Goal: Information Seeking & Learning: Learn about a topic

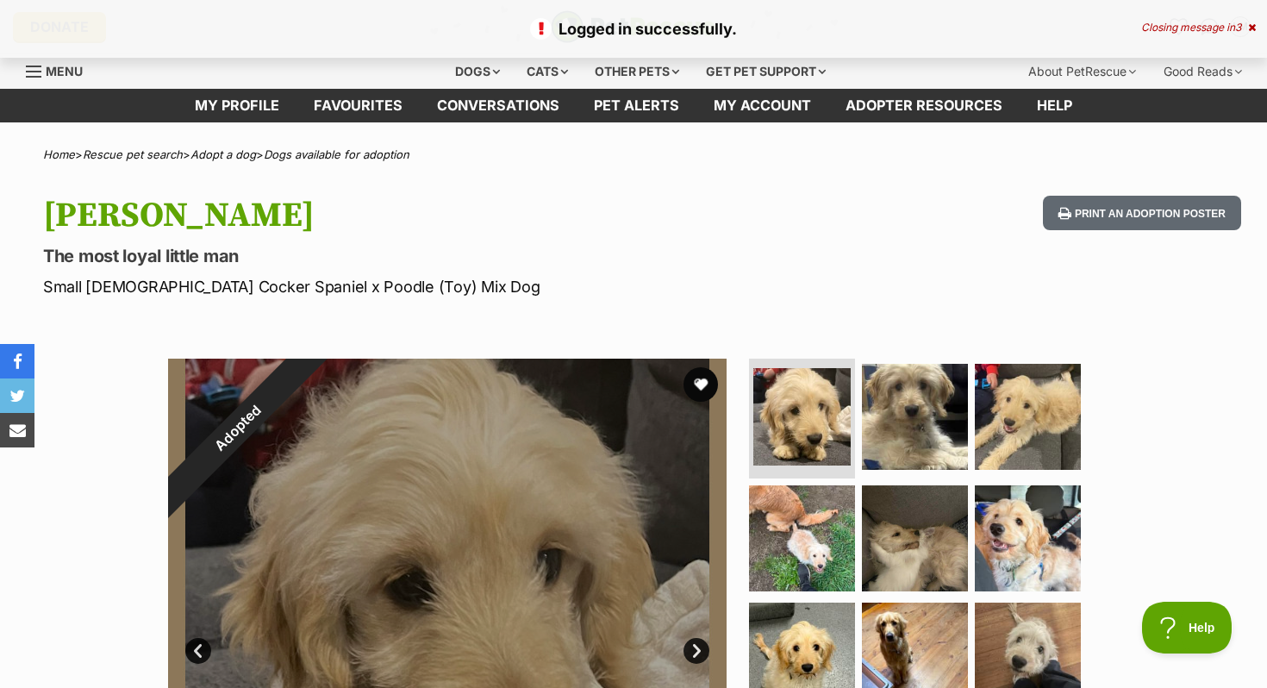
click at [1252, 28] on icon at bounding box center [1252, 27] width 8 height 10
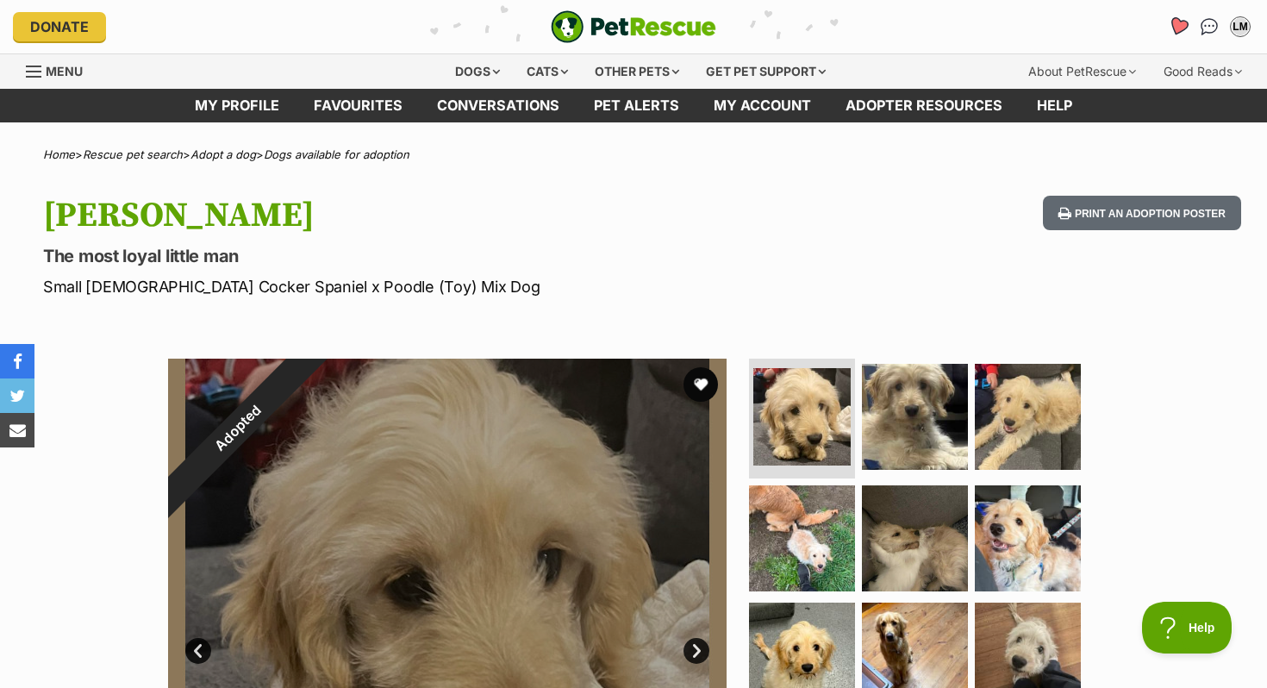
click at [1180, 30] on icon "Favourites" at bounding box center [1178, 26] width 21 height 20
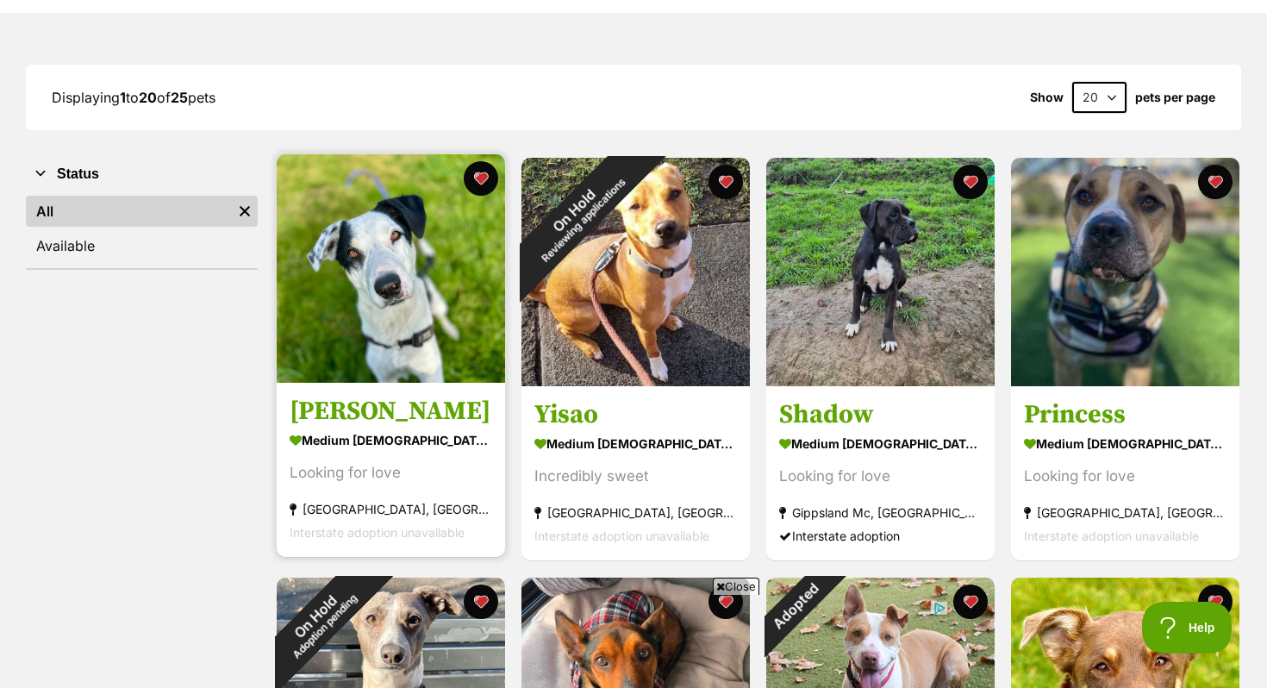
scroll to position [197, 0]
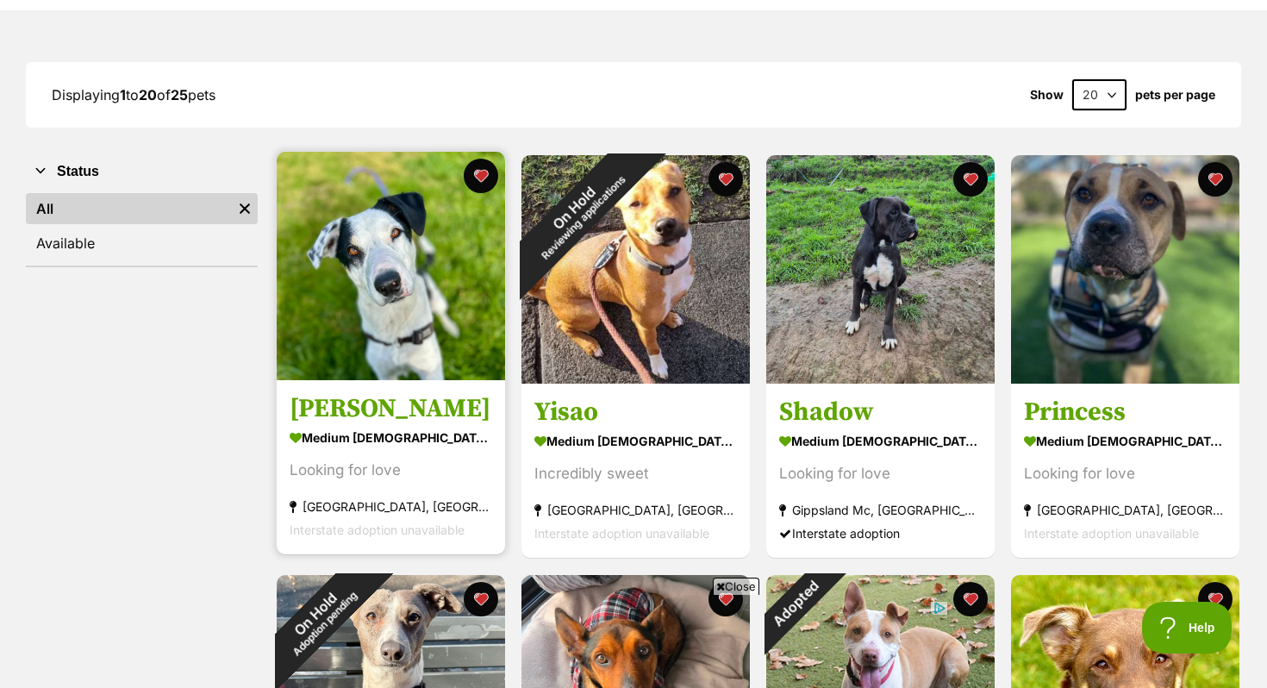
click at [392, 264] on img at bounding box center [391, 266] width 228 height 228
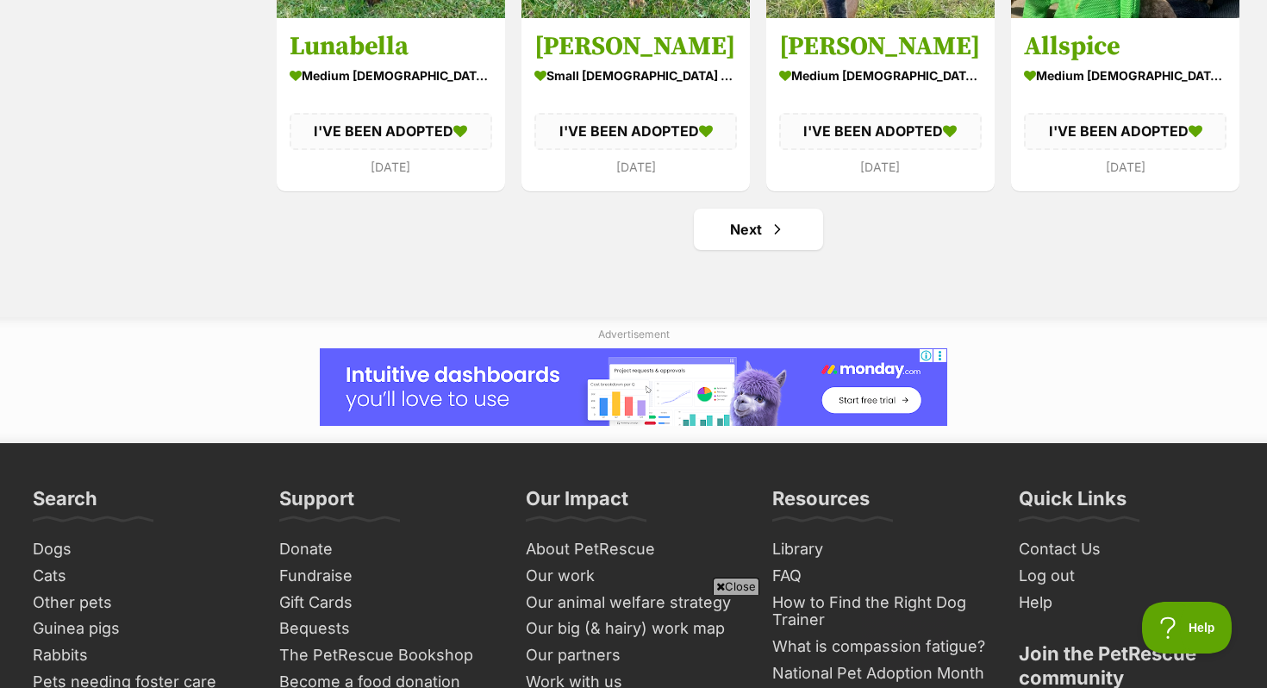
scroll to position [2210, 0]
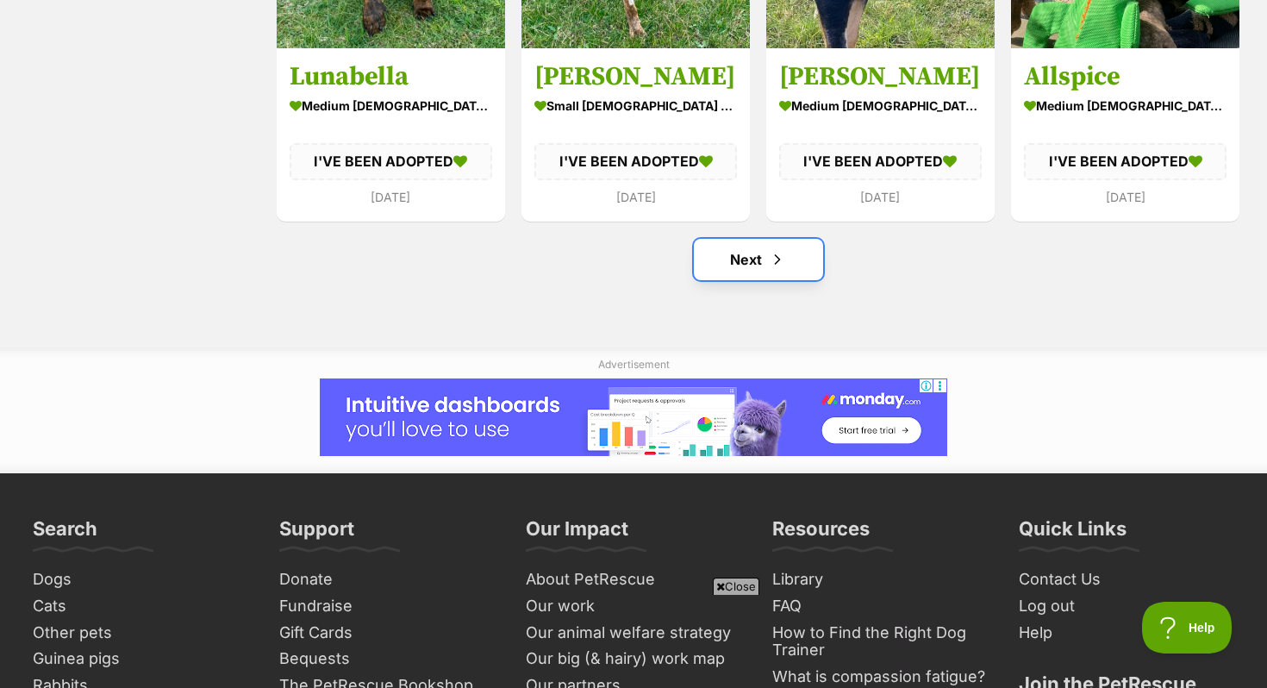
click at [772, 278] on link "Next" at bounding box center [758, 259] width 129 height 41
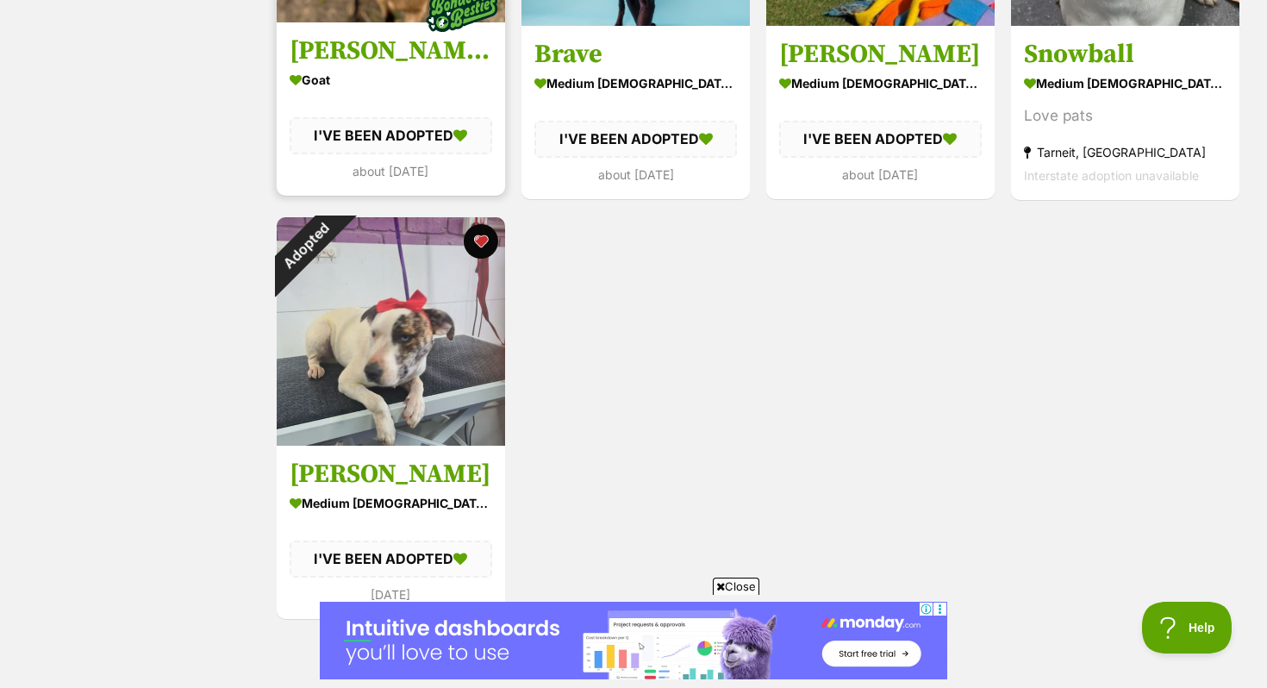
scroll to position [994, 0]
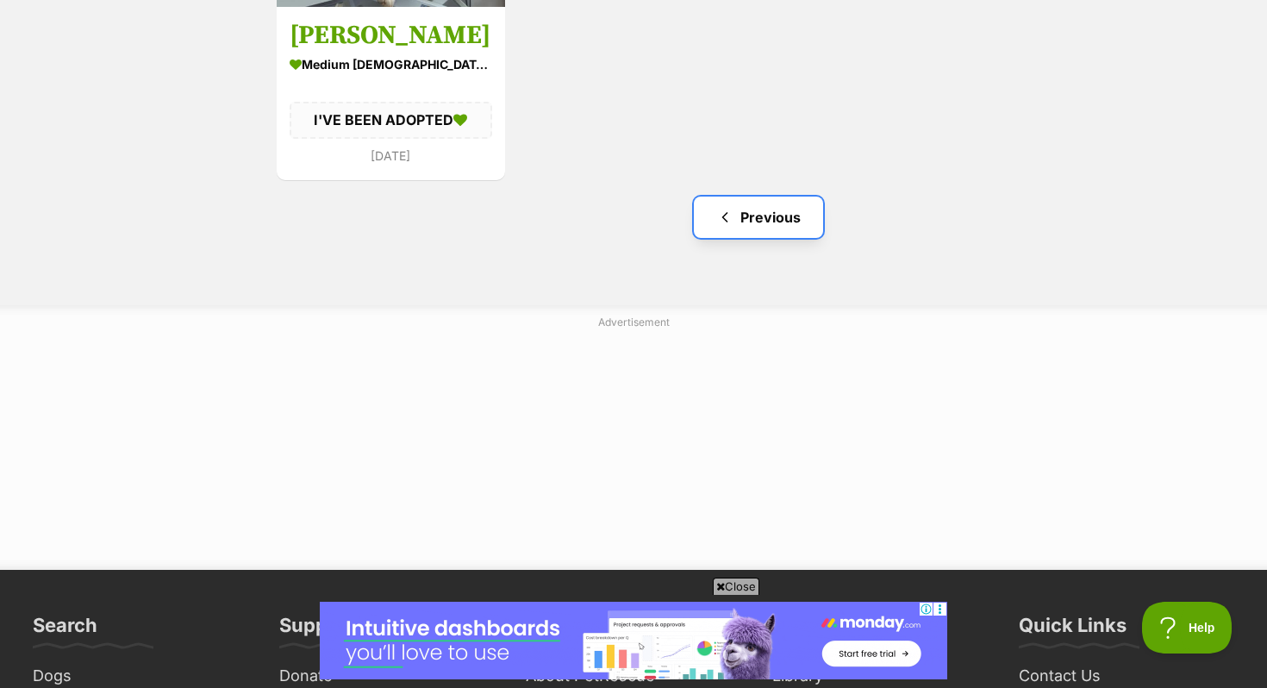
click at [740, 214] on link "Previous" at bounding box center [758, 217] width 129 height 41
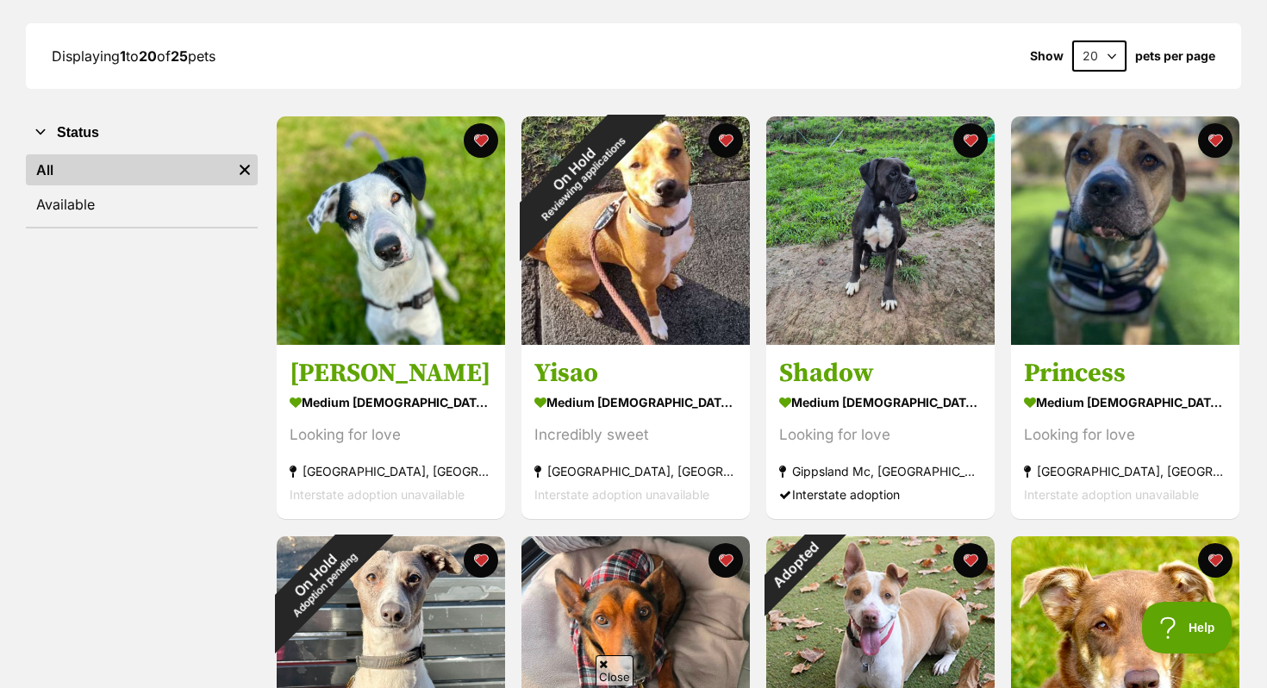
scroll to position [241, 0]
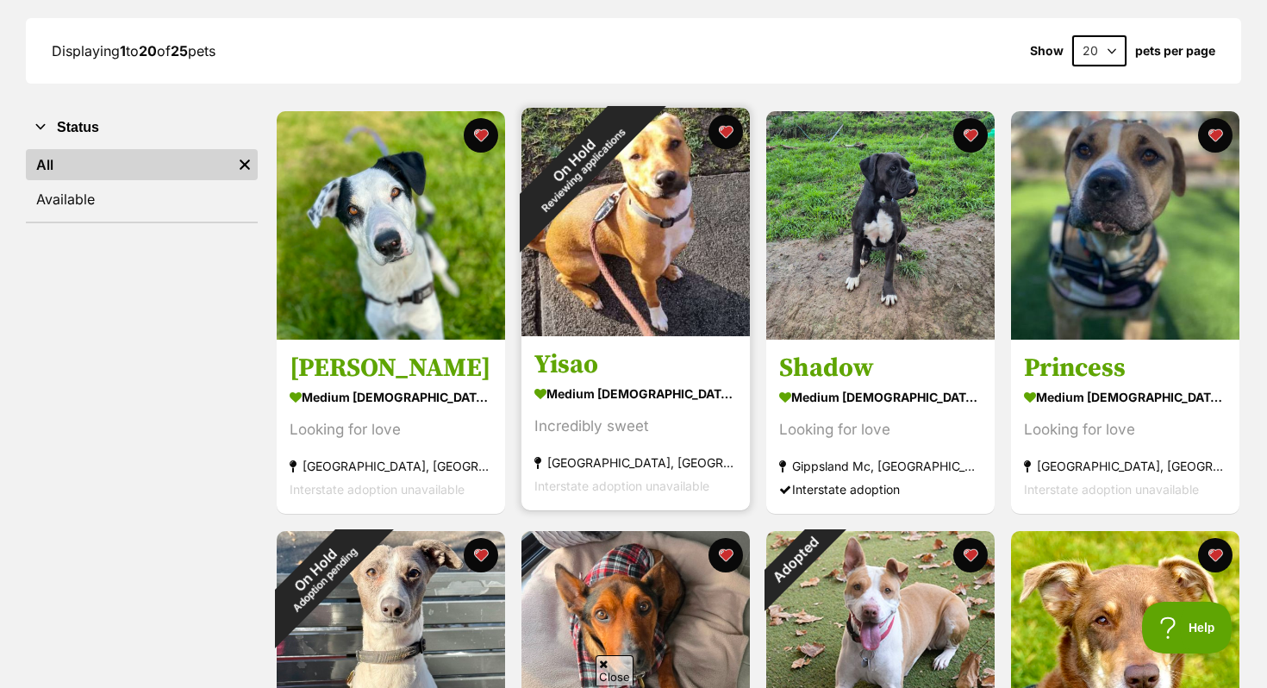
click at [686, 282] on img at bounding box center [635, 222] width 228 height 228
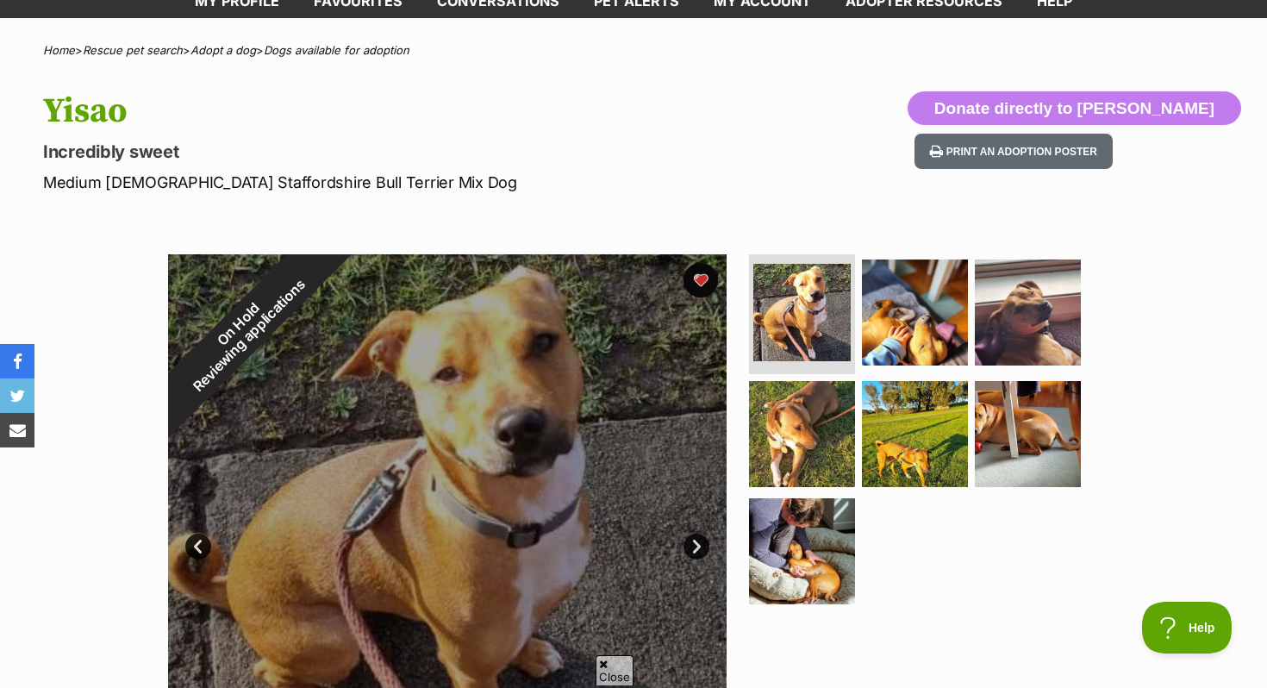
scroll to position [109, 0]
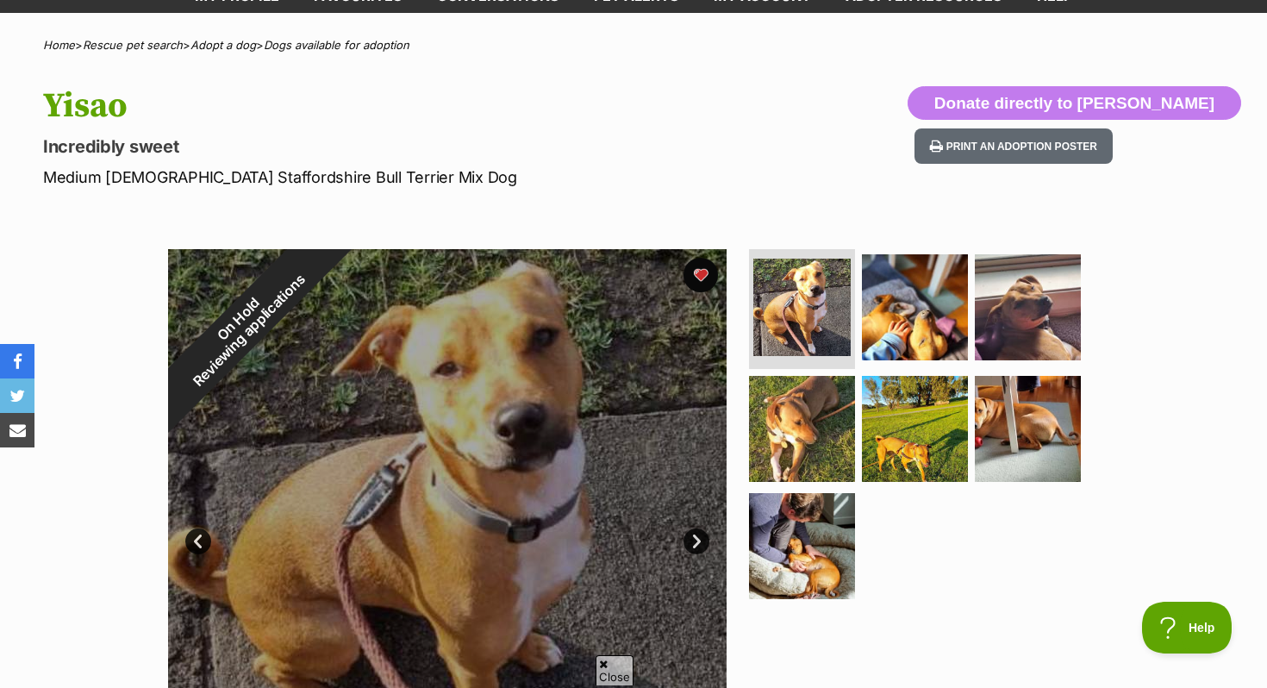
click at [695, 537] on link "Next" at bounding box center [696, 541] width 26 height 26
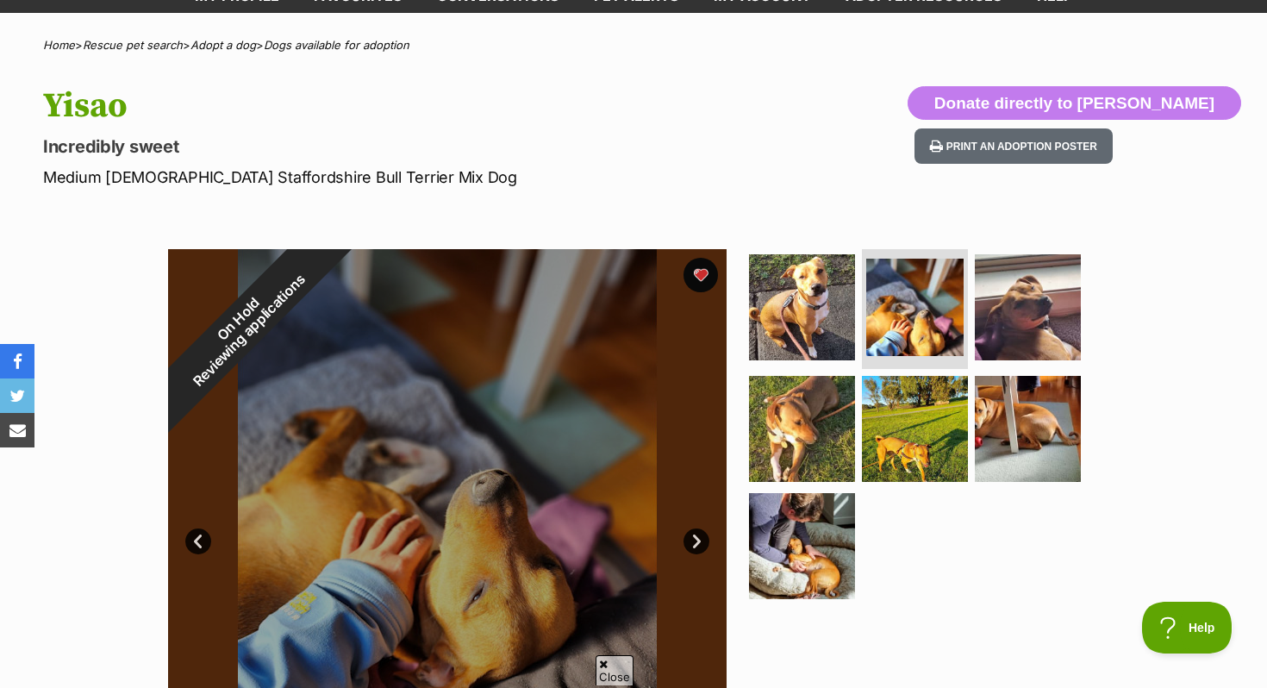
scroll to position [0, 0]
click at [695, 537] on link "Next" at bounding box center [696, 541] width 26 height 26
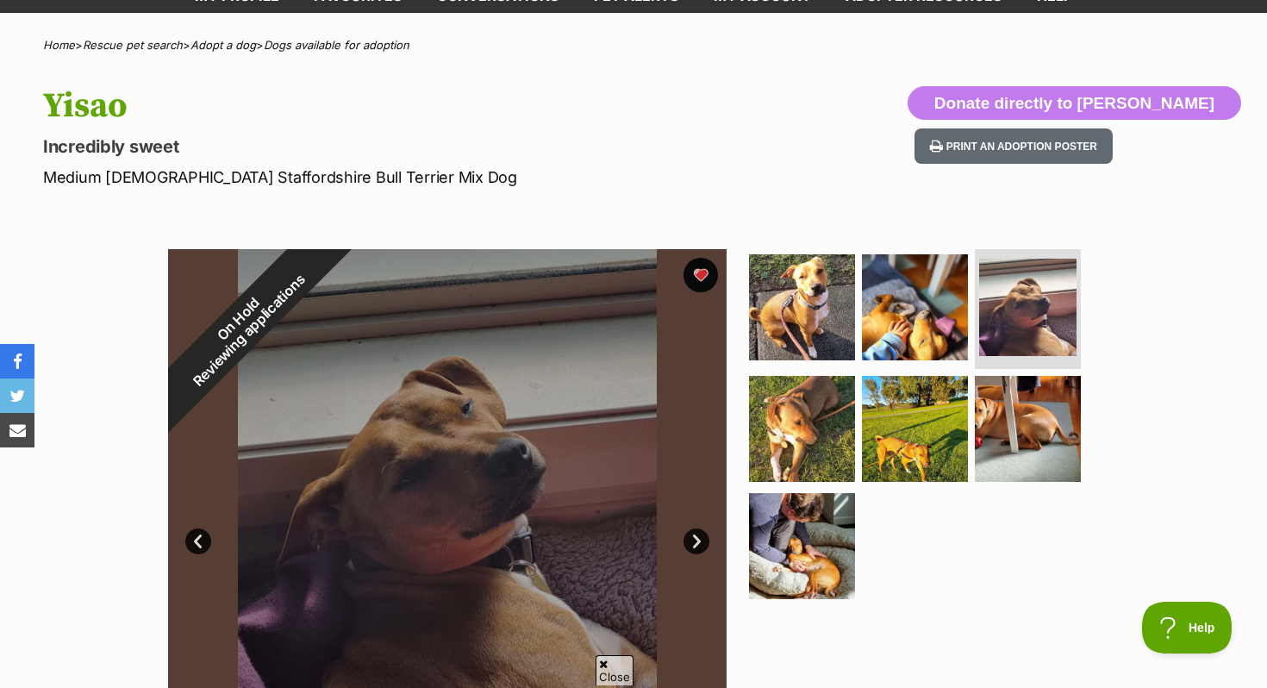
click at [695, 537] on link "Next" at bounding box center [696, 541] width 26 height 26
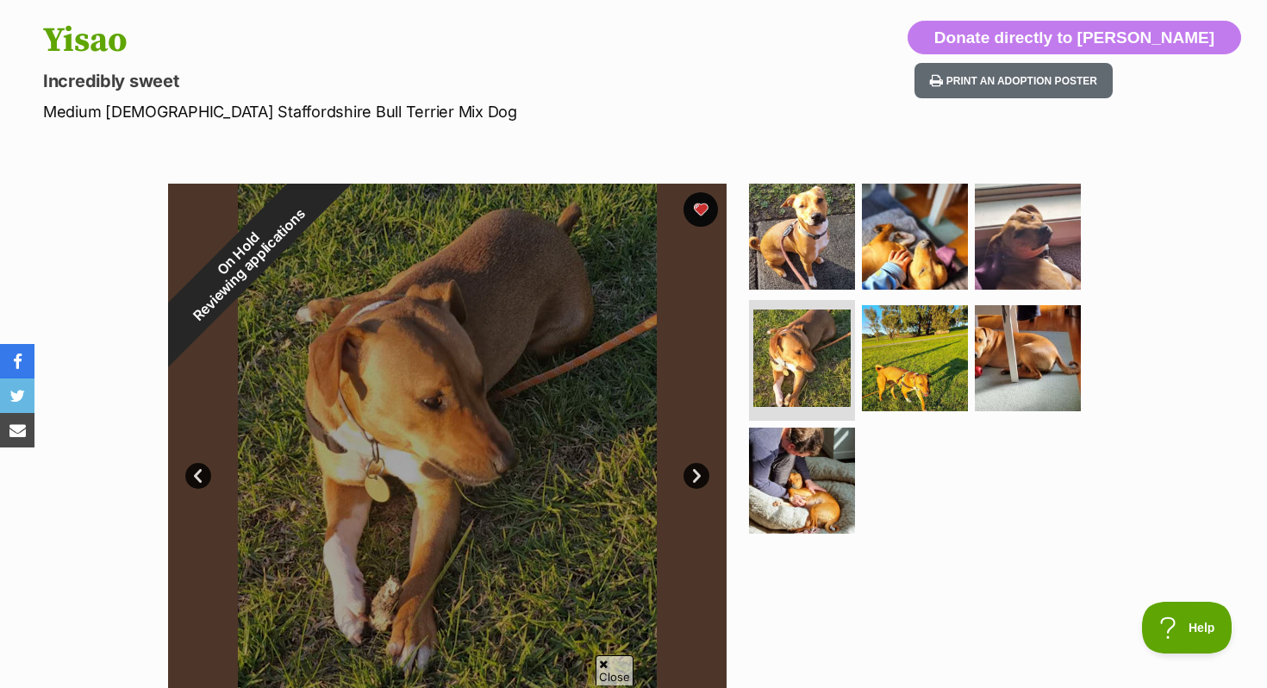
click at [691, 466] on link "Next" at bounding box center [696, 476] width 26 height 26
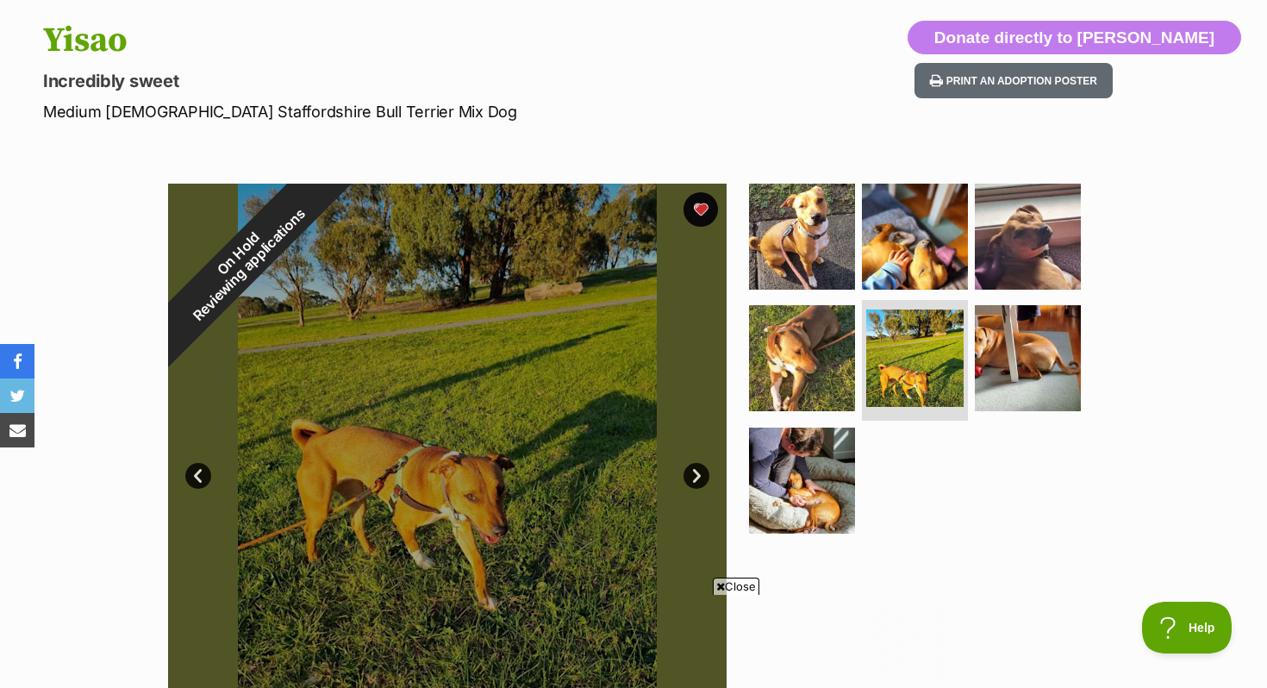
click at [691, 467] on link "Next" at bounding box center [696, 476] width 26 height 26
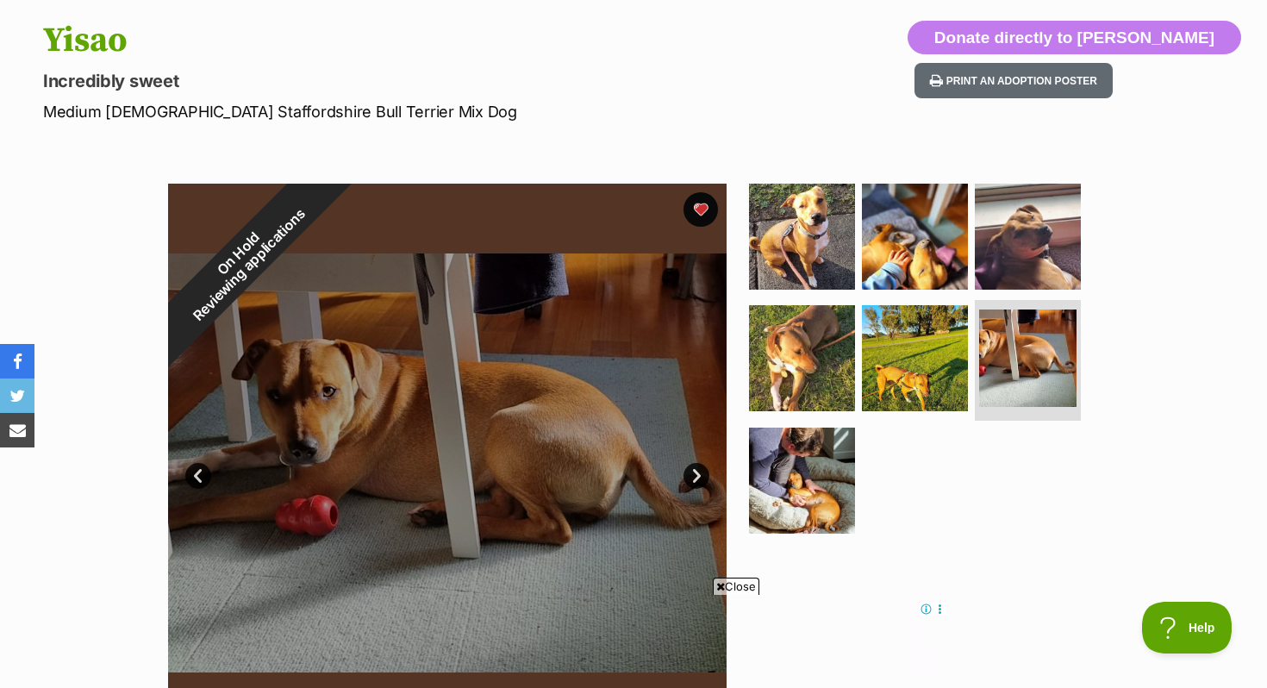
click at [691, 467] on link "Next" at bounding box center [696, 476] width 26 height 26
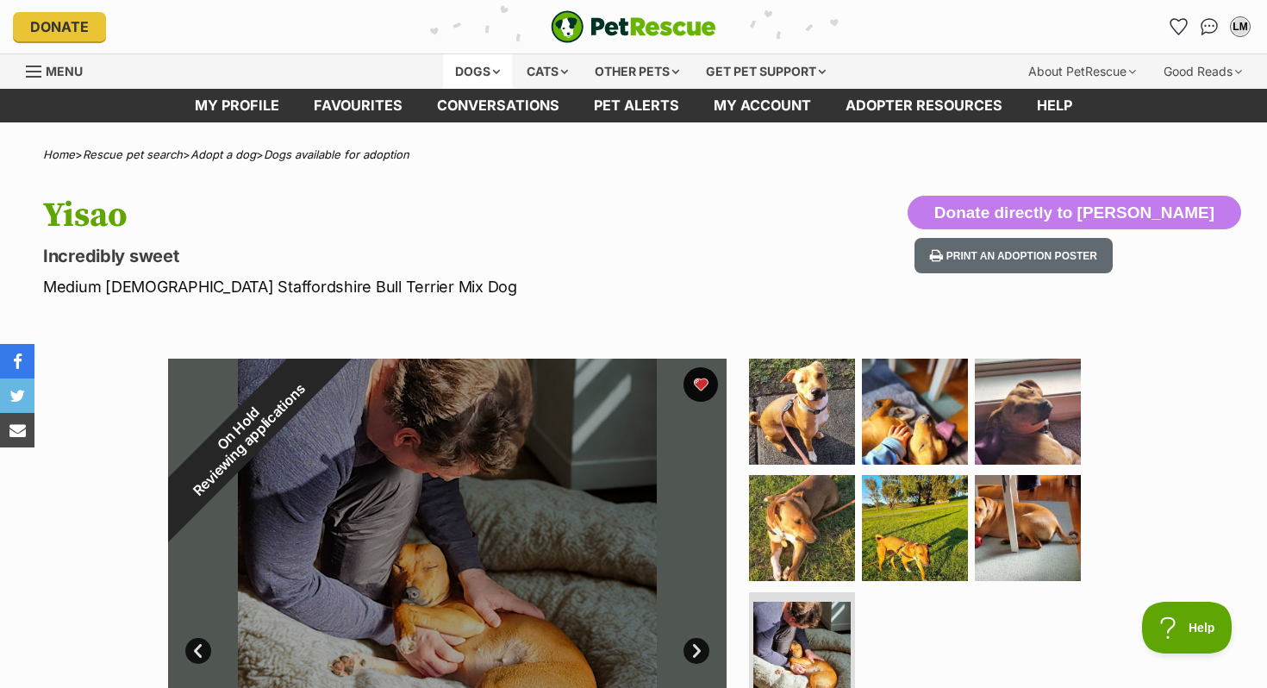
click at [493, 72] on div "Dogs" at bounding box center [477, 71] width 69 height 34
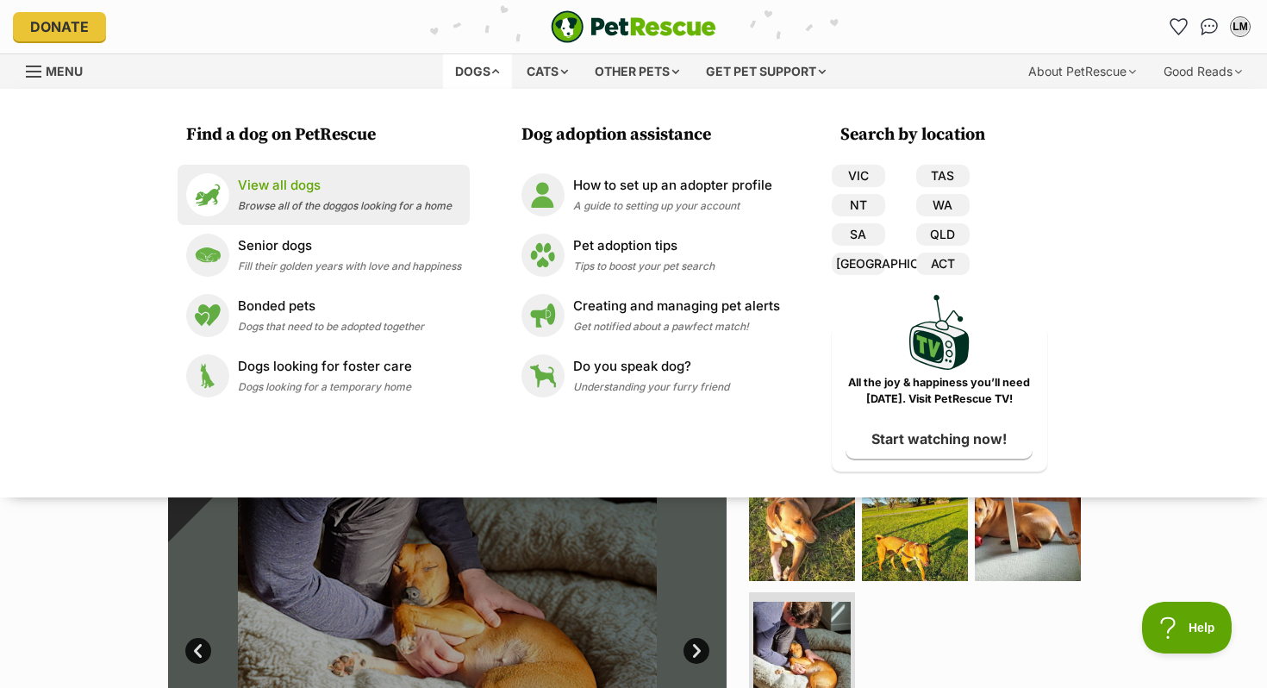
click at [288, 202] on span "Browse all of the doggos looking for a home" at bounding box center [345, 205] width 214 height 13
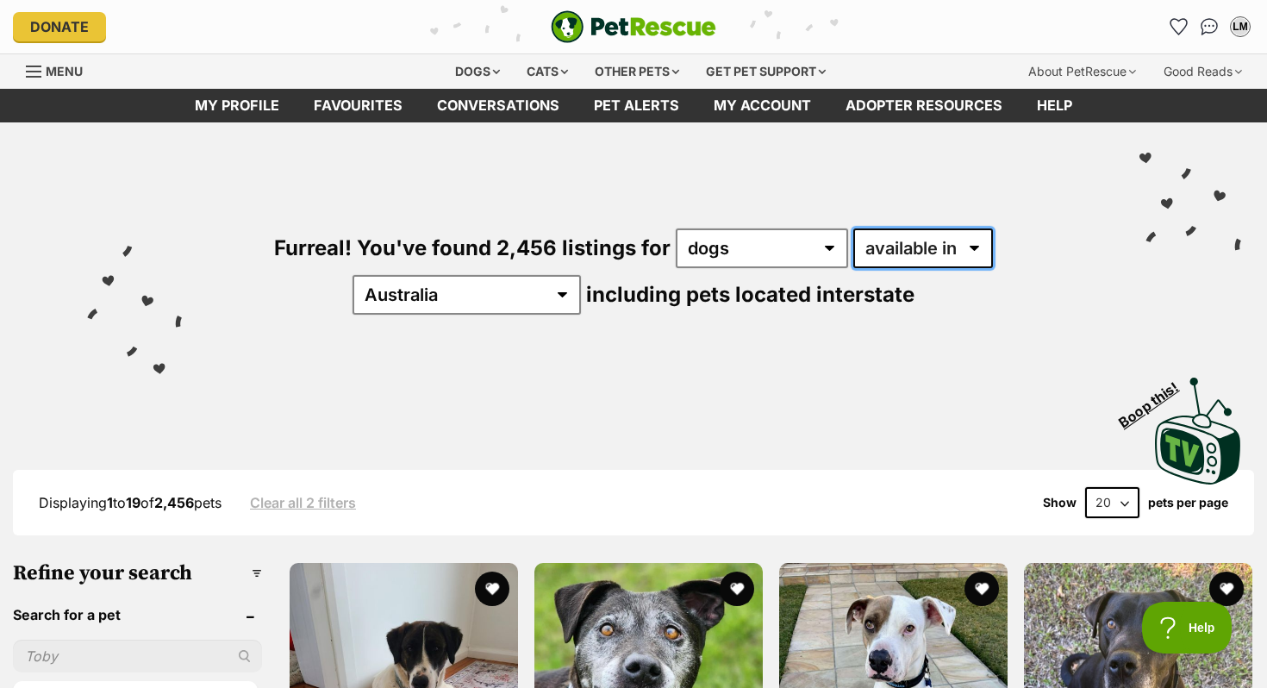
click at [860, 246] on select "available in located in" at bounding box center [923, 248] width 140 height 40
click at [884, 249] on select "available in located in" at bounding box center [923, 248] width 140 height 40
select select "disabled"
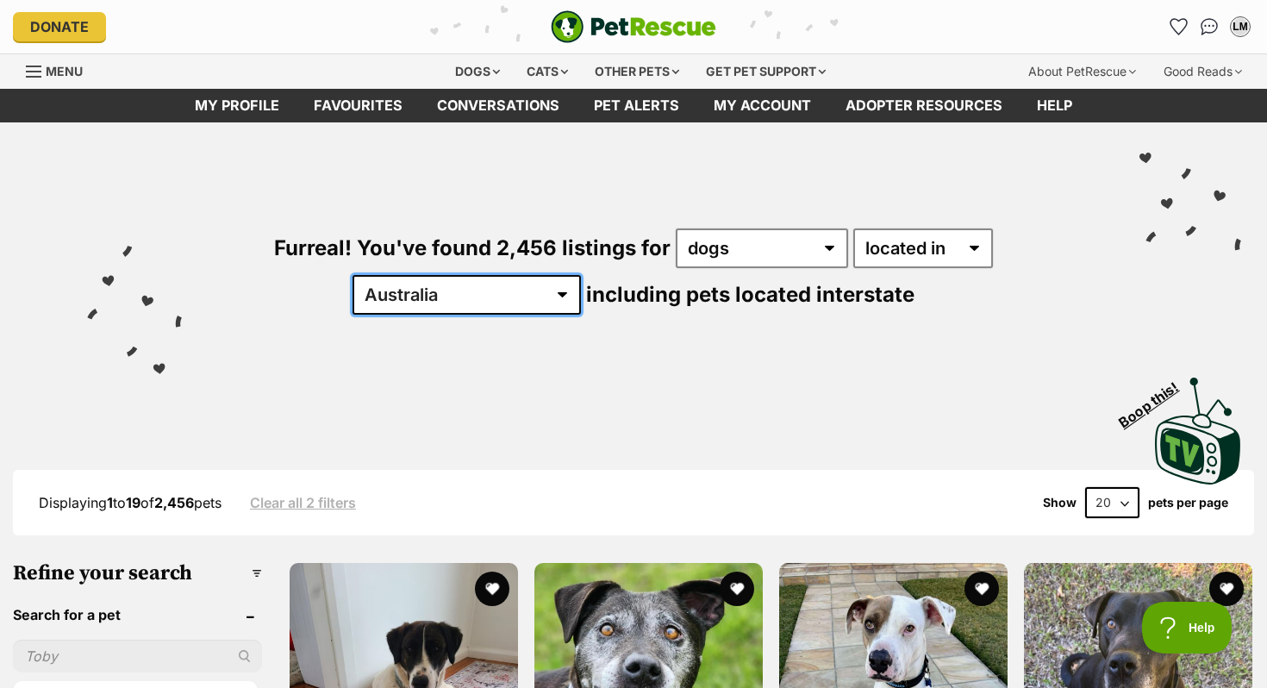
click at [581, 275] on select "Australia ACT NSW NT QLD SA TAS VIC WA" at bounding box center [467, 295] width 228 height 40
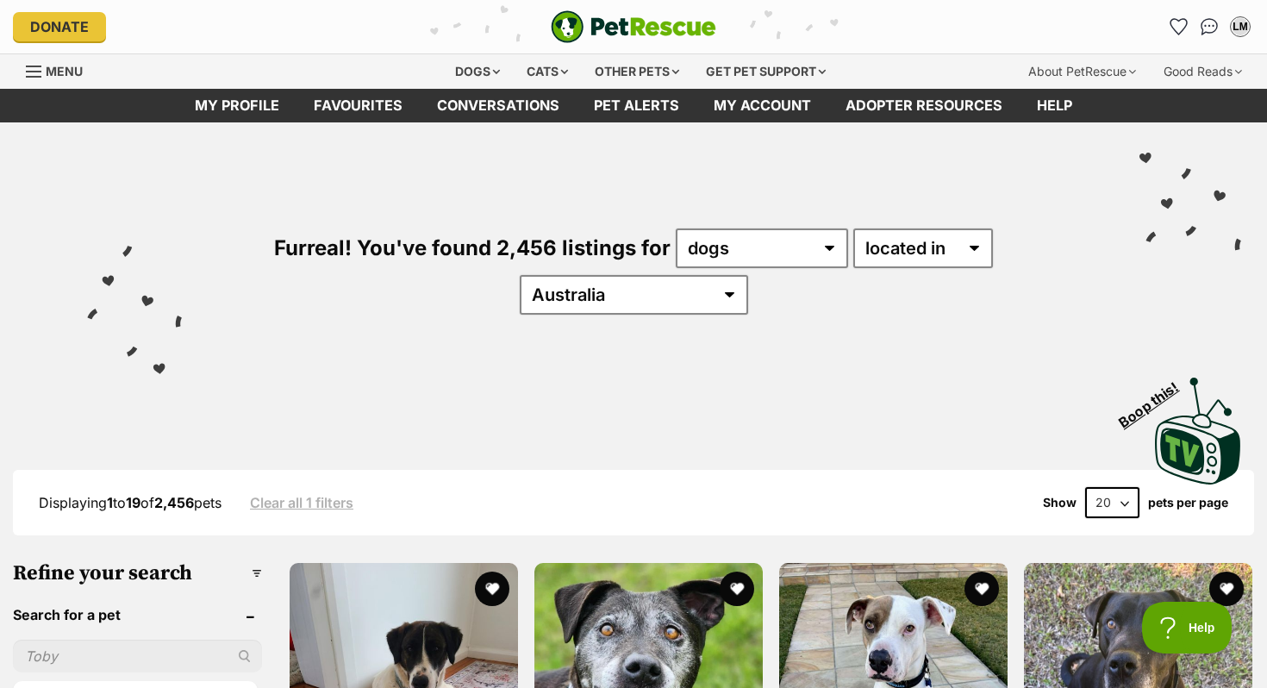
select select "VIC"
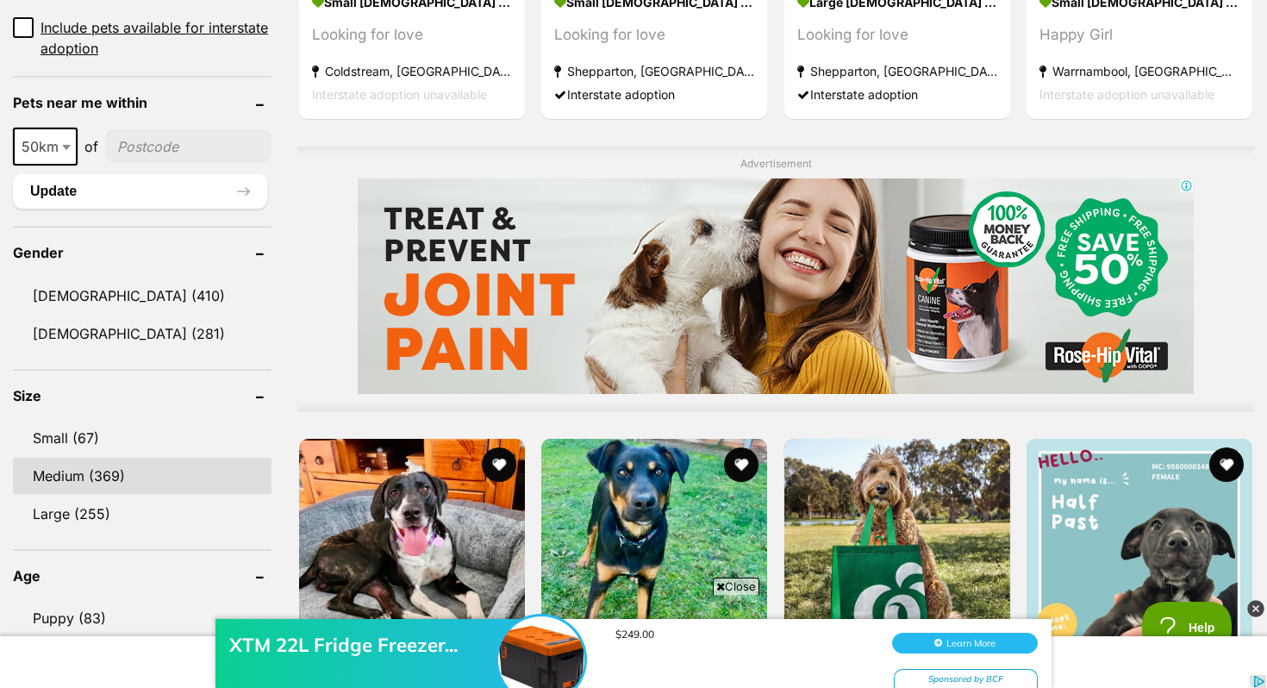
scroll to position [1274, 0]
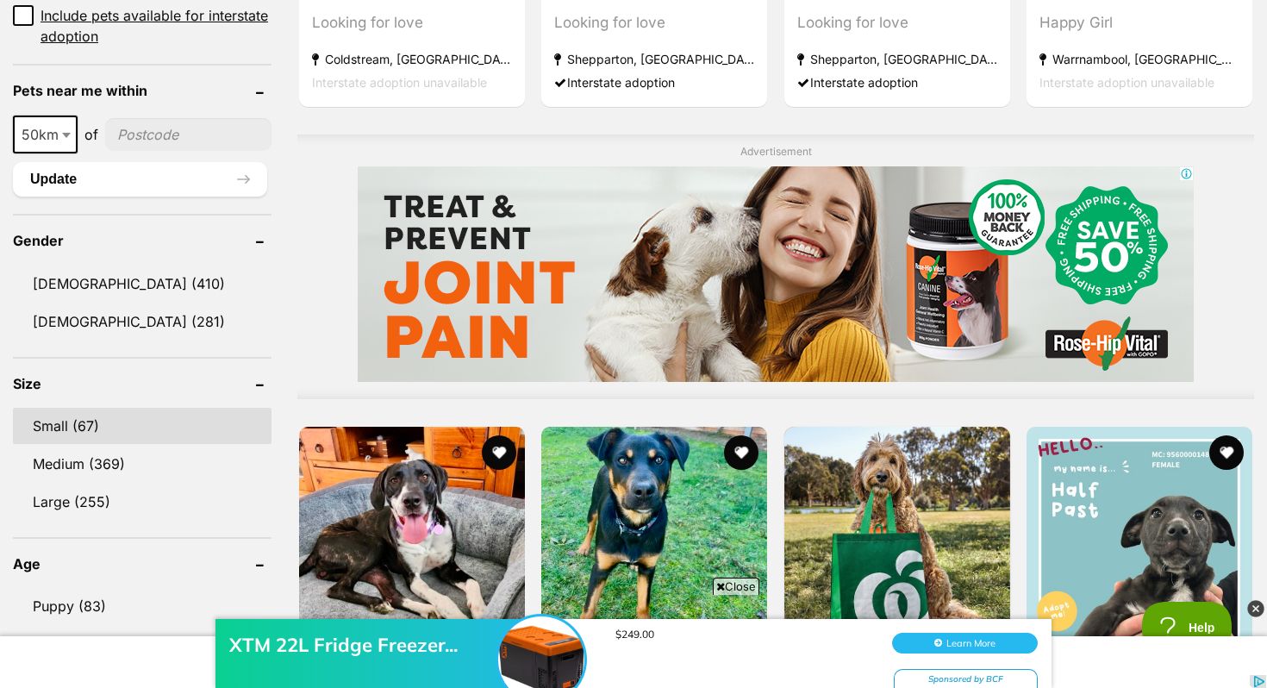
click at [102, 408] on link "Small (67)" at bounding box center [142, 426] width 259 height 36
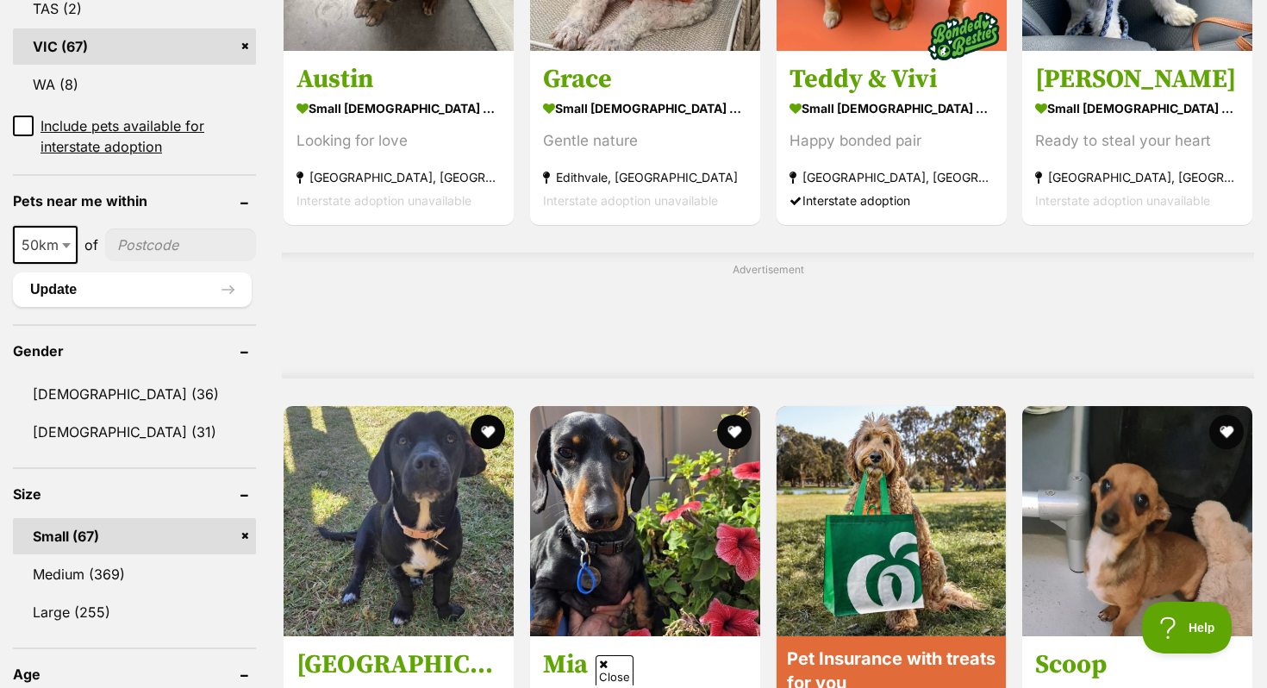
scroll to position [1166, 0]
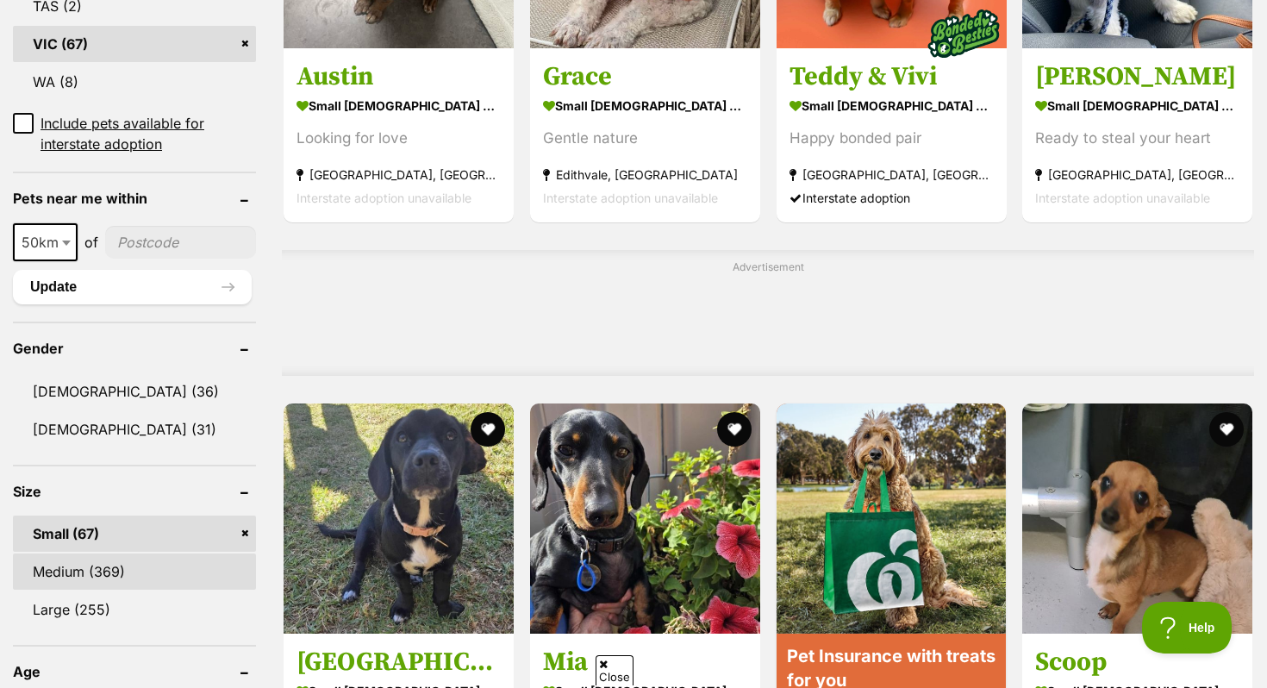
click at [115, 561] on link "Medium (369)" at bounding box center [134, 571] width 243 height 36
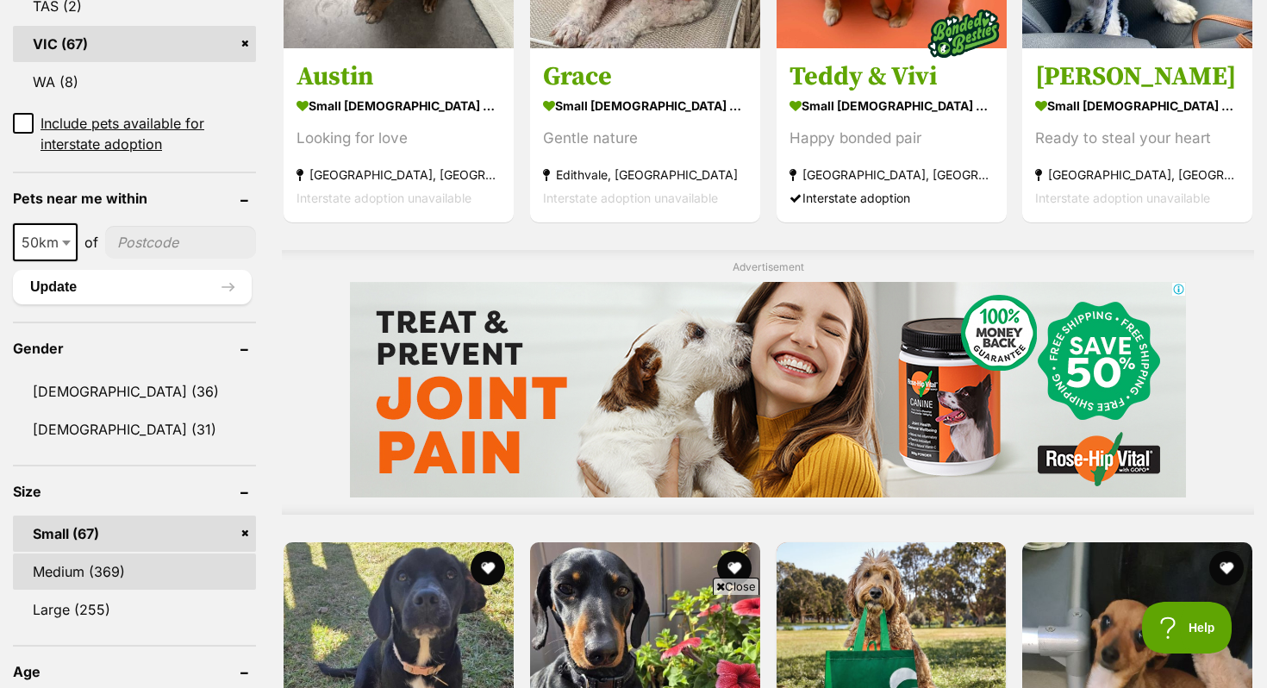
scroll to position [0, 0]
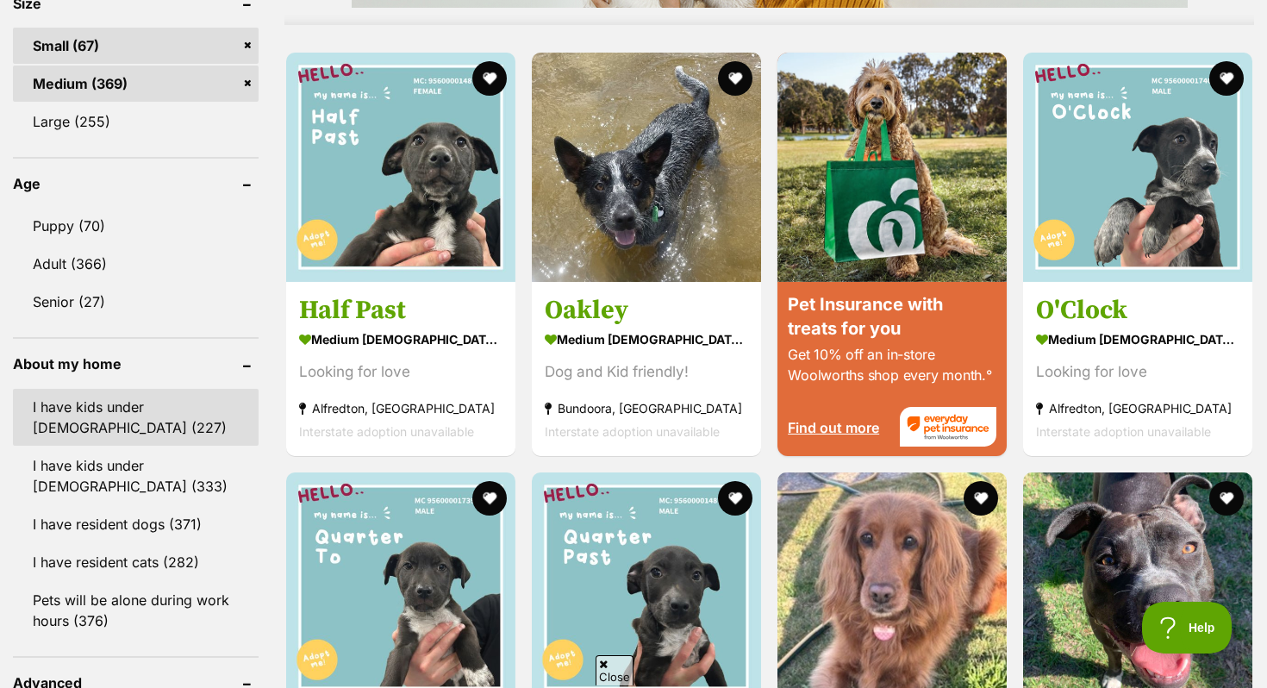
click at [116, 426] on link "I have kids under [DEMOGRAPHIC_DATA] (227)" at bounding box center [136, 417] width 246 height 57
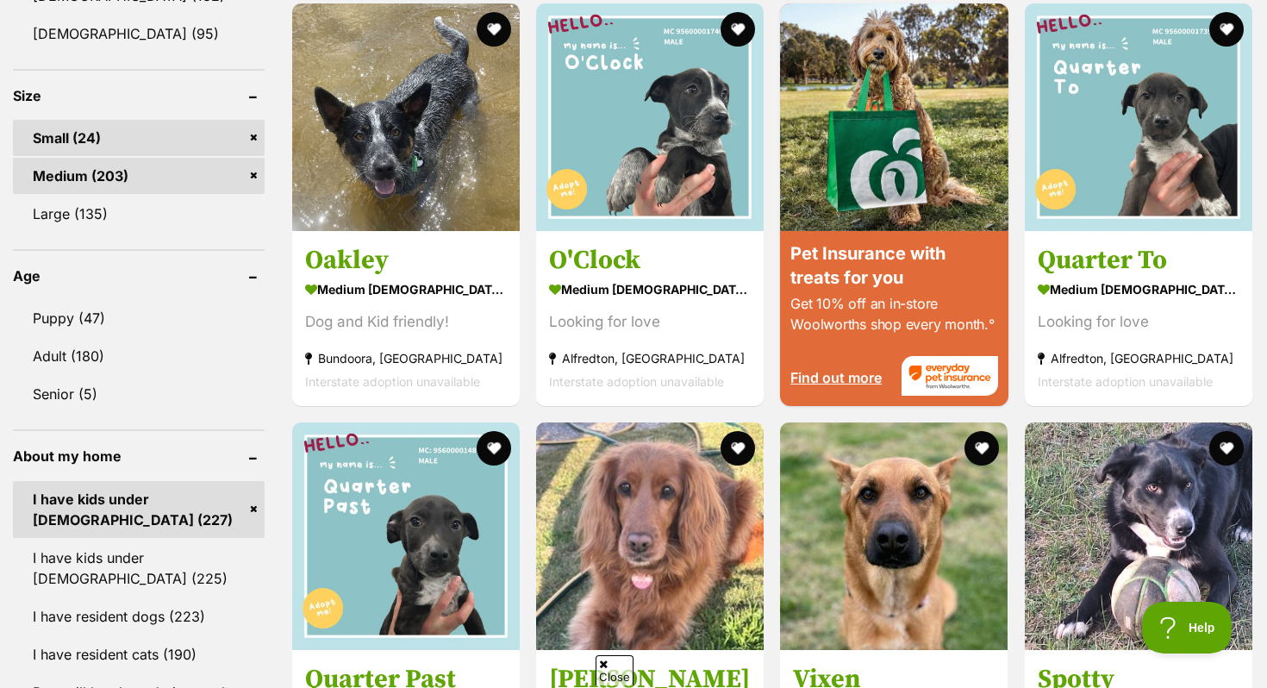
scroll to position [1583, 0]
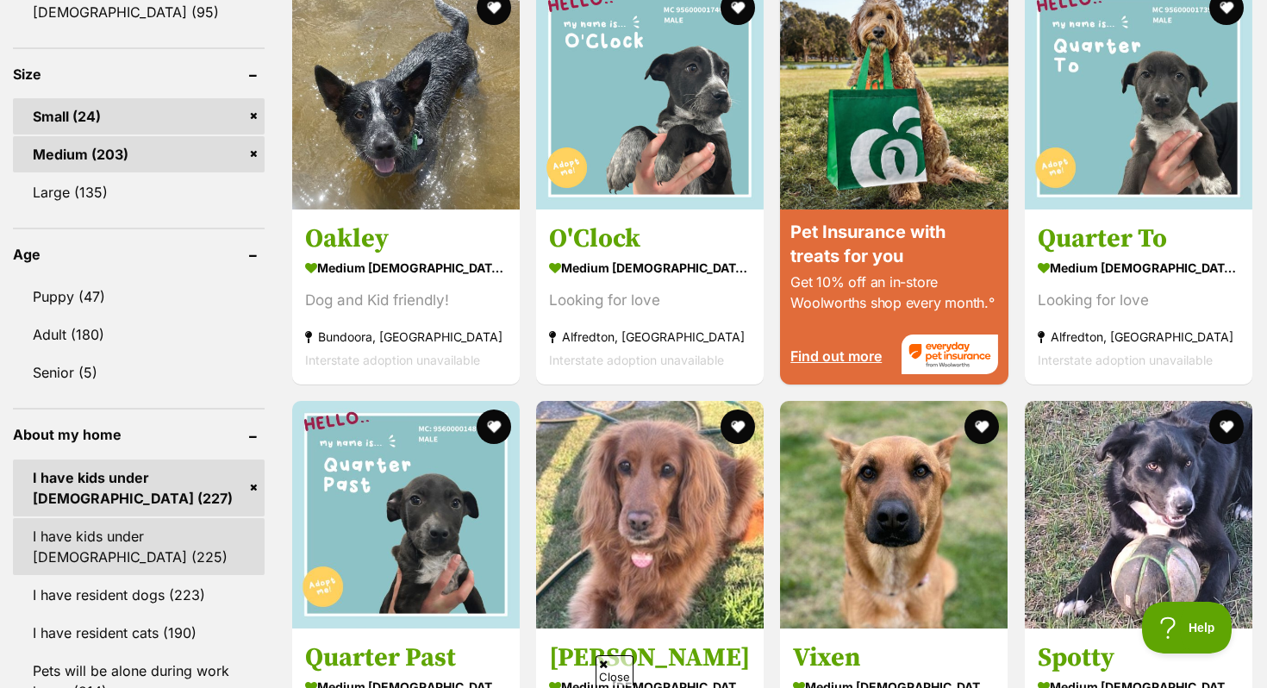
click at [103, 531] on link "I have kids under [DEMOGRAPHIC_DATA] (225)" at bounding box center [139, 546] width 252 height 57
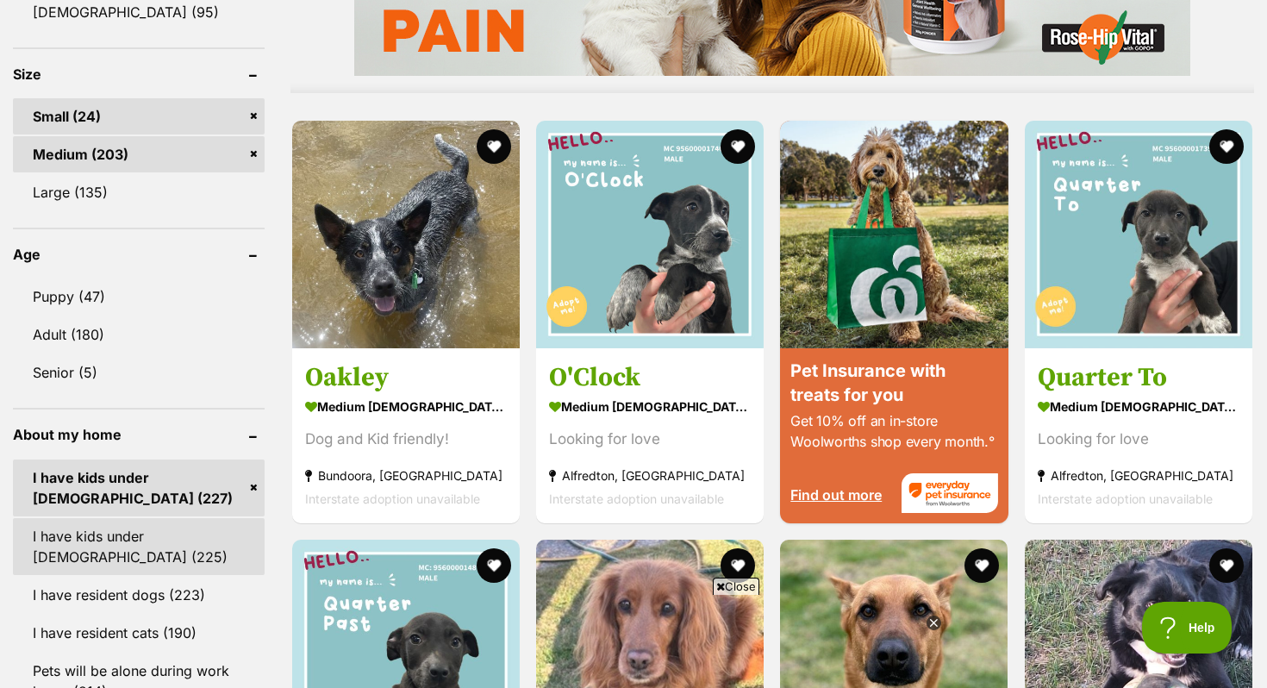
scroll to position [1603, 0]
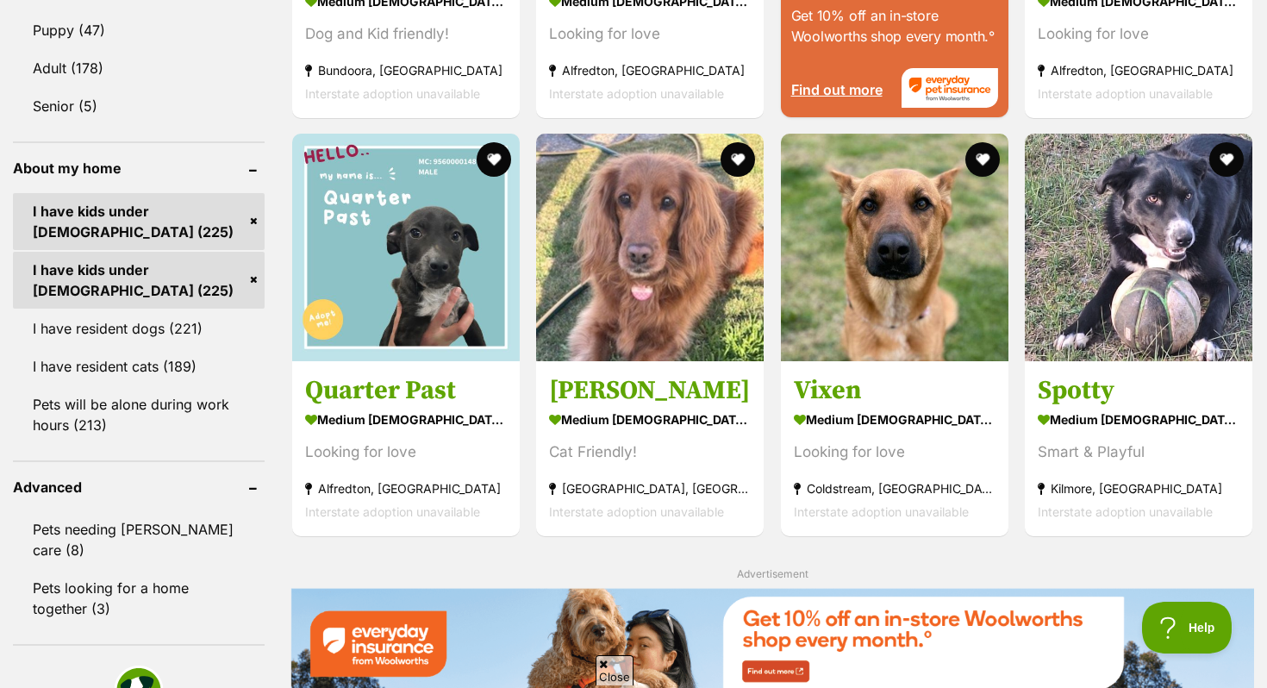
scroll to position [1850, 0]
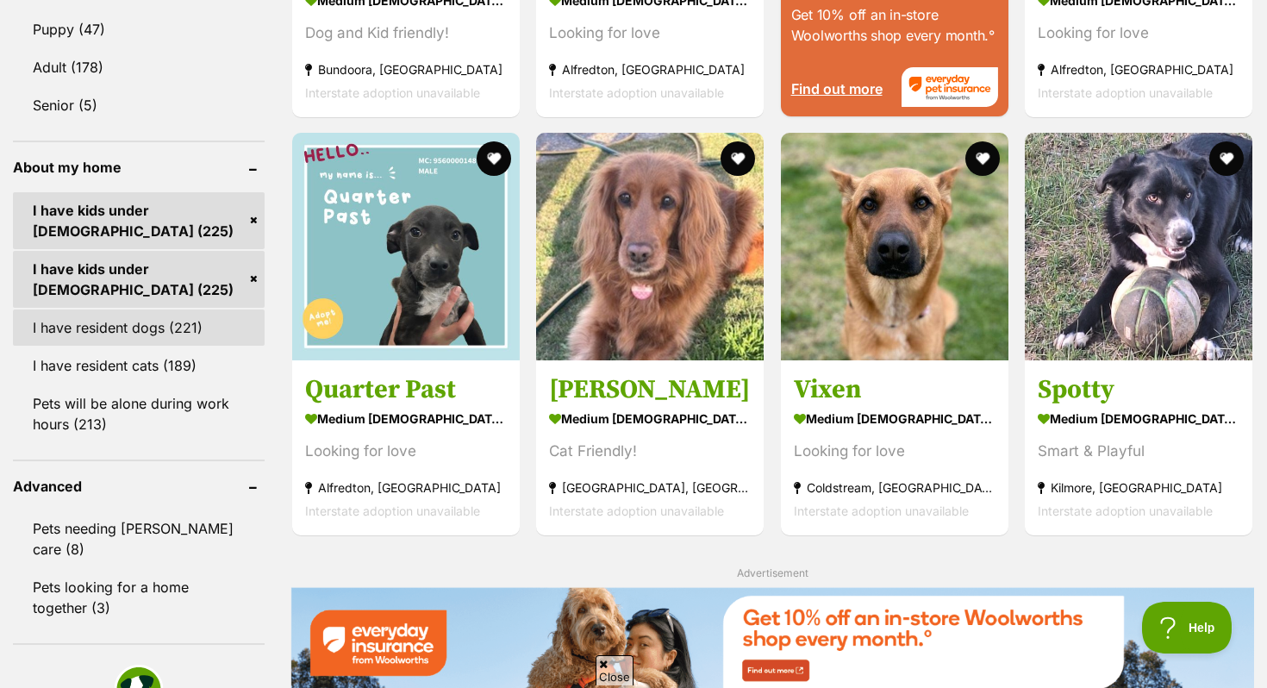
click at [109, 331] on link "I have resident dogs (221)" at bounding box center [139, 327] width 252 height 36
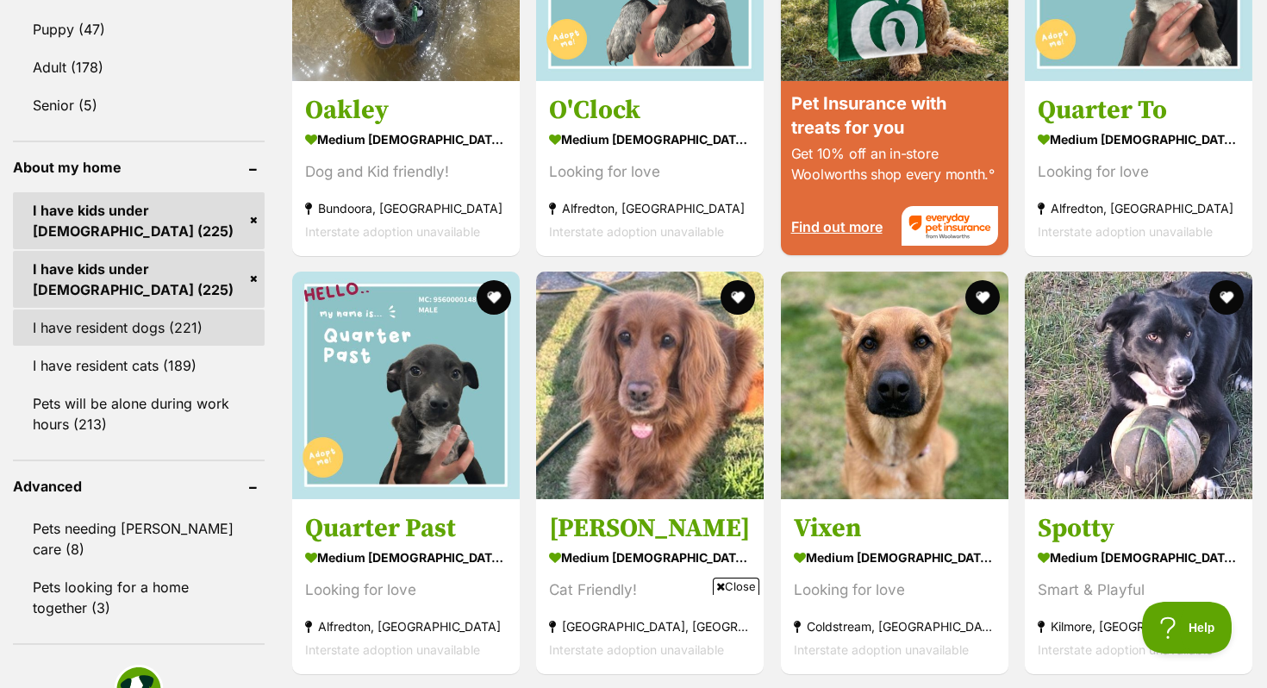
scroll to position [0, 0]
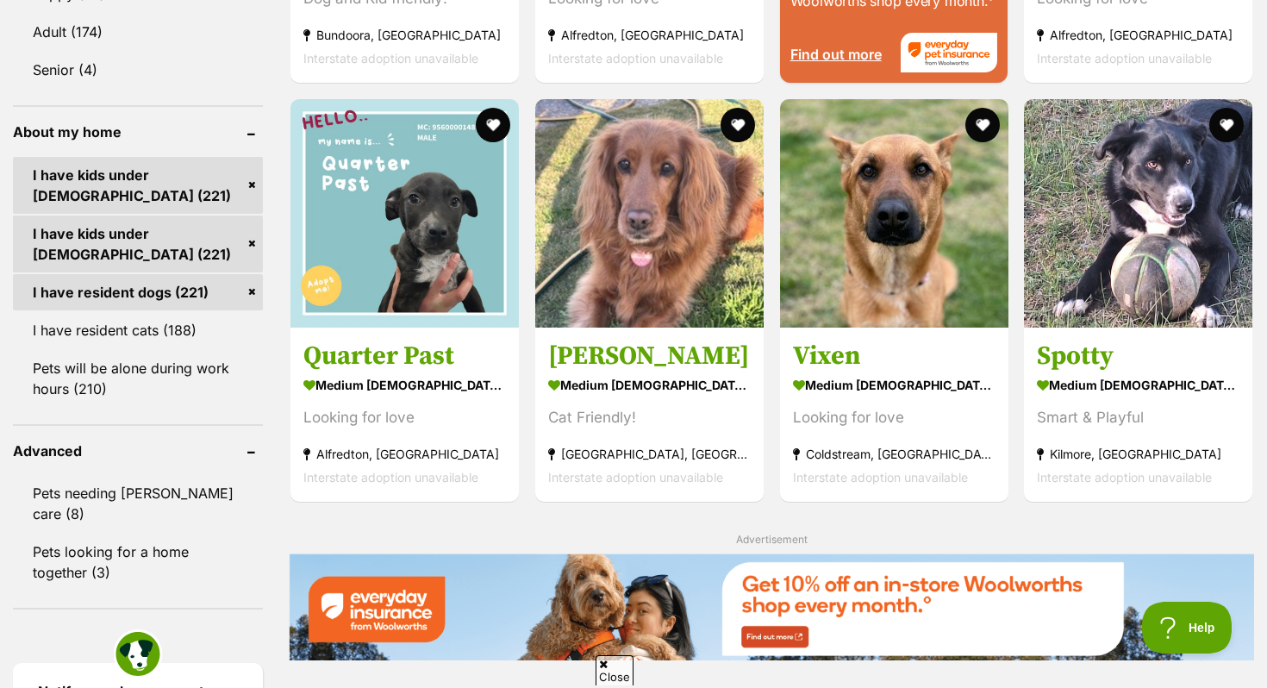
scroll to position [1888, 0]
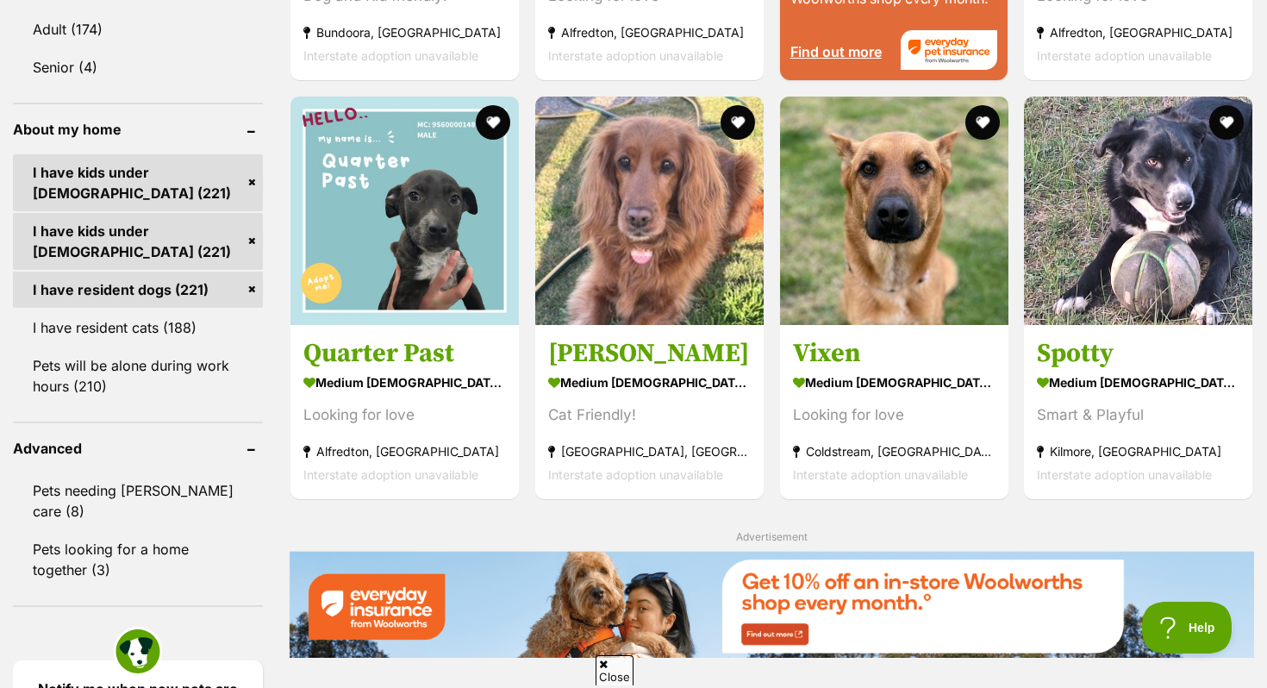
click at [109, 331] on link "I have resident cats (188)" at bounding box center [138, 327] width 250 height 36
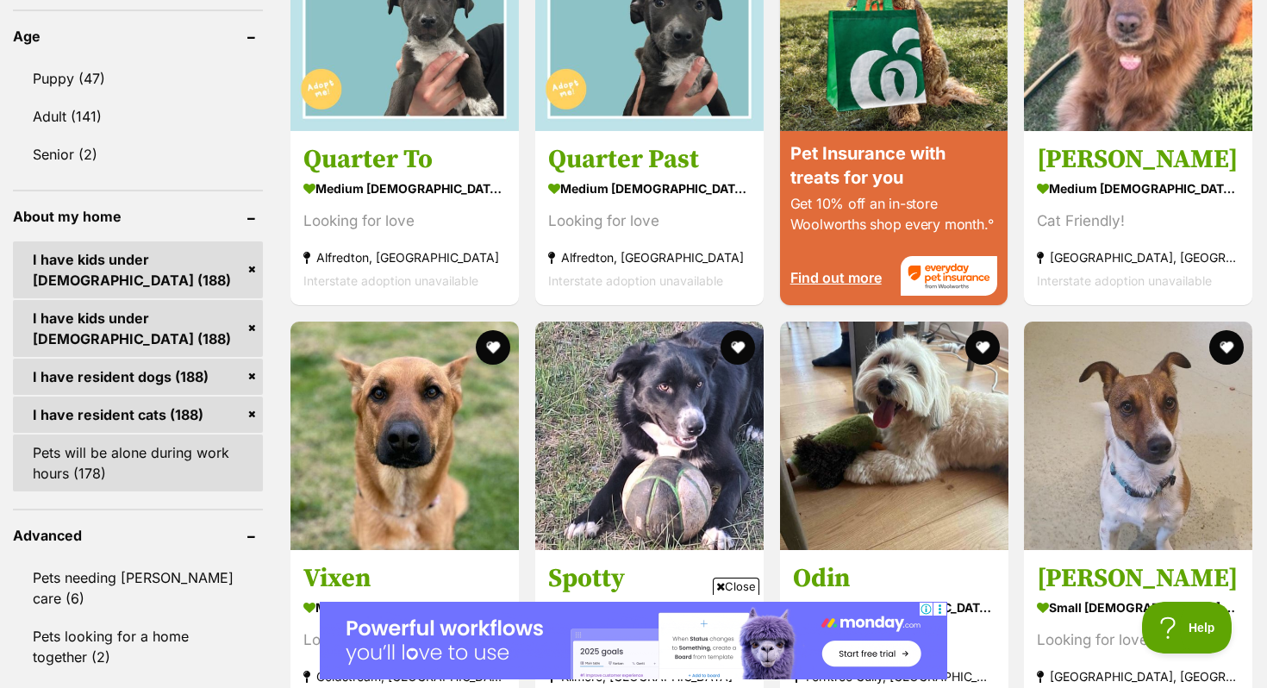
click at [110, 470] on link "Pets will be alone during work hours (178)" at bounding box center [138, 462] width 250 height 57
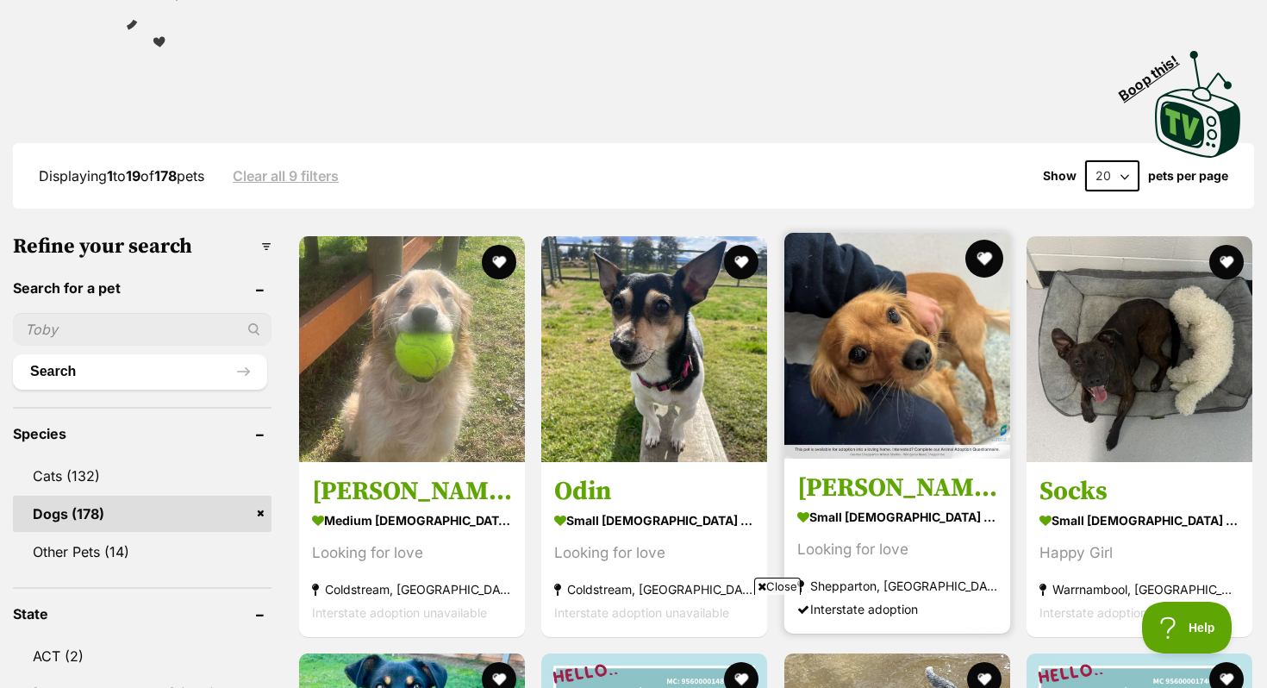
click at [985, 256] on button "favourite" at bounding box center [984, 259] width 38 height 38
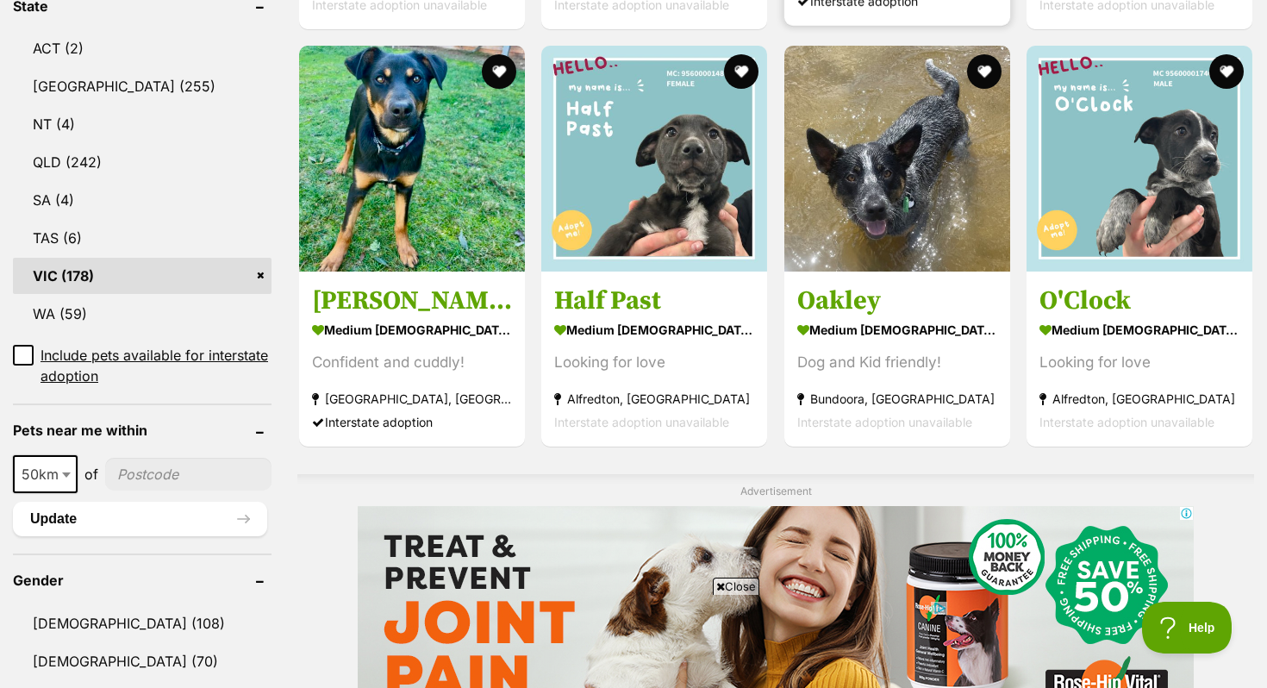
scroll to position [939, 0]
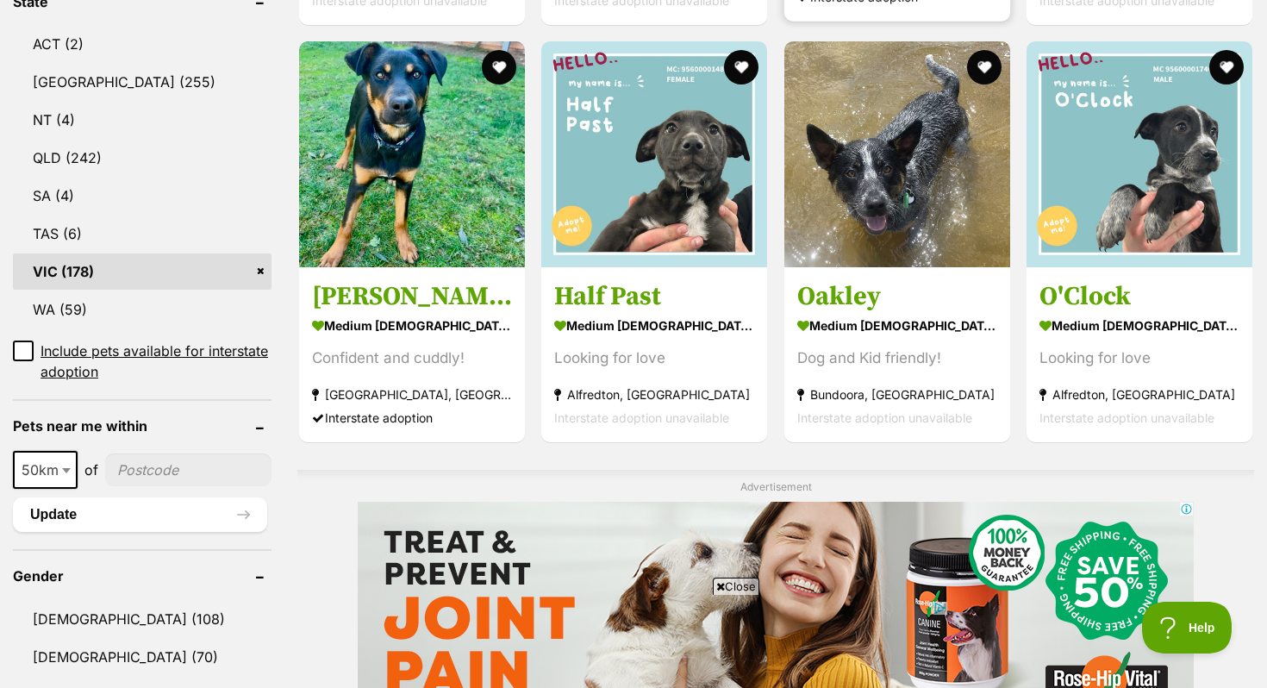
click at [806, 521] on img at bounding box center [776, 608] width 836 height 215
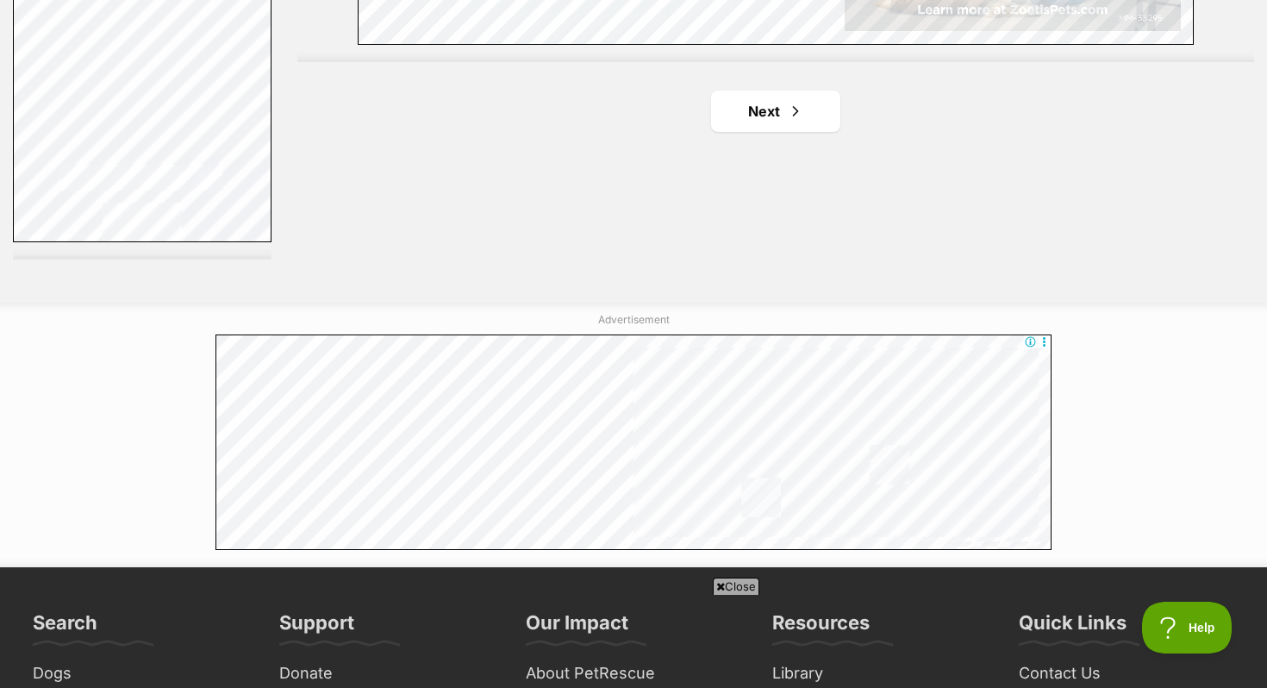
scroll to position [3351, 0]
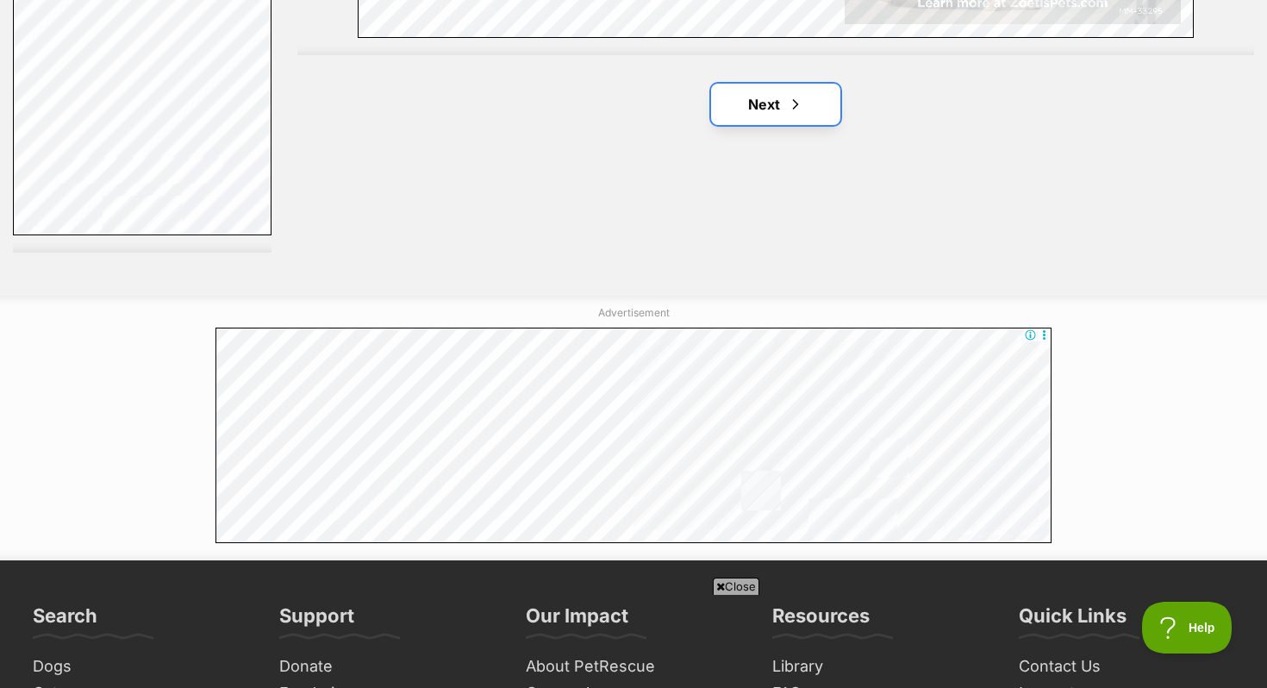
click at [798, 109] on span "Next page" at bounding box center [795, 104] width 17 height 21
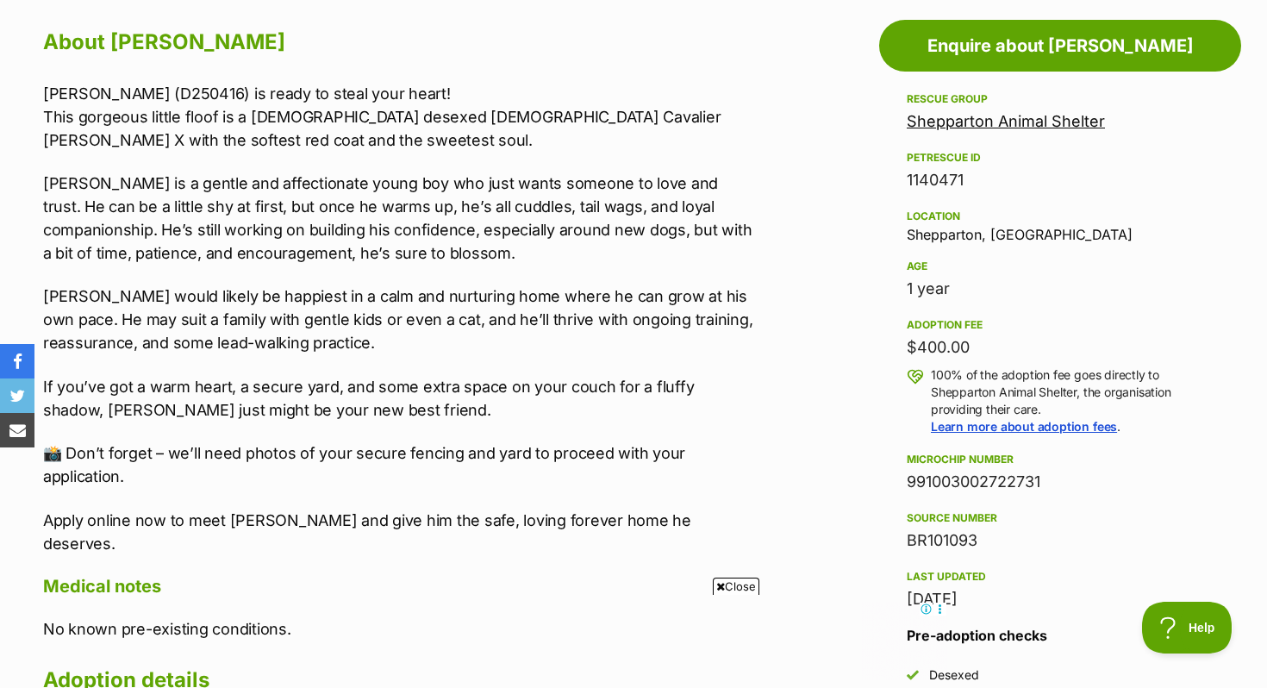
scroll to position [952, 0]
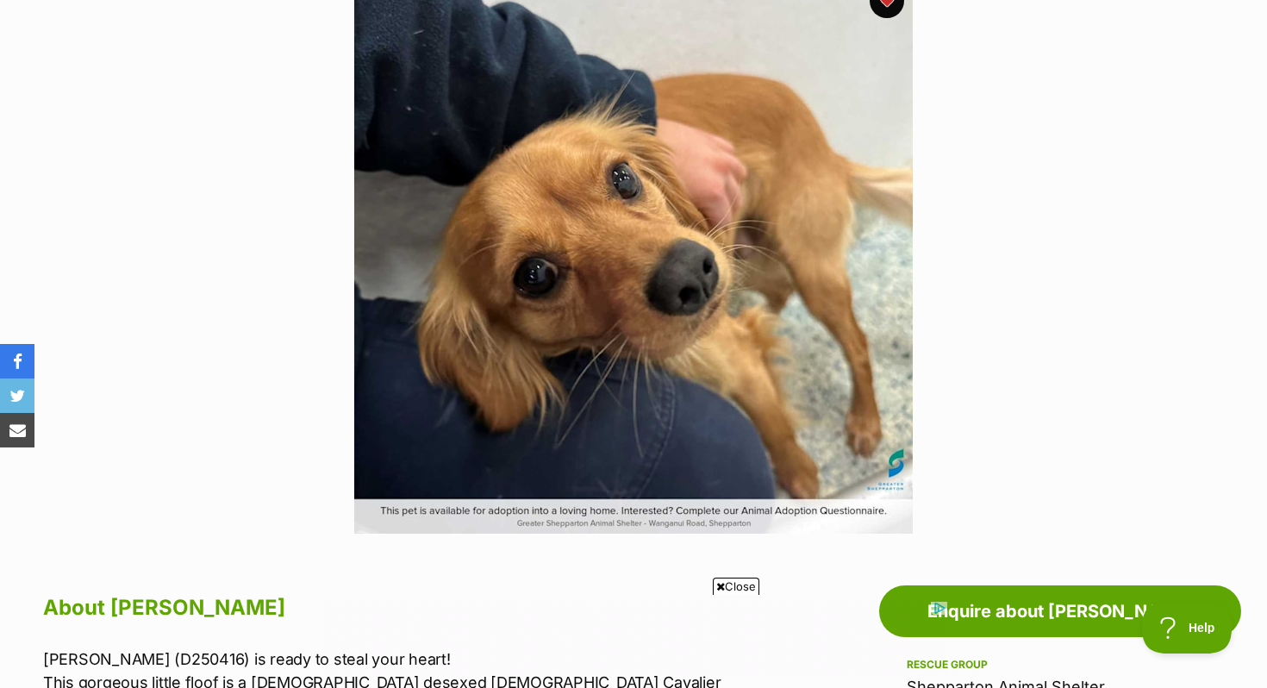
scroll to position [385, 0]
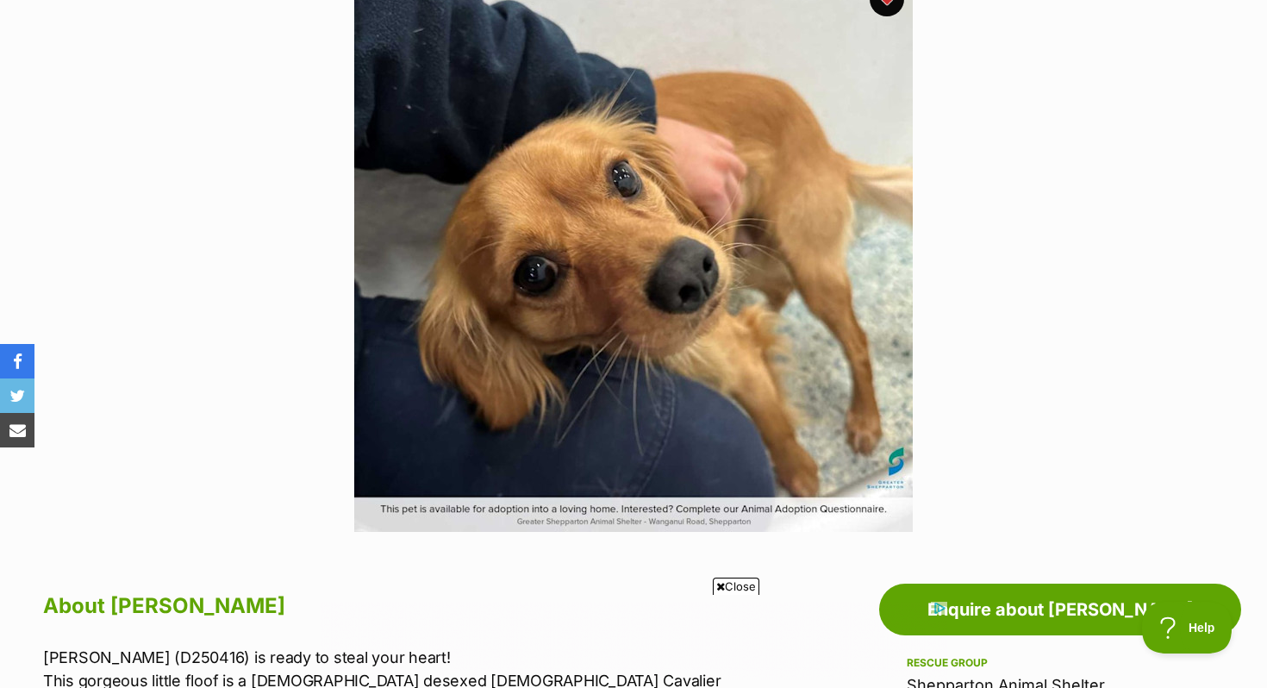
click at [653, 315] on img at bounding box center [633, 252] width 558 height 558
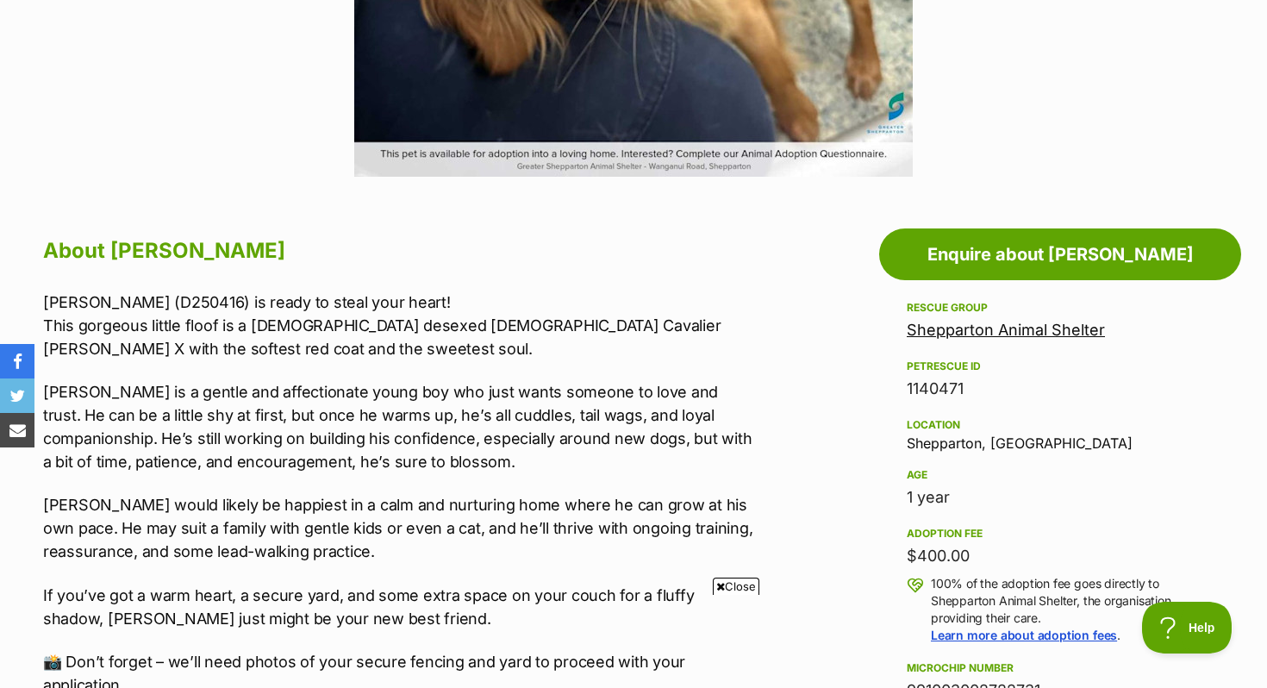
scroll to position [744, 0]
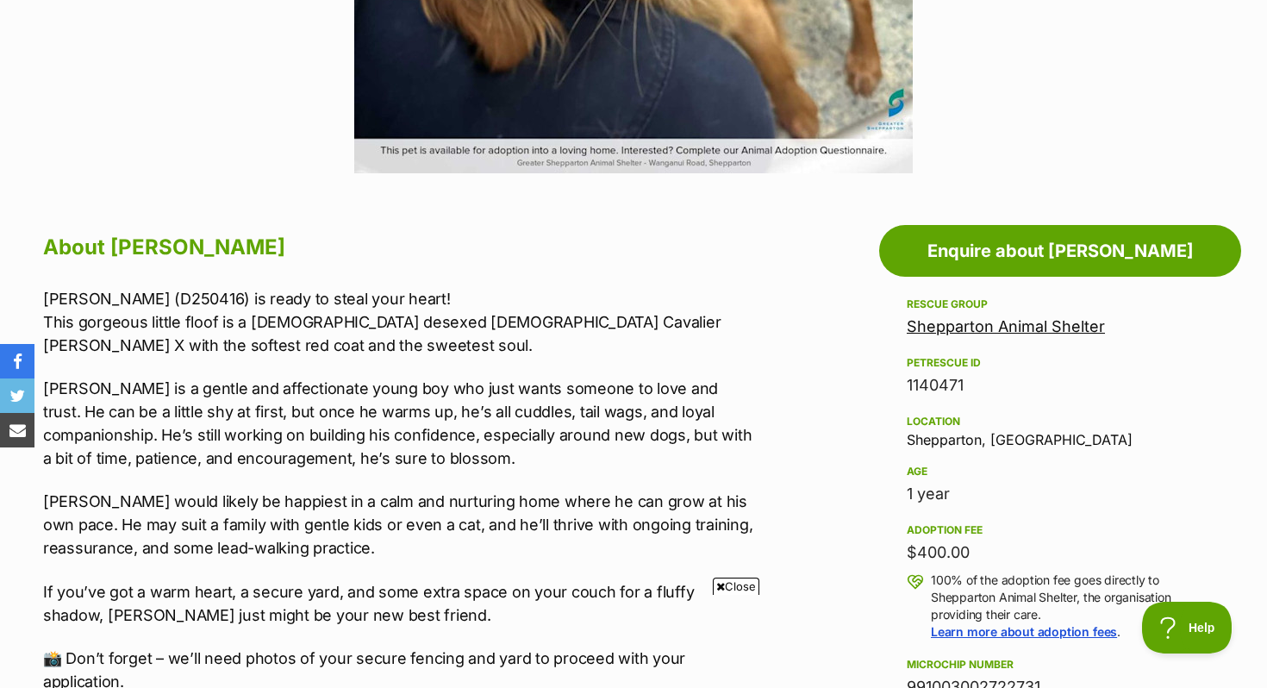
click at [977, 326] on link "Shepparton Animal Shelter" at bounding box center [1006, 326] width 198 height 18
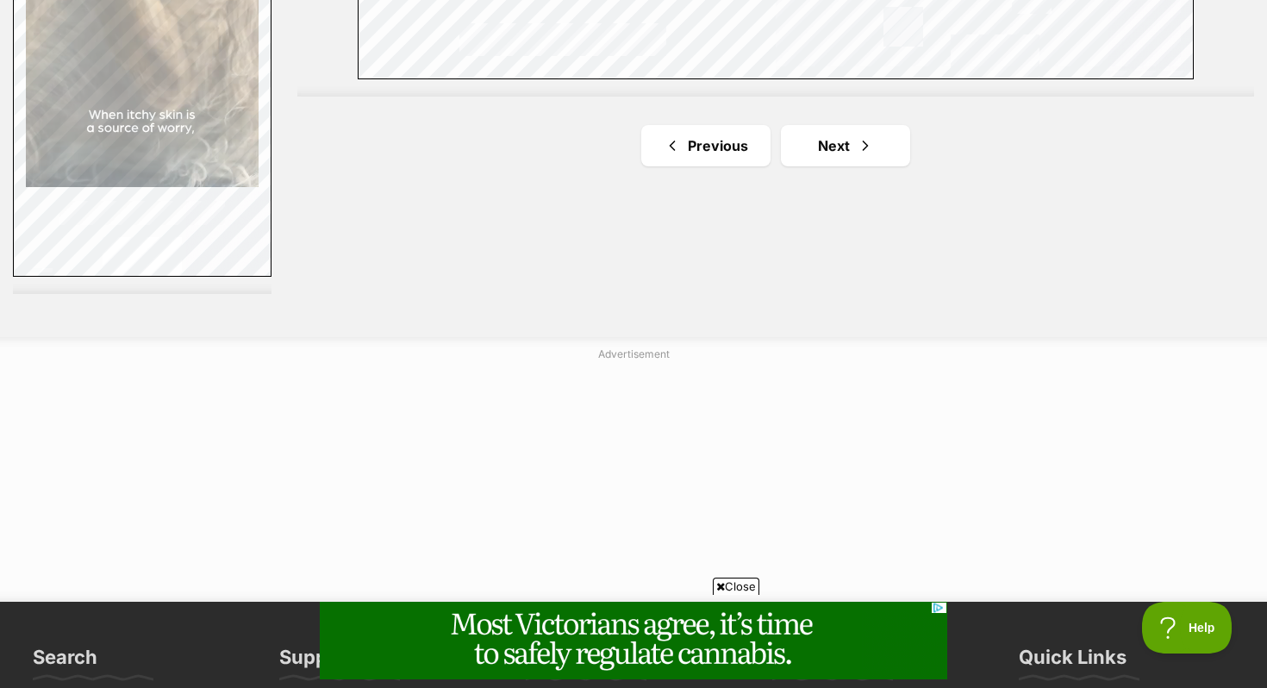
scroll to position [3334, 0]
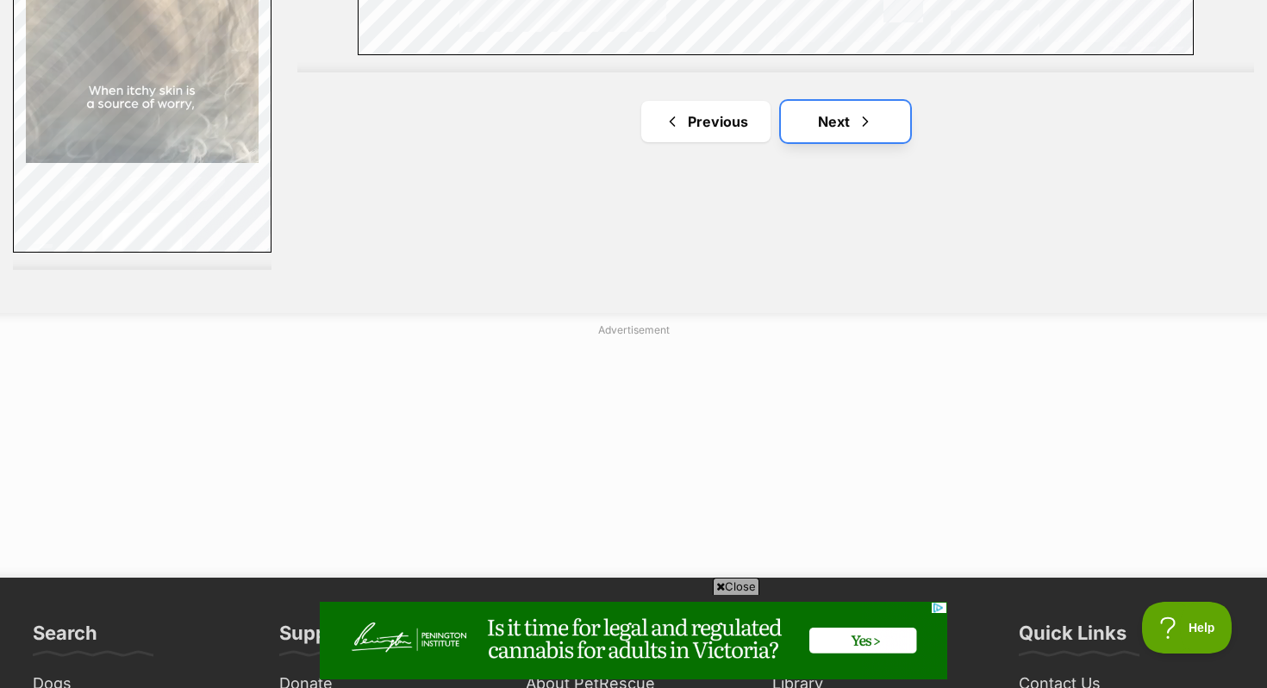
click at [813, 112] on link "Next" at bounding box center [845, 121] width 129 height 41
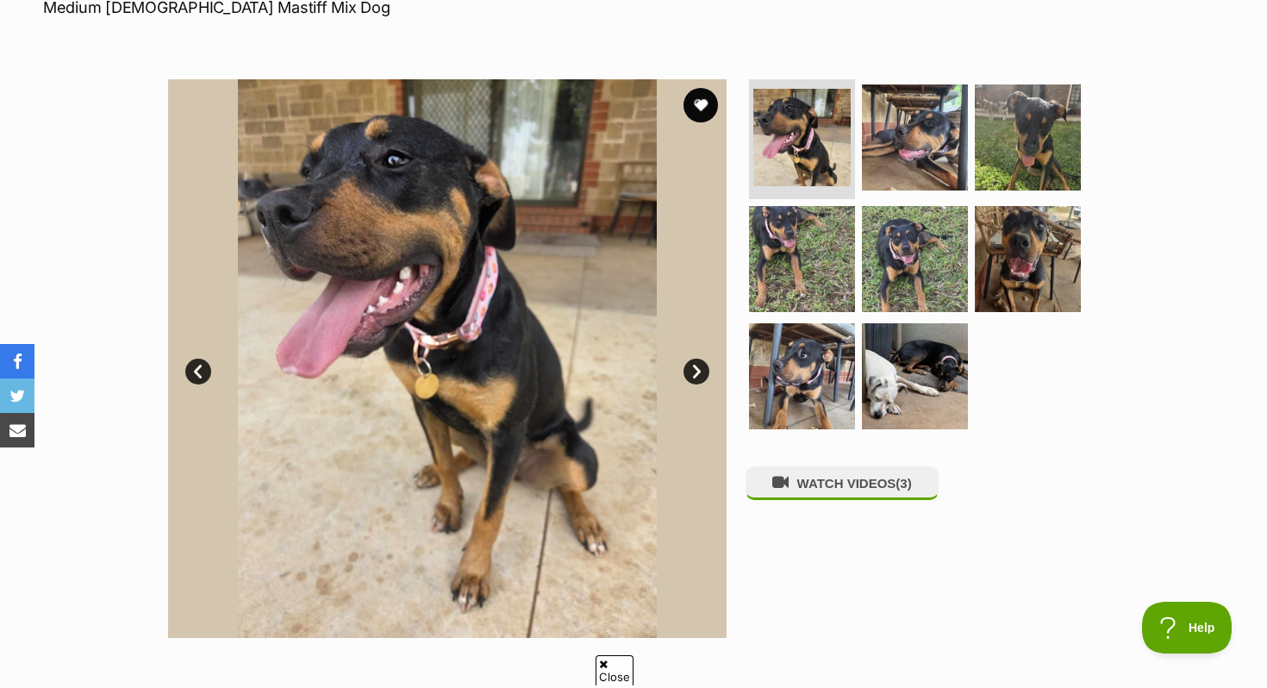
click at [696, 369] on link "Next" at bounding box center [696, 372] width 26 height 26
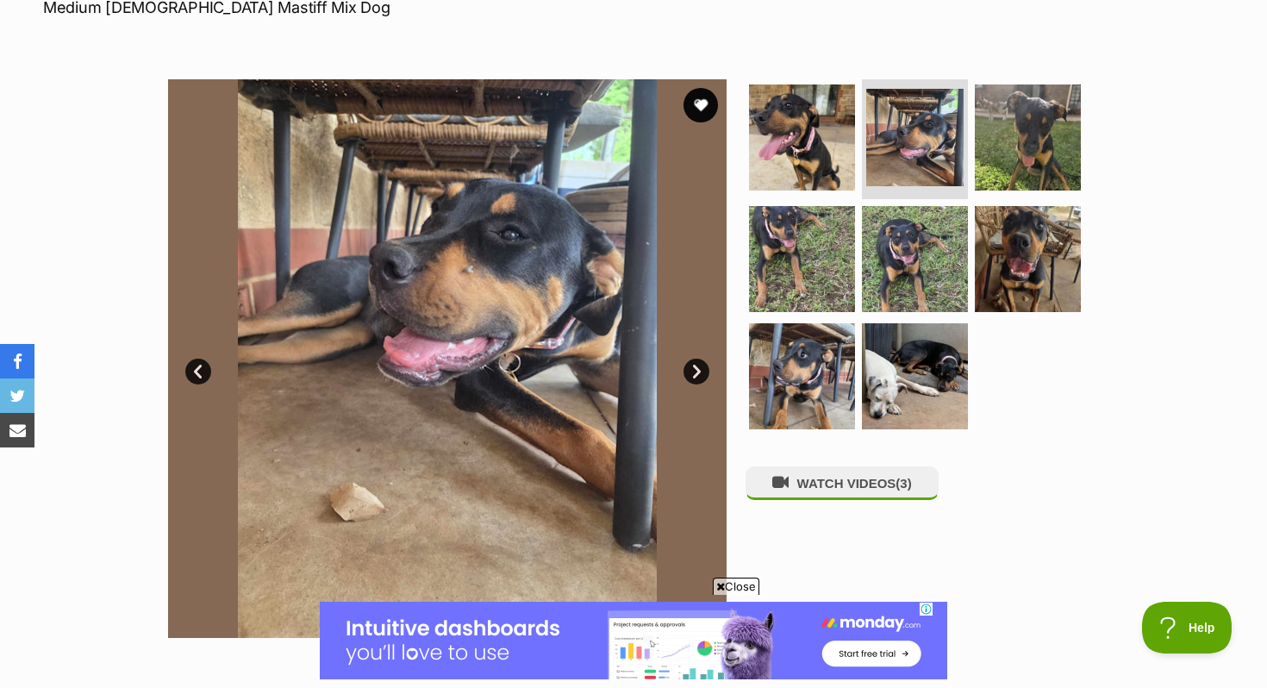
click at [696, 369] on link "Next" at bounding box center [696, 372] width 26 height 26
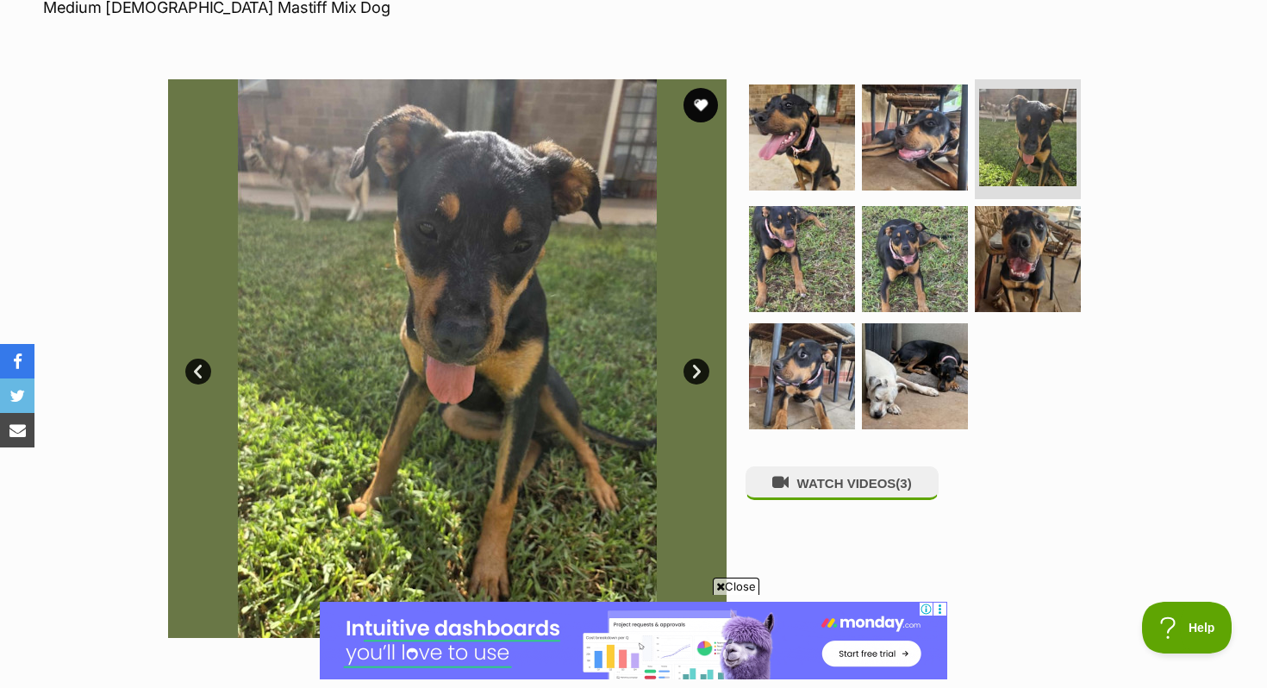
click at [696, 369] on link "Next" at bounding box center [696, 372] width 26 height 26
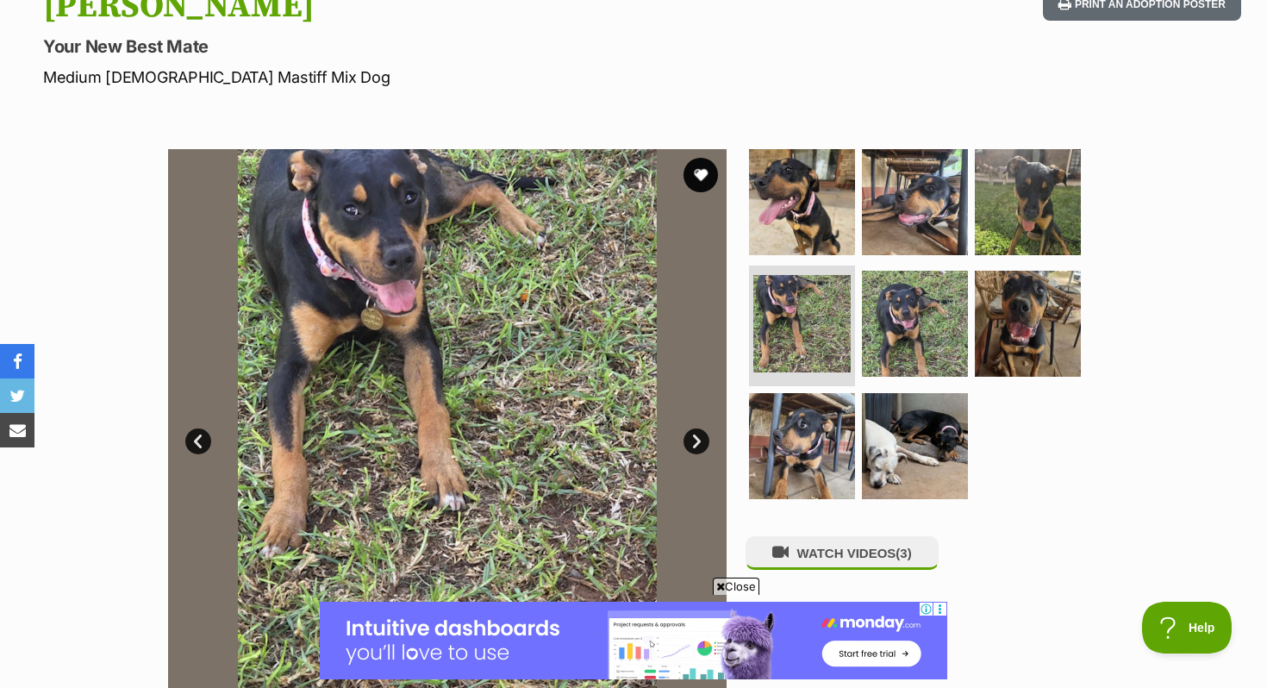
scroll to position [212, 0]
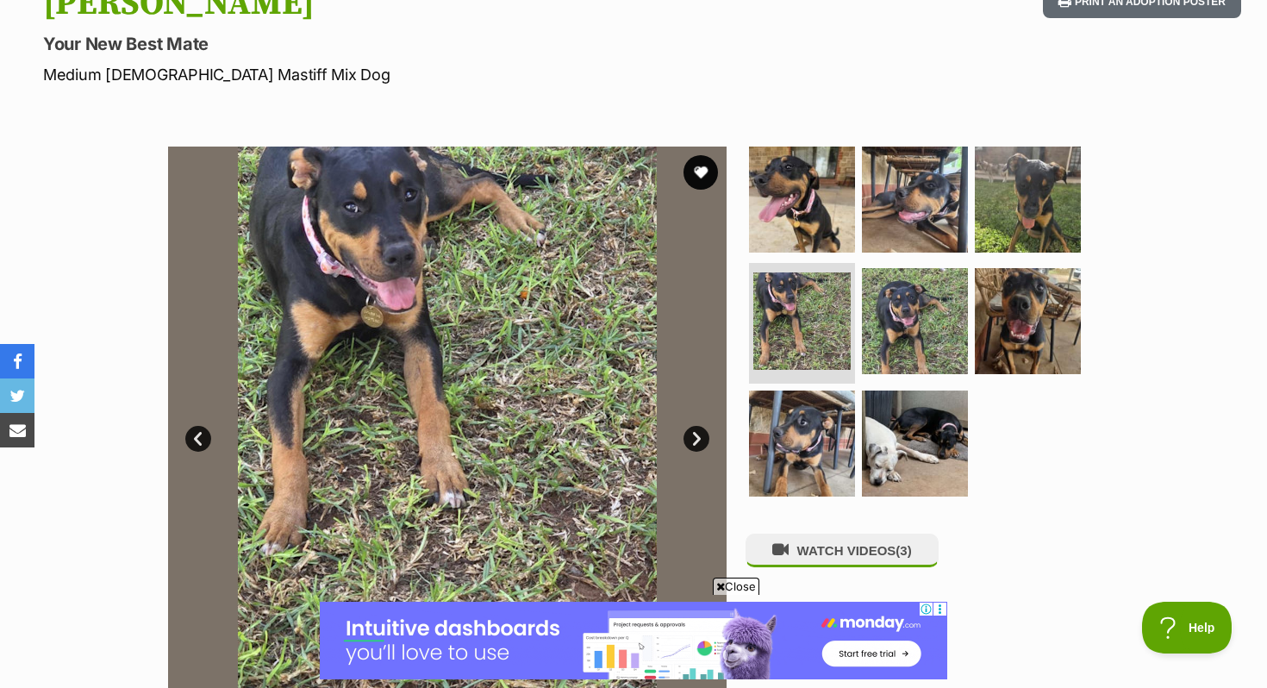
click at [688, 435] on link "Next" at bounding box center [696, 439] width 26 height 26
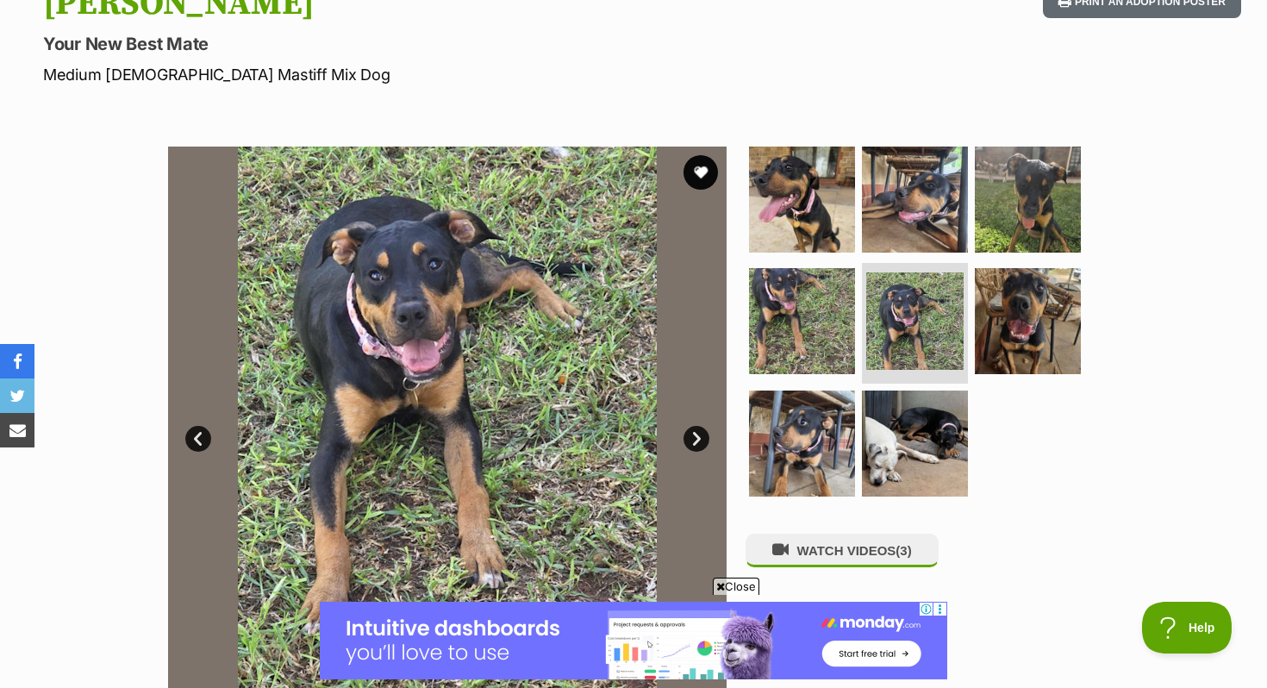
click at [688, 434] on link "Next" at bounding box center [696, 439] width 26 height 26
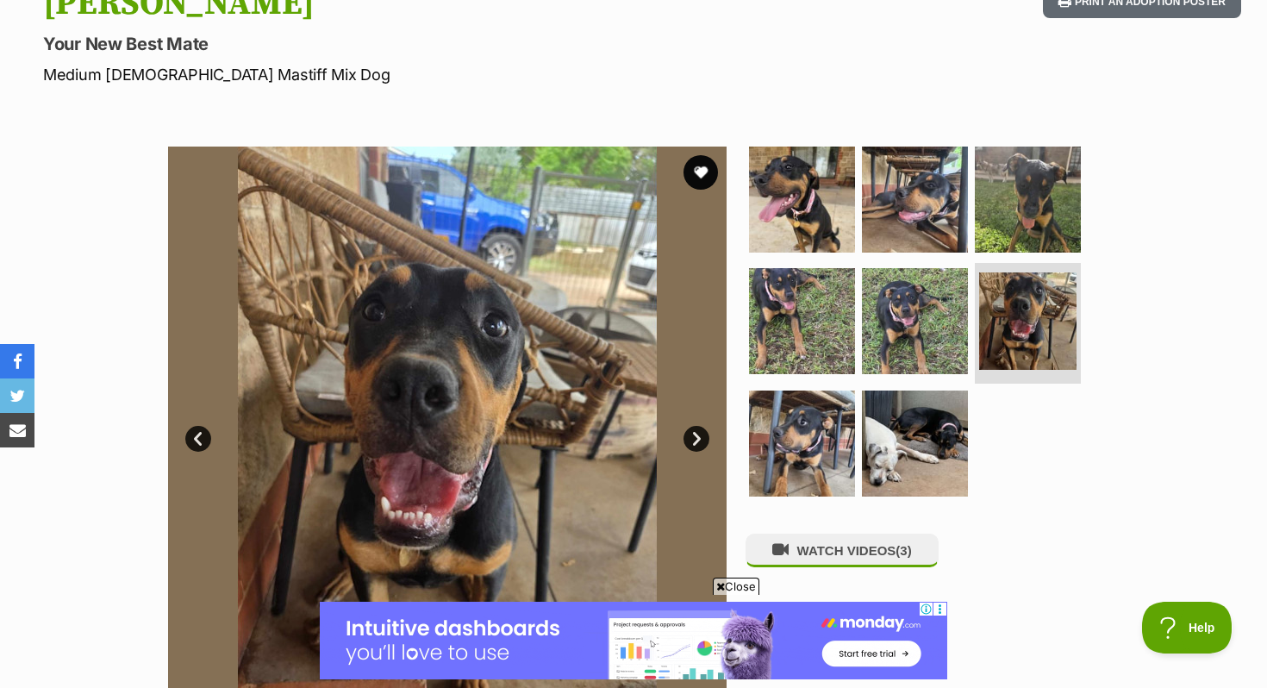
click at [688, 434] on link "Next" at bounding box center [696, 439] width 26 height 26
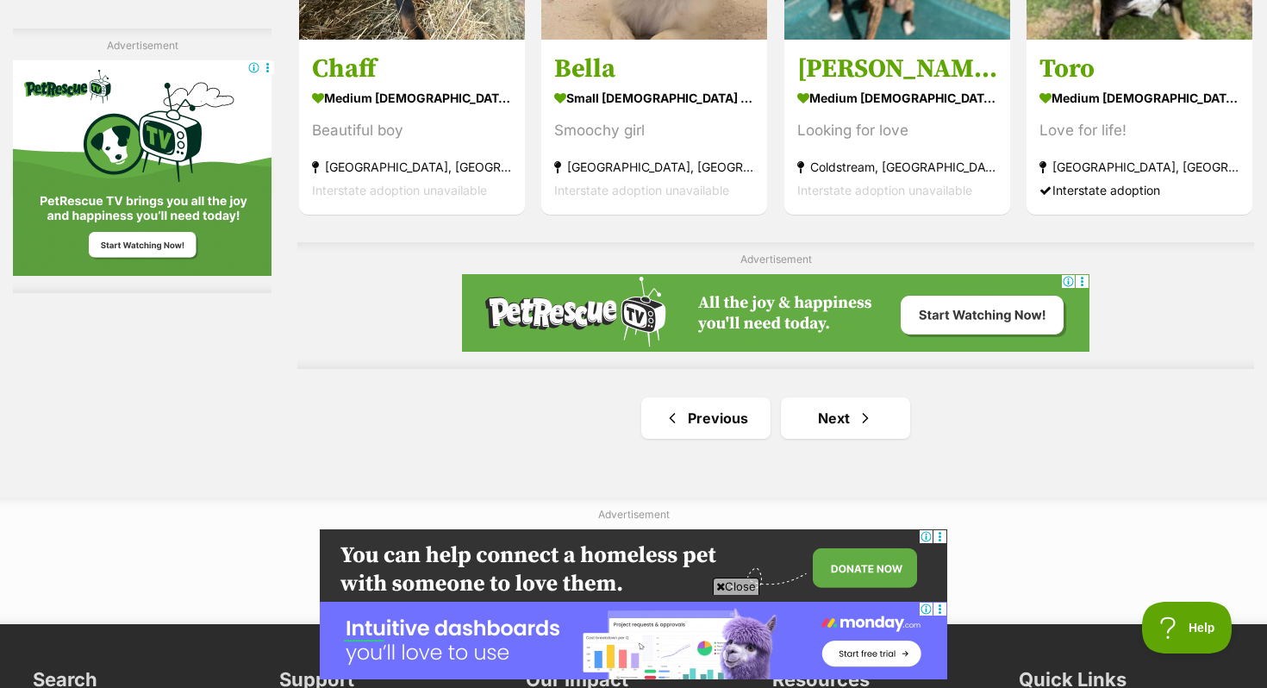
scroll to position [3021, 0]
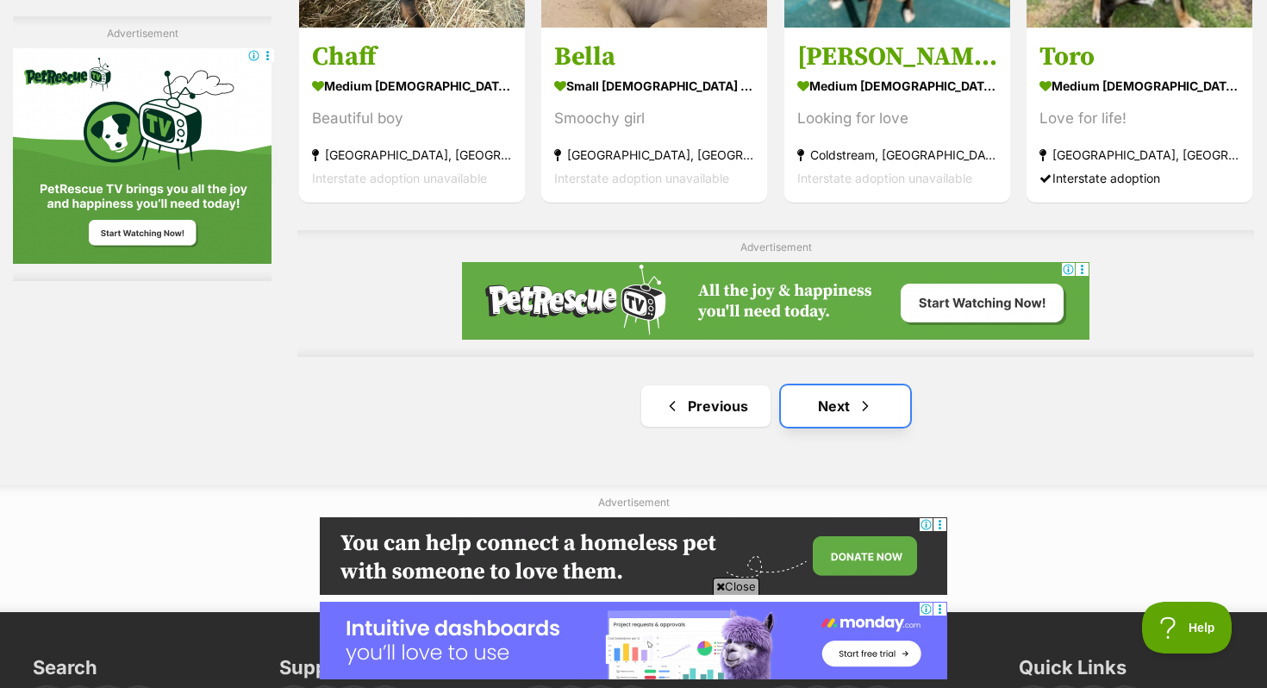
click at [836, 410] on link "Next" at bounding box center [845, 405] width 129 height 41
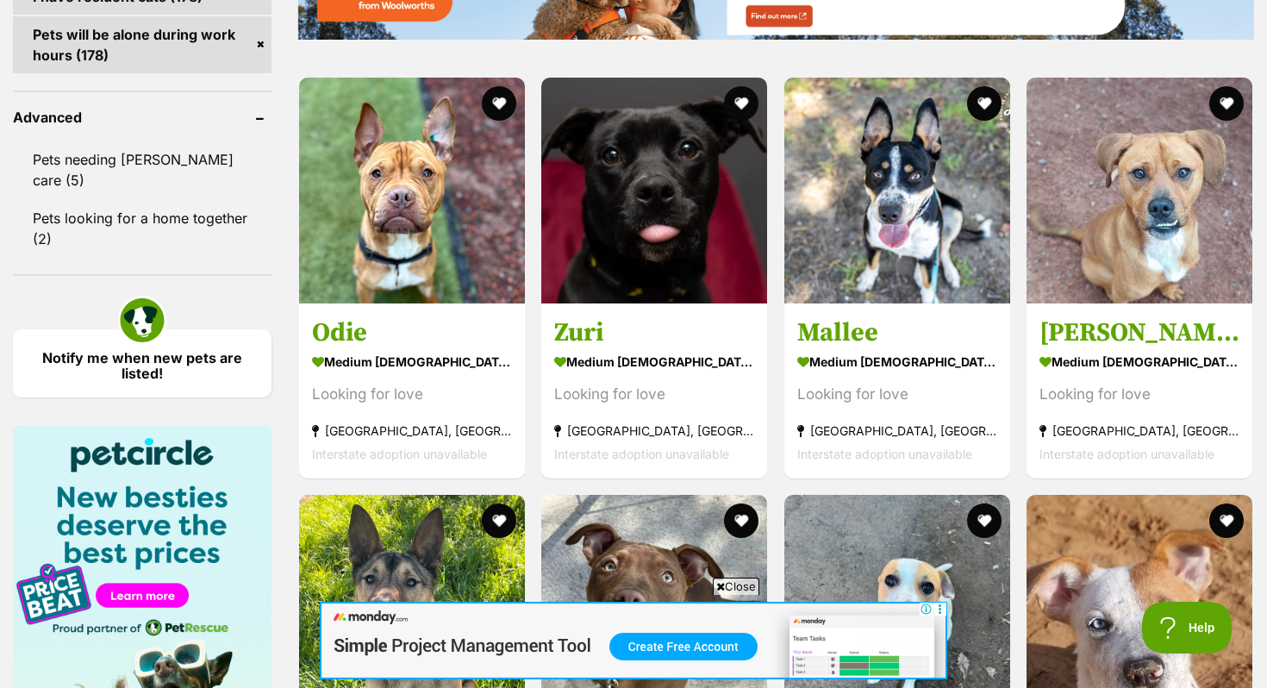
scroll to position [2222, 0]
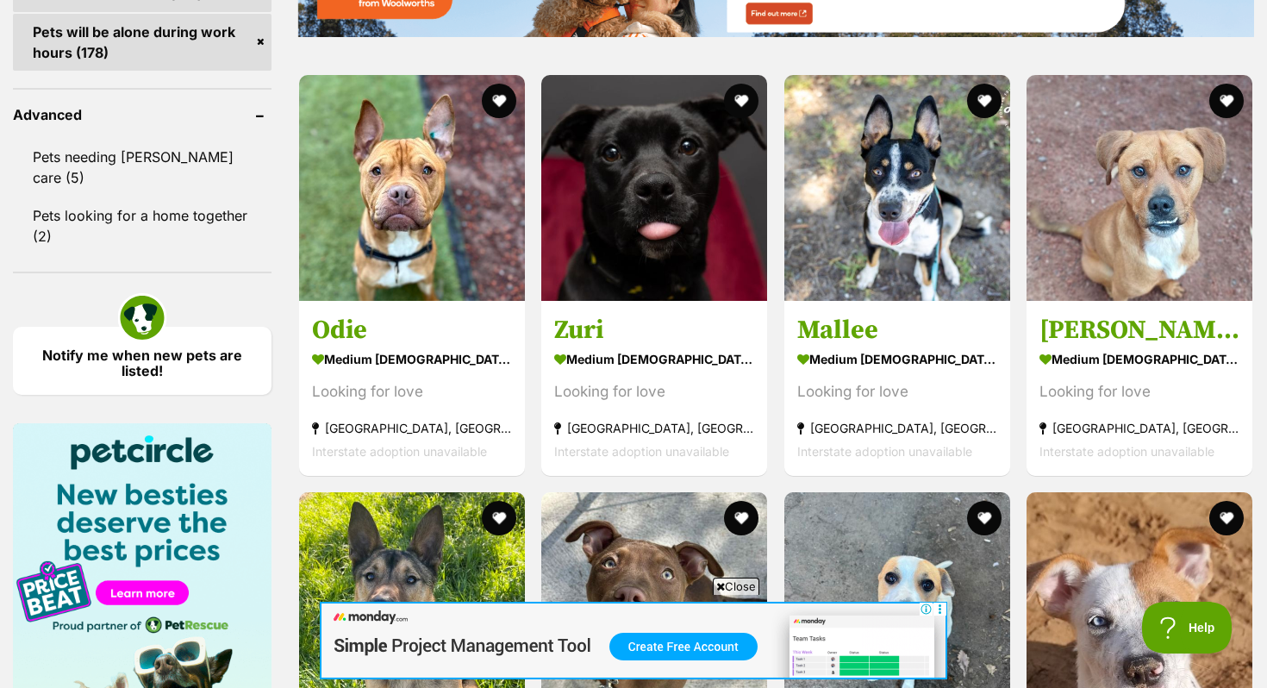
click at [836, 410] on section "medium female Dog Looking for love Trafalgar, VIC Interstate adoption unavailab…" at bounding box center [897, 404] width 200 height 116
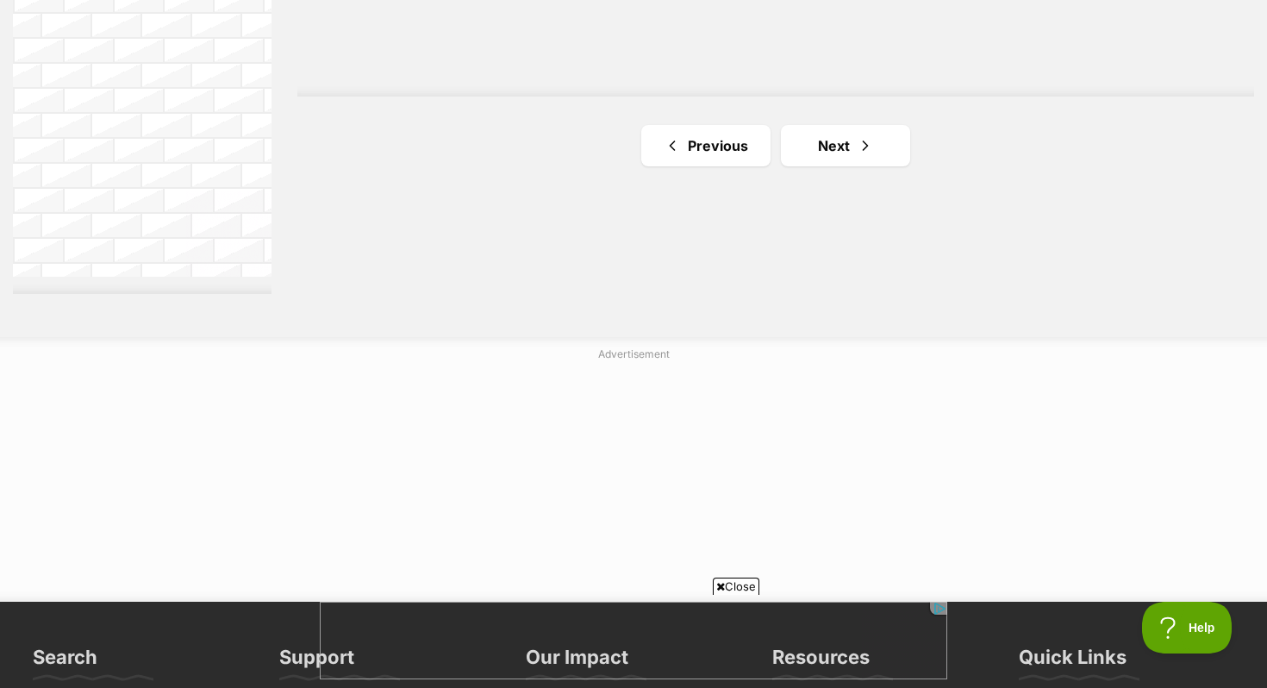
scroll to position [3300, 0]
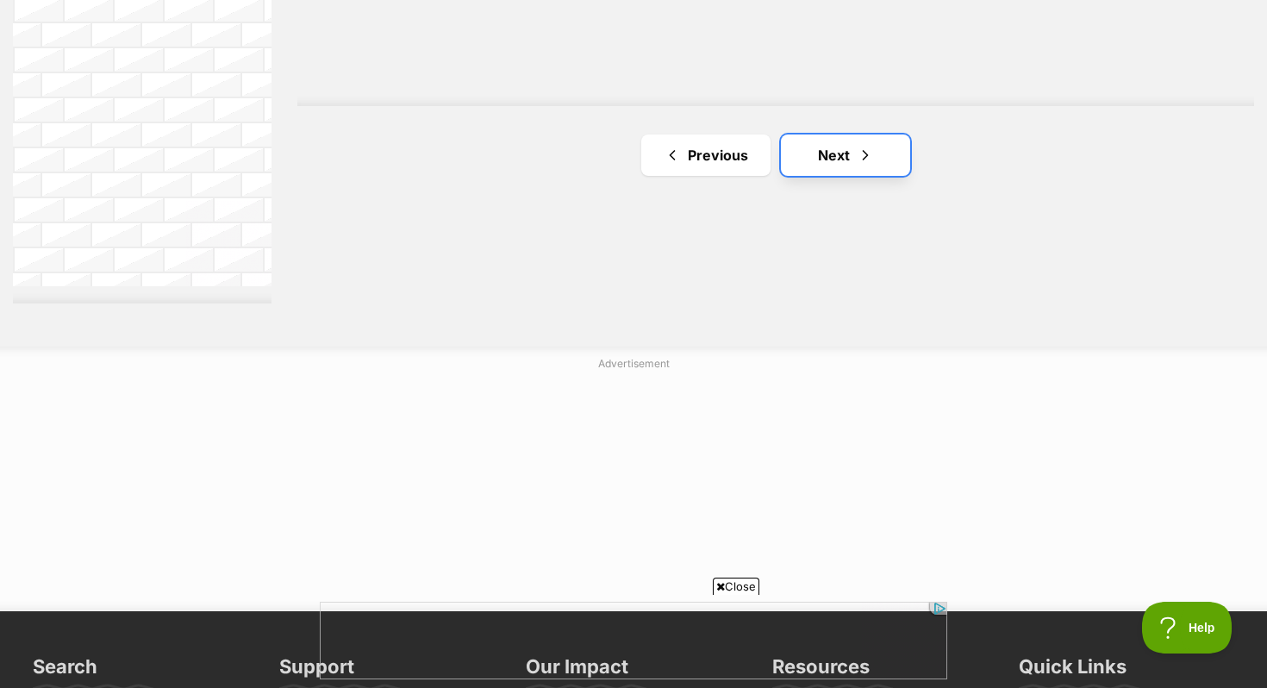
click at [841, 154] on link "Next" at bounding box center [845, 154] width 129 height 41
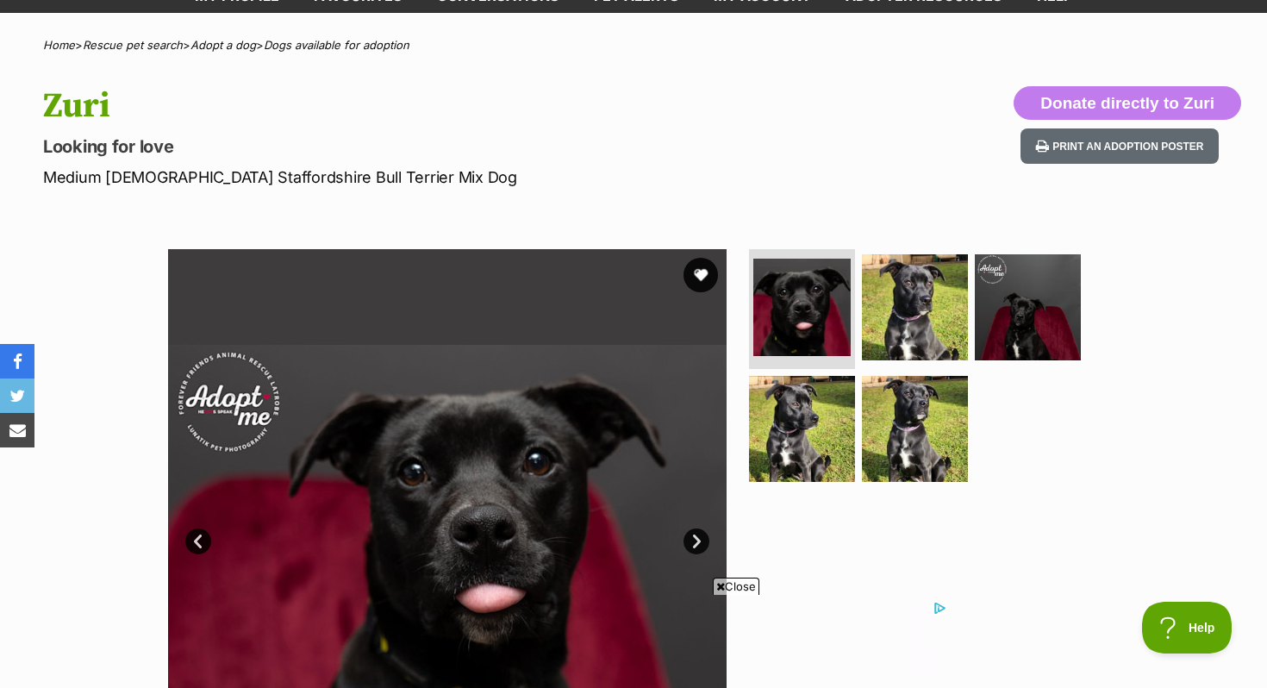
scroll to position [189, 0]
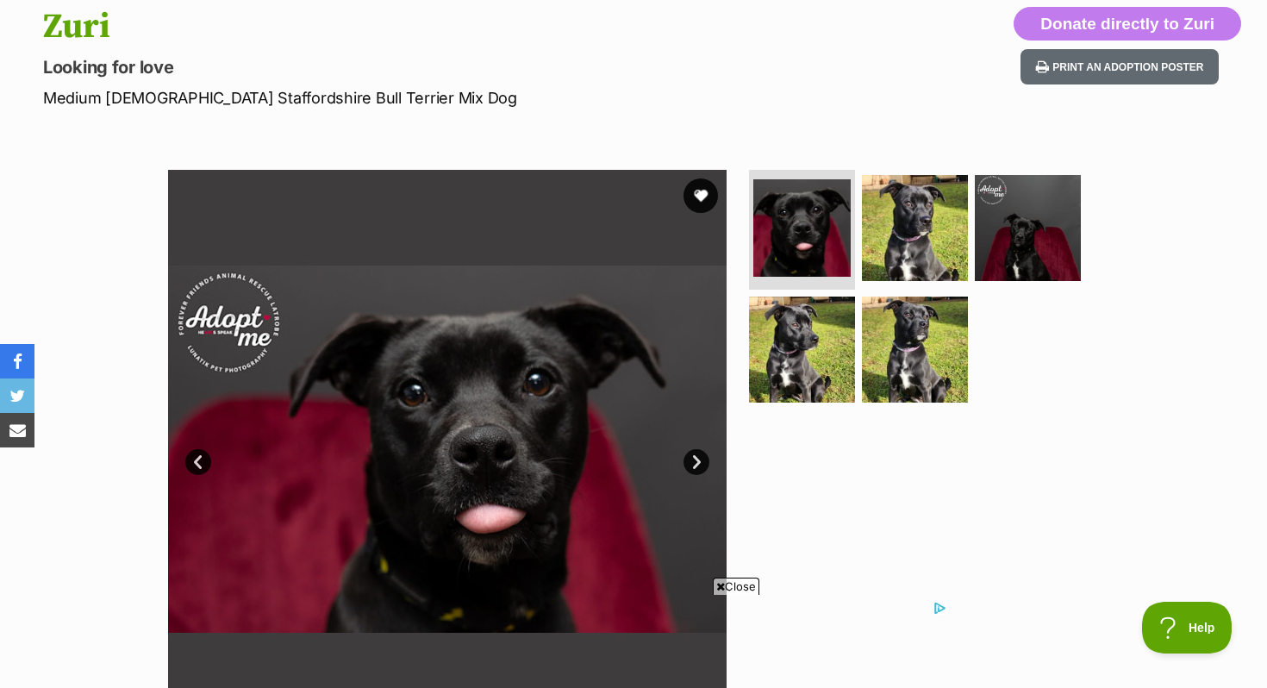
click at [703, 459] on link "Next" at bounding box center [696, 462] width 26 height 26
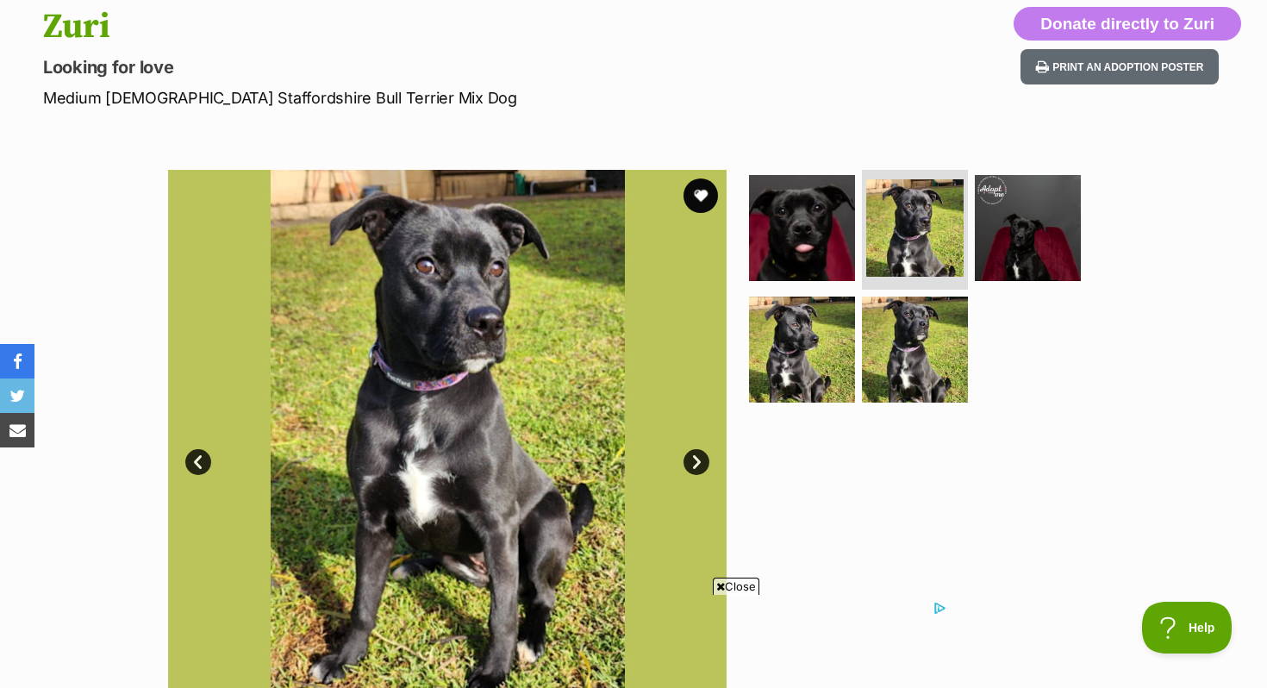
click at [703, 459] on link "Next" at bounding box center [696, 462] width 26 height 26
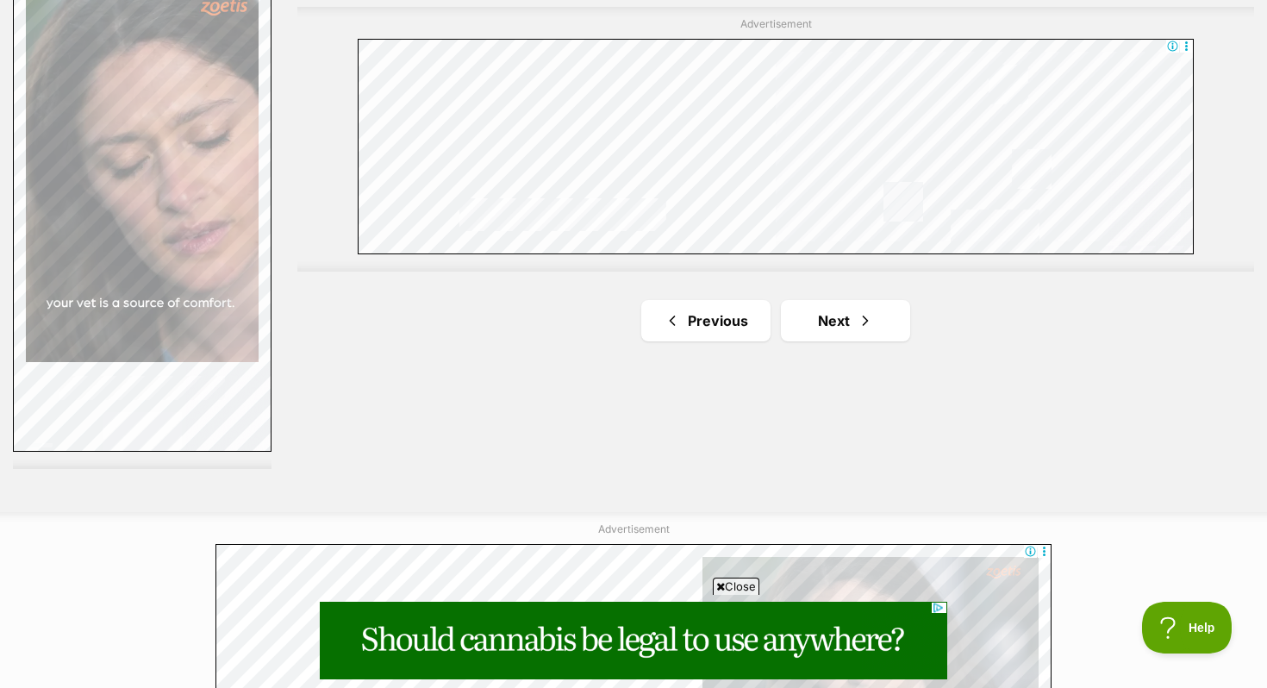
scroll to position [3165, 0]
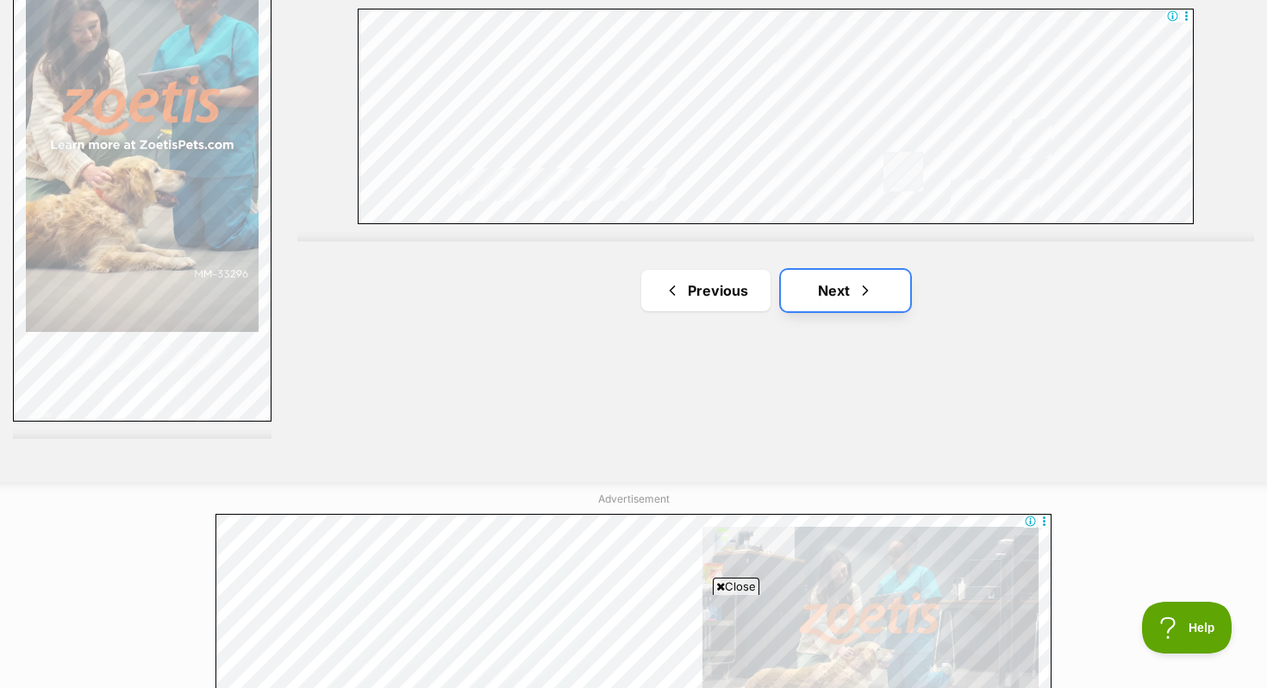
click at [853, 293] on link "Next" at bounding box center [845, 290] width 129 height 41
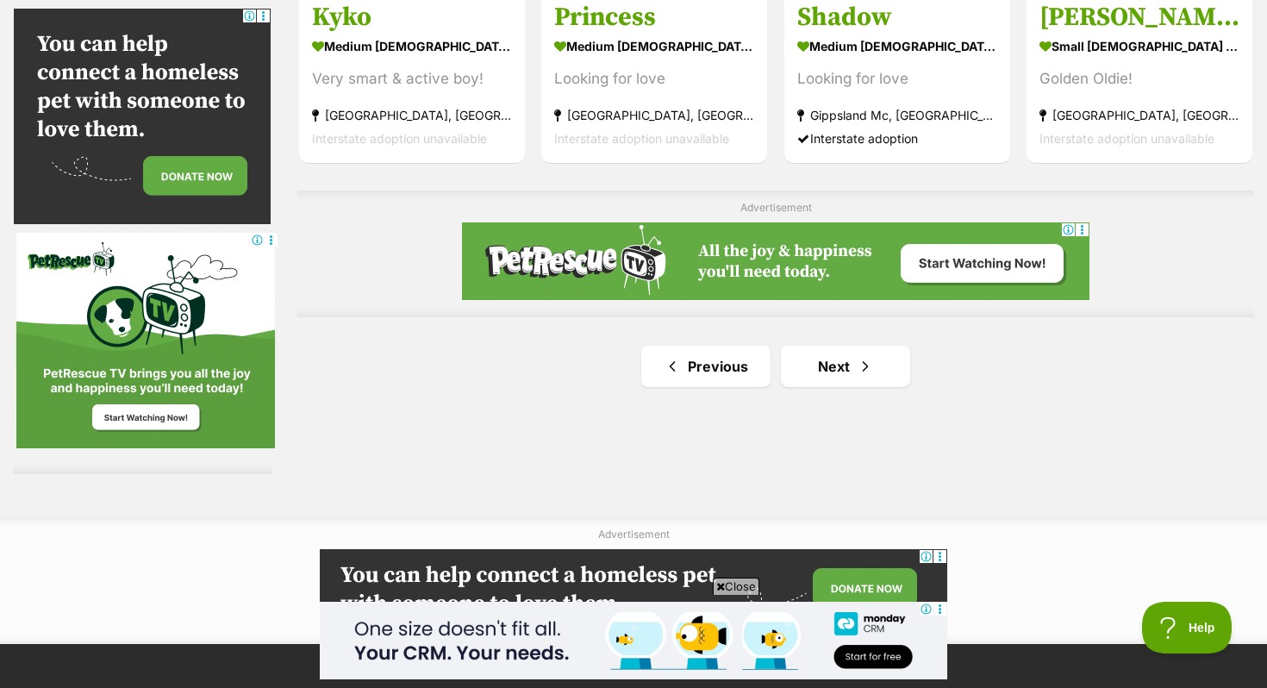
scroll to position [3065, 0]
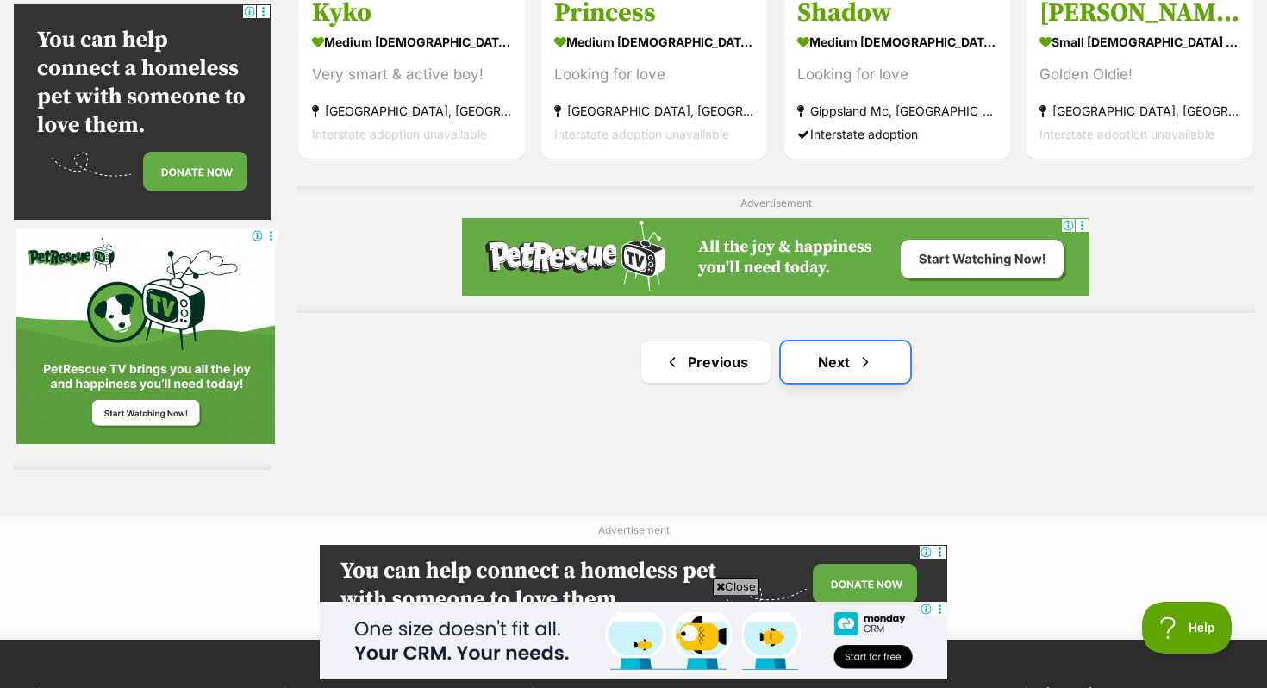
click at [864, 378] on link "Next" at bounding box center [845, 361] width 129 height 41
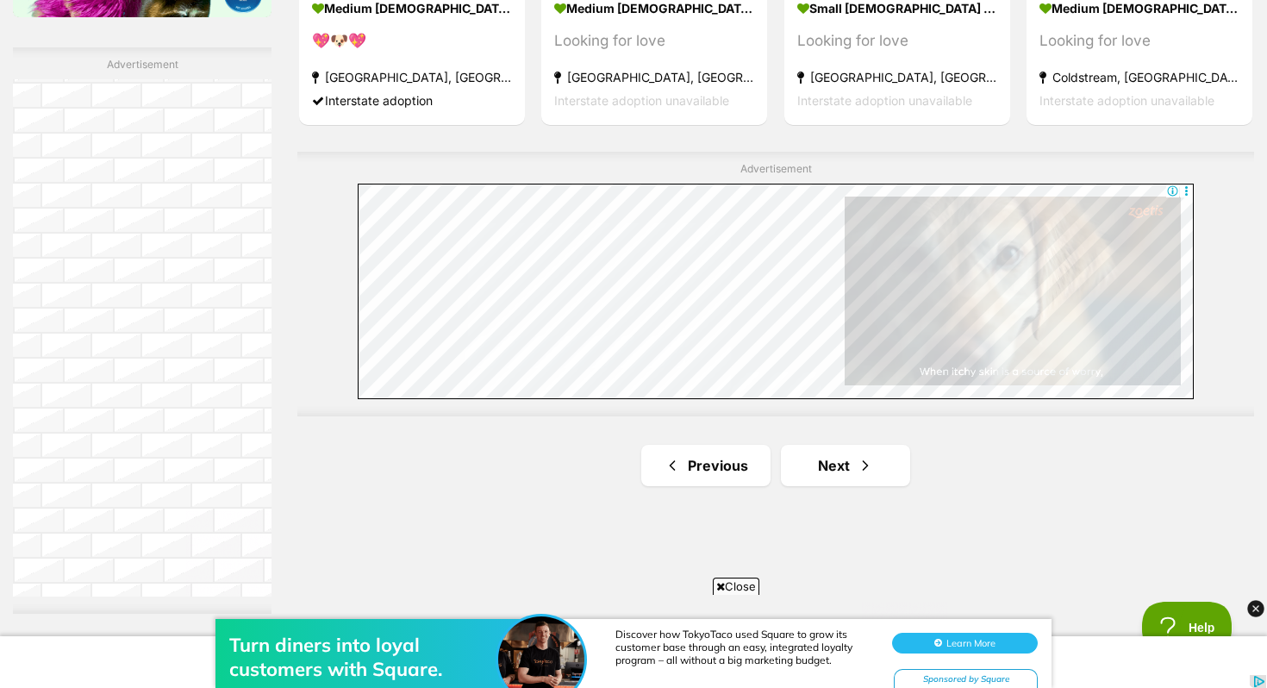
scroll to position [3023, 0]
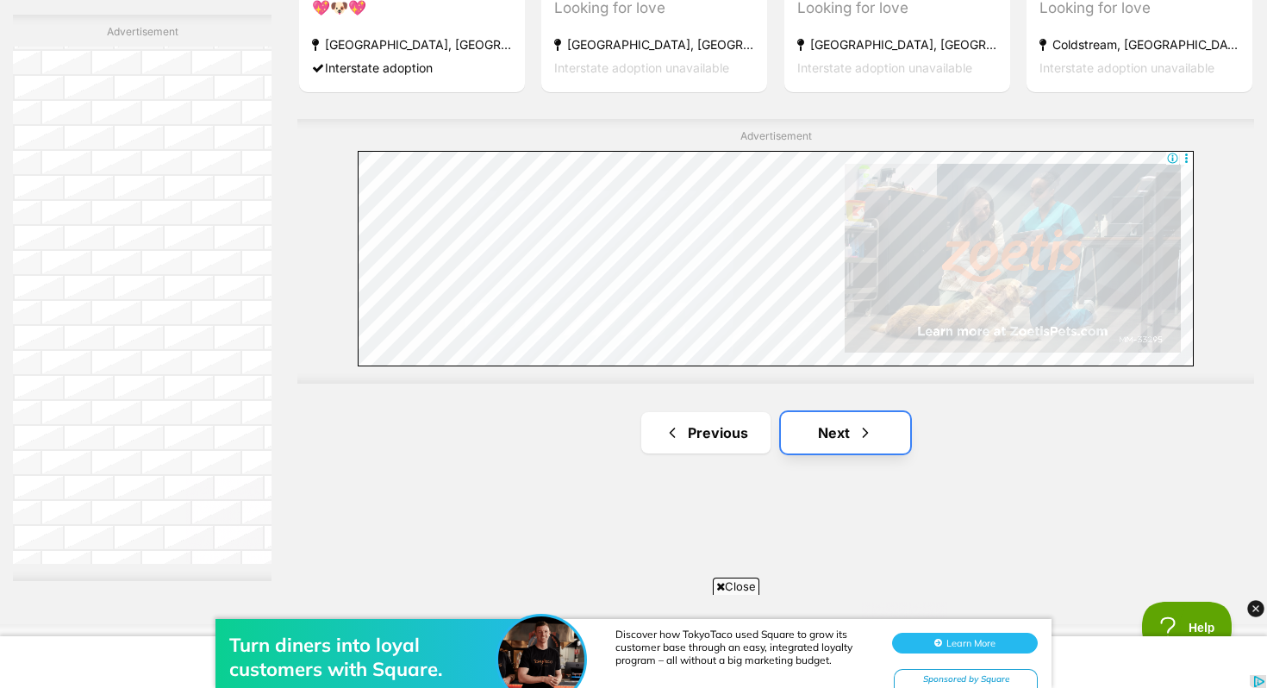
click at [889, 424] on link "Next" at bounding box center [845, 432] width 129 height 41
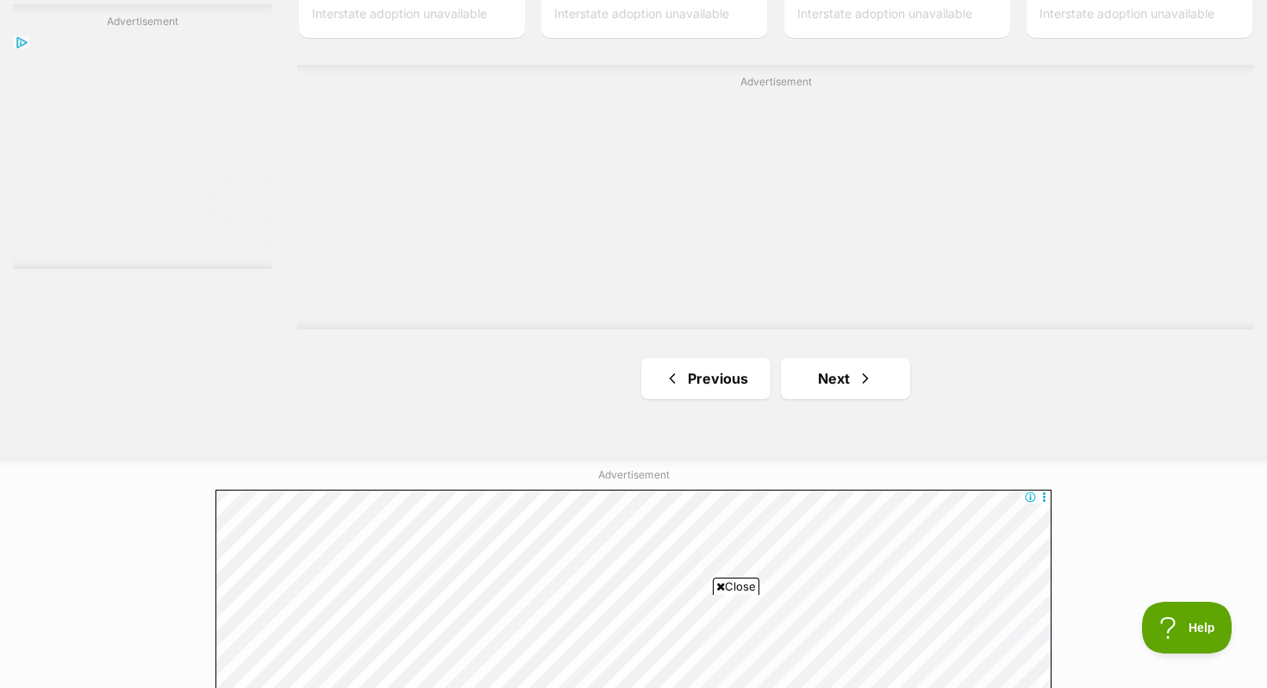
scroll to position [3097, 0]
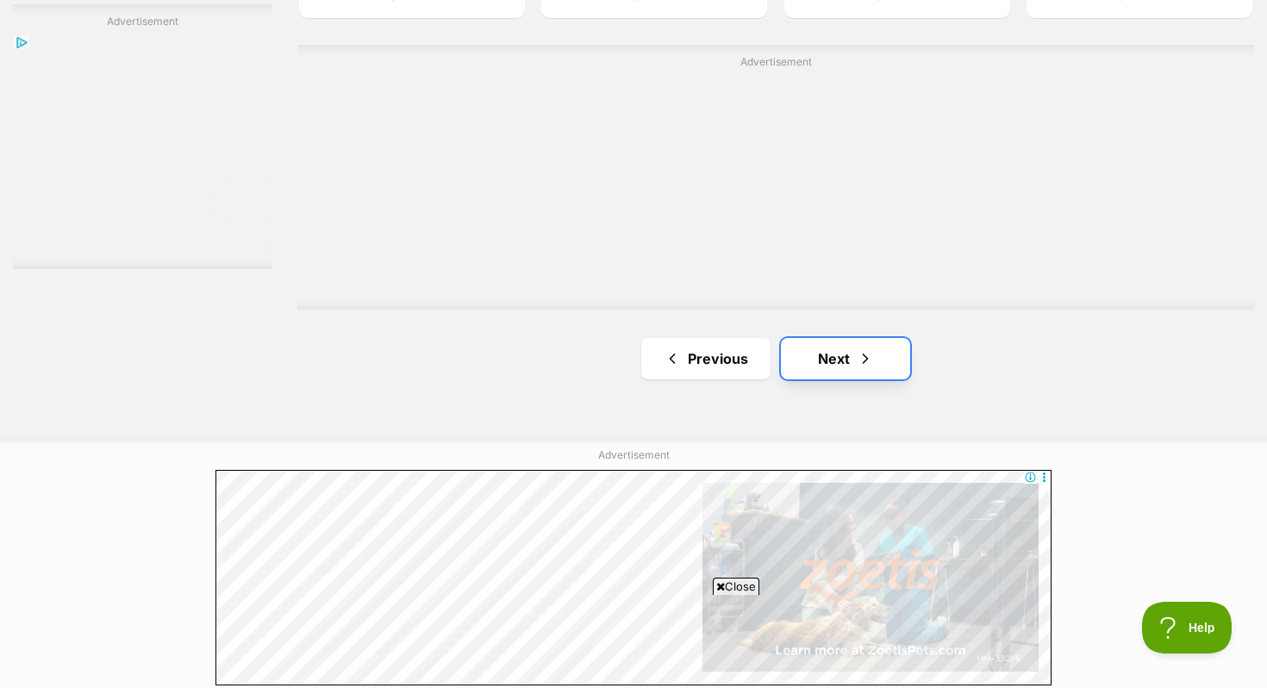
click at [865, 347] on link "Next" at bounding box center [845, 358] width 129 height 41
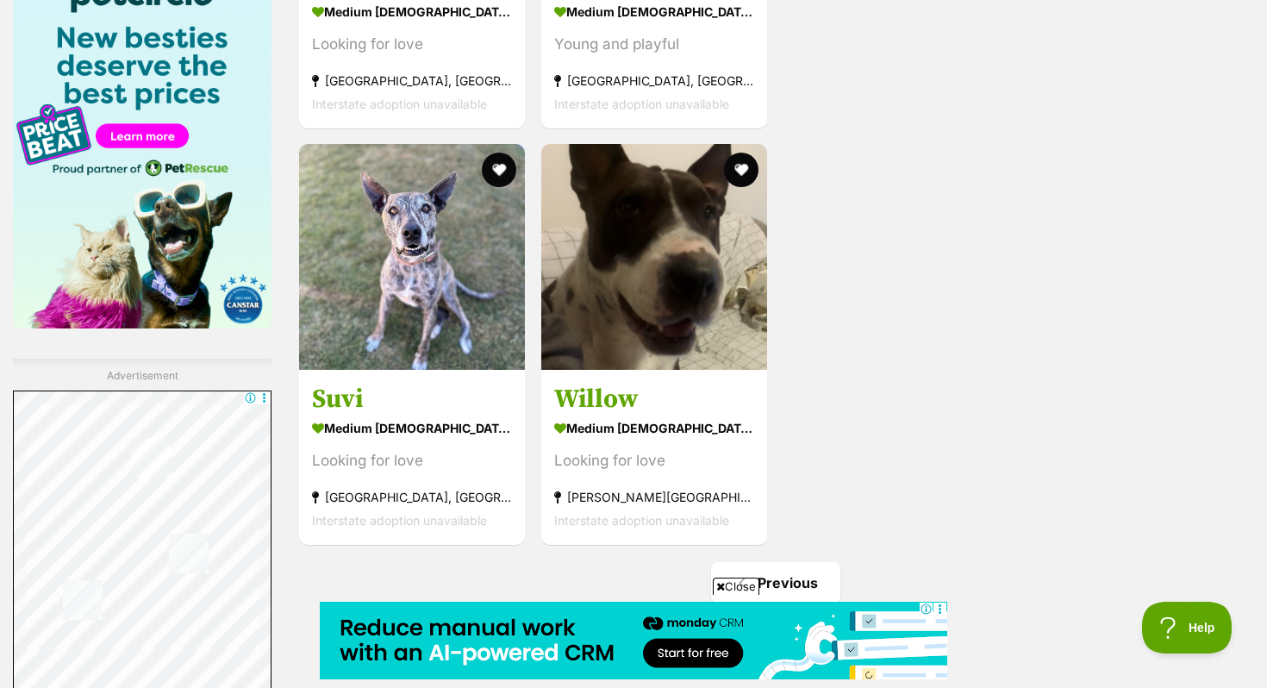
scroll to position [2674, 0]
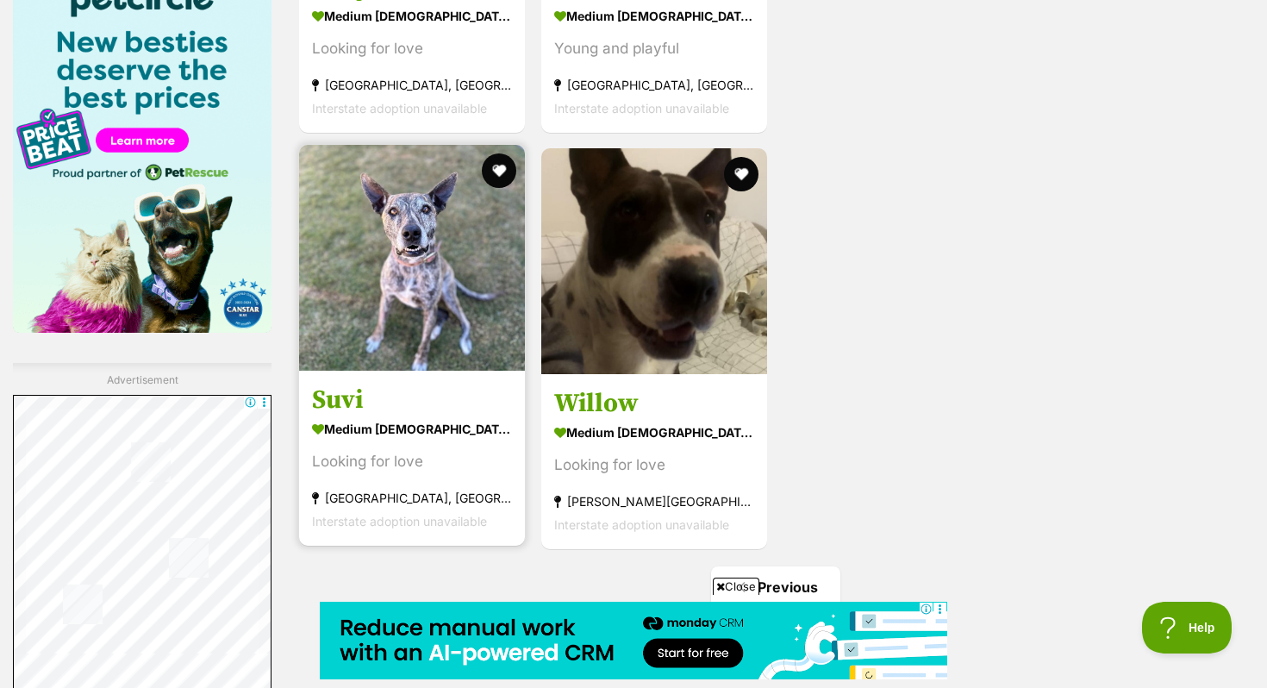
click at [468, 284] on img at bounding box center [412, 258] width 226 height 226
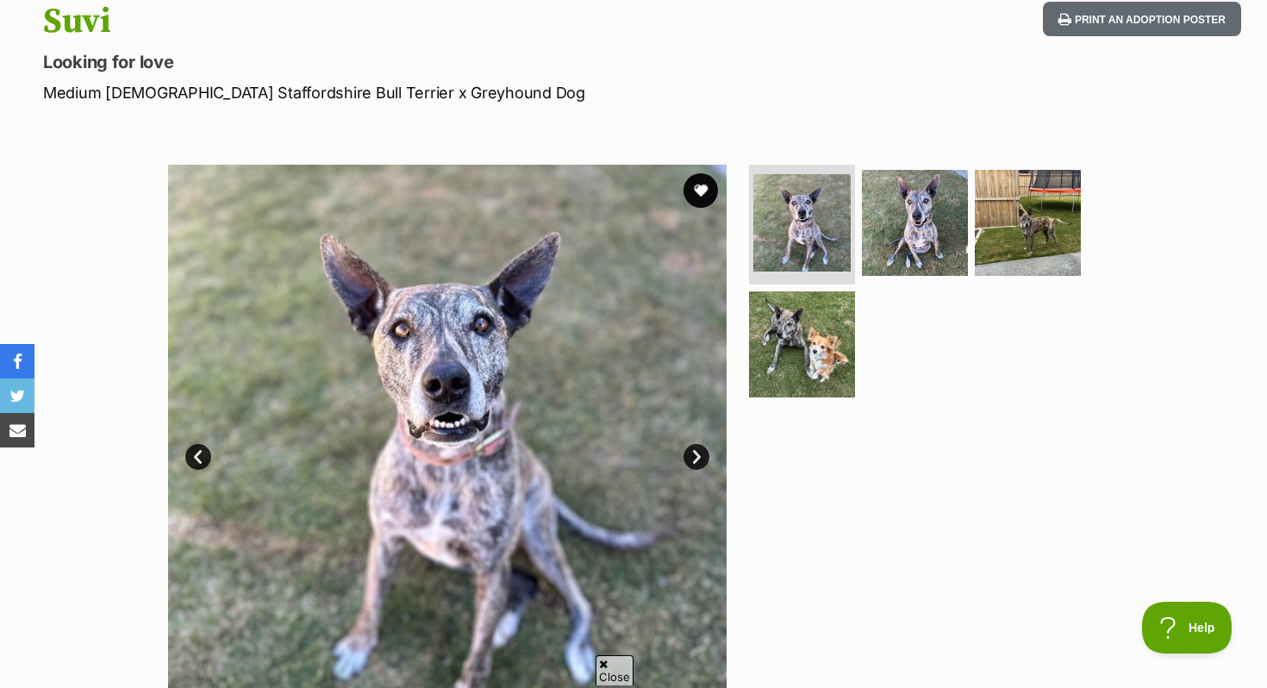
scroll to position [196, 0]
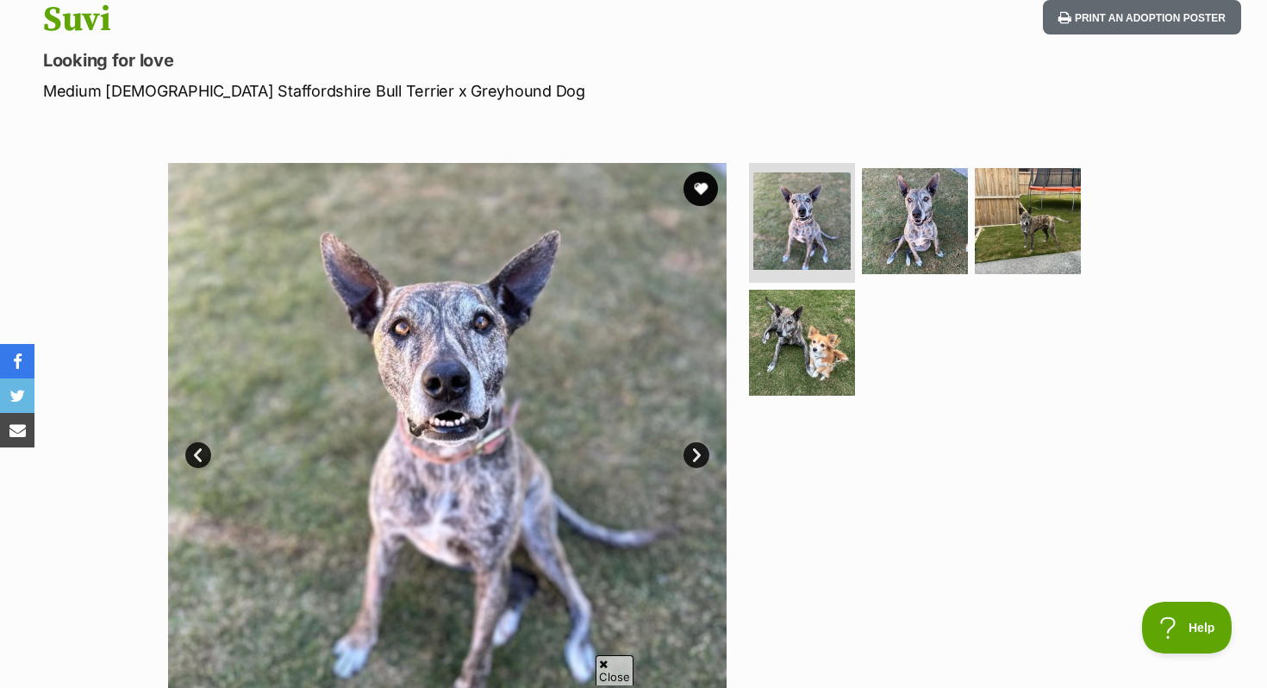
click at [700, 450] on link "Next" at bounding box center [696, 455] width 26 height 26
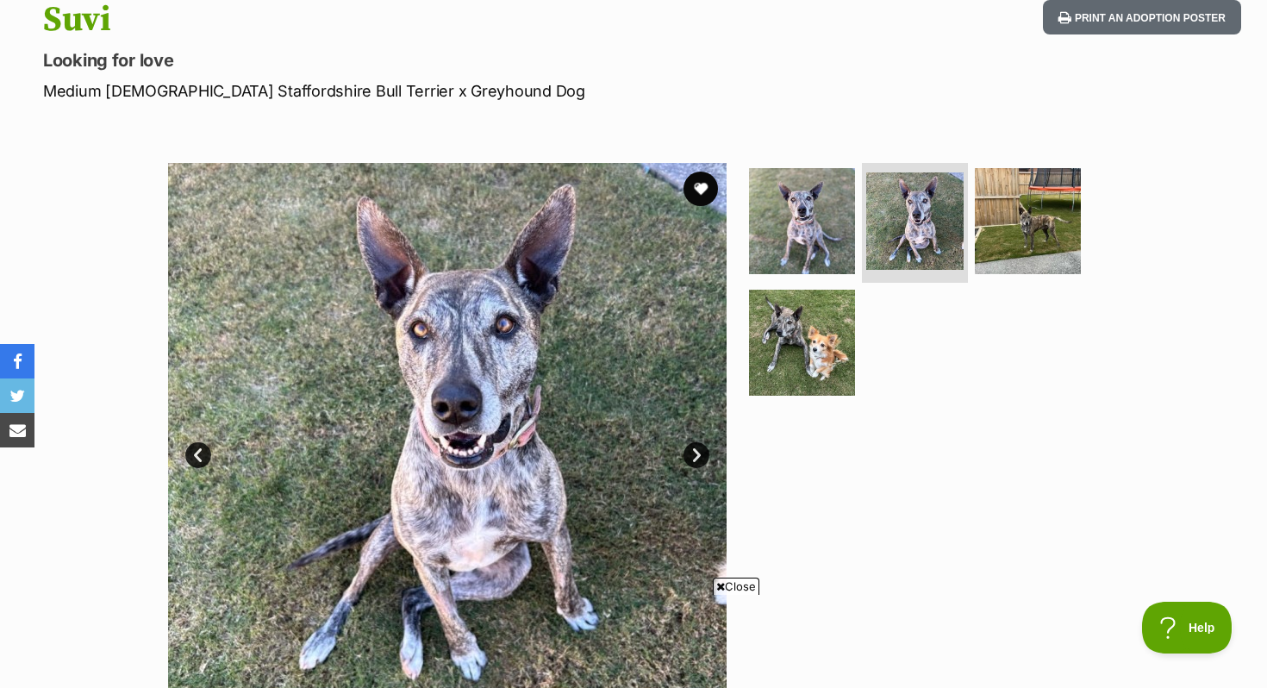
scroll to position [0, 0]
click at [699, 450] on link "Next" at bounding box center [696, 455] width 26 height 26
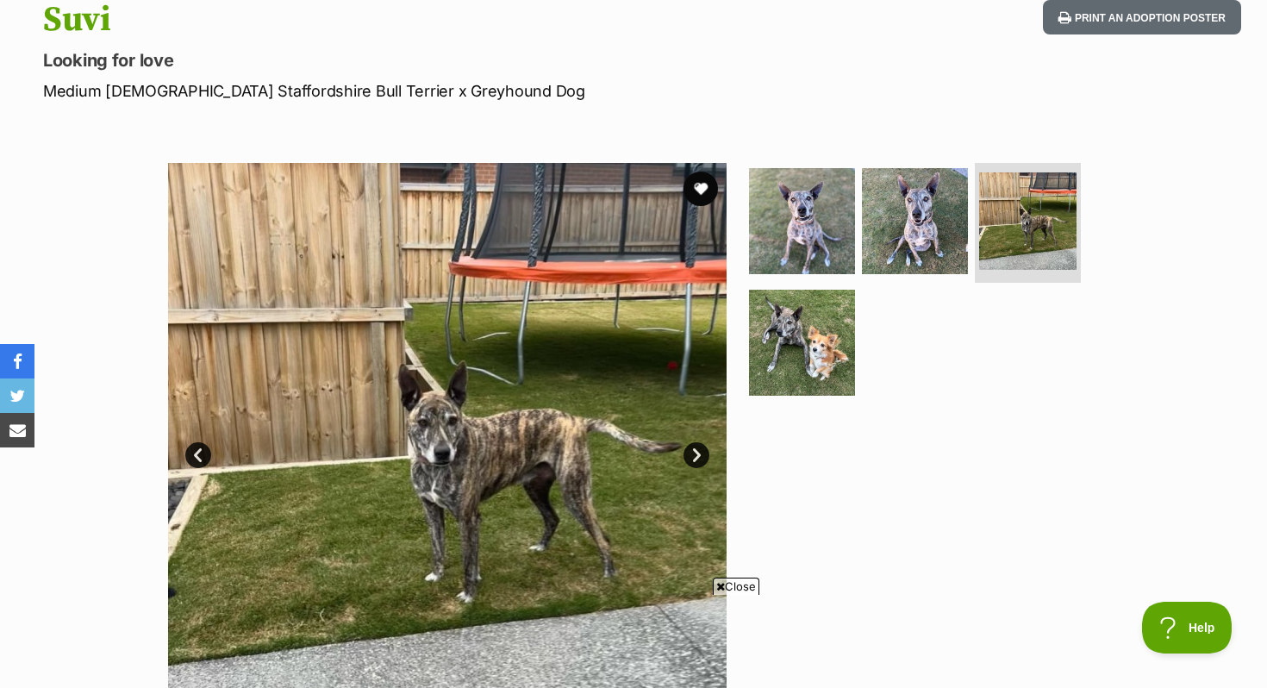
click at [699, 459] on link "Next" at bounding box center [696, 455] width 26 height 26
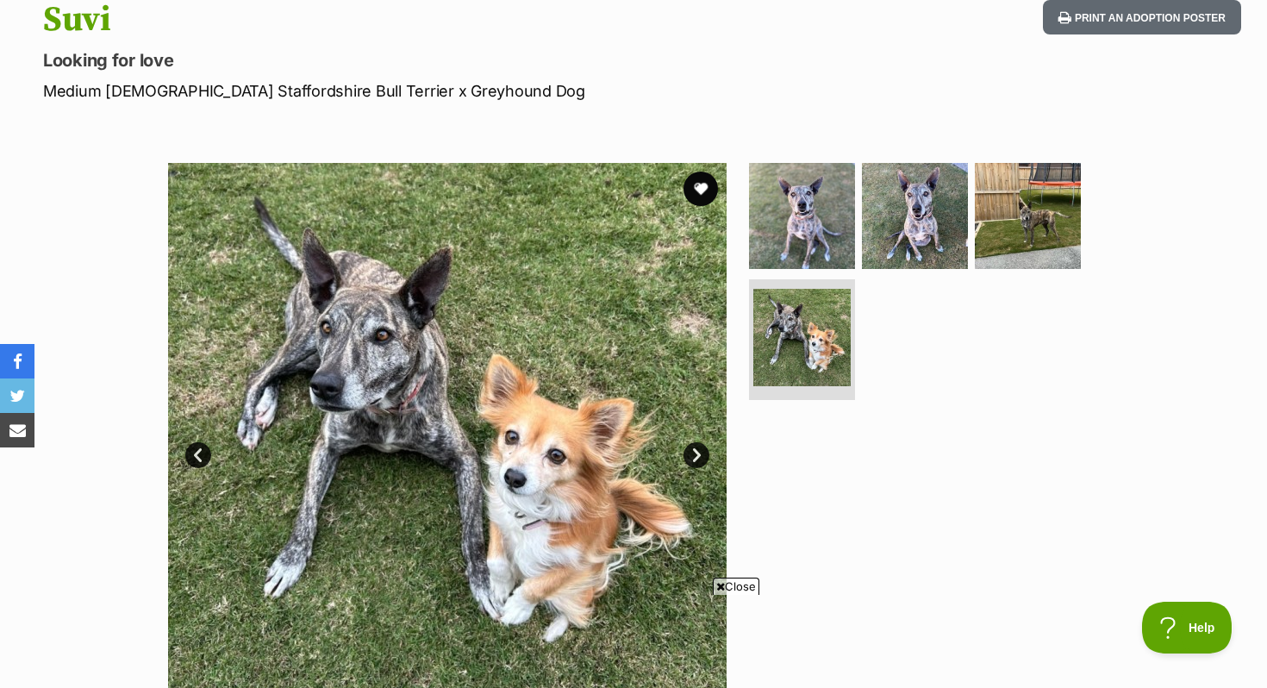
click at [699, 459] on link "Next" at bounding box center [696, 455] width 26 height 26
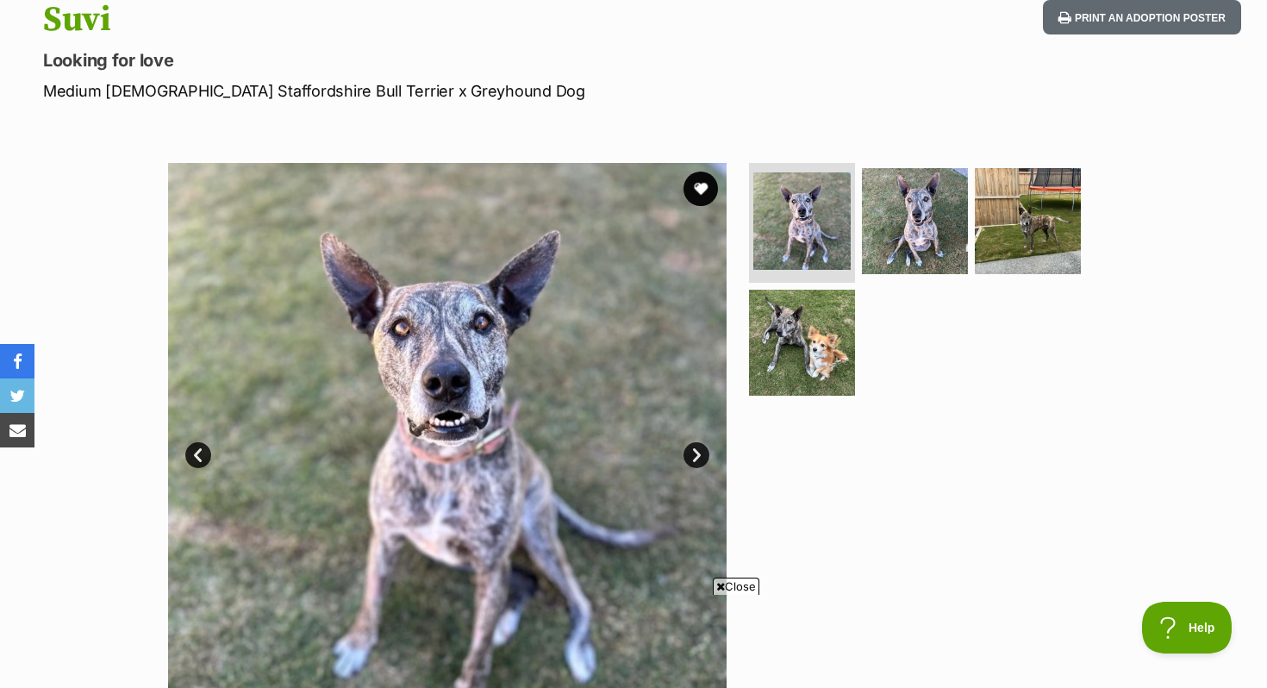
click at [699, 459] on link "Next" at bounding box center [696, 455] width 26 height 26
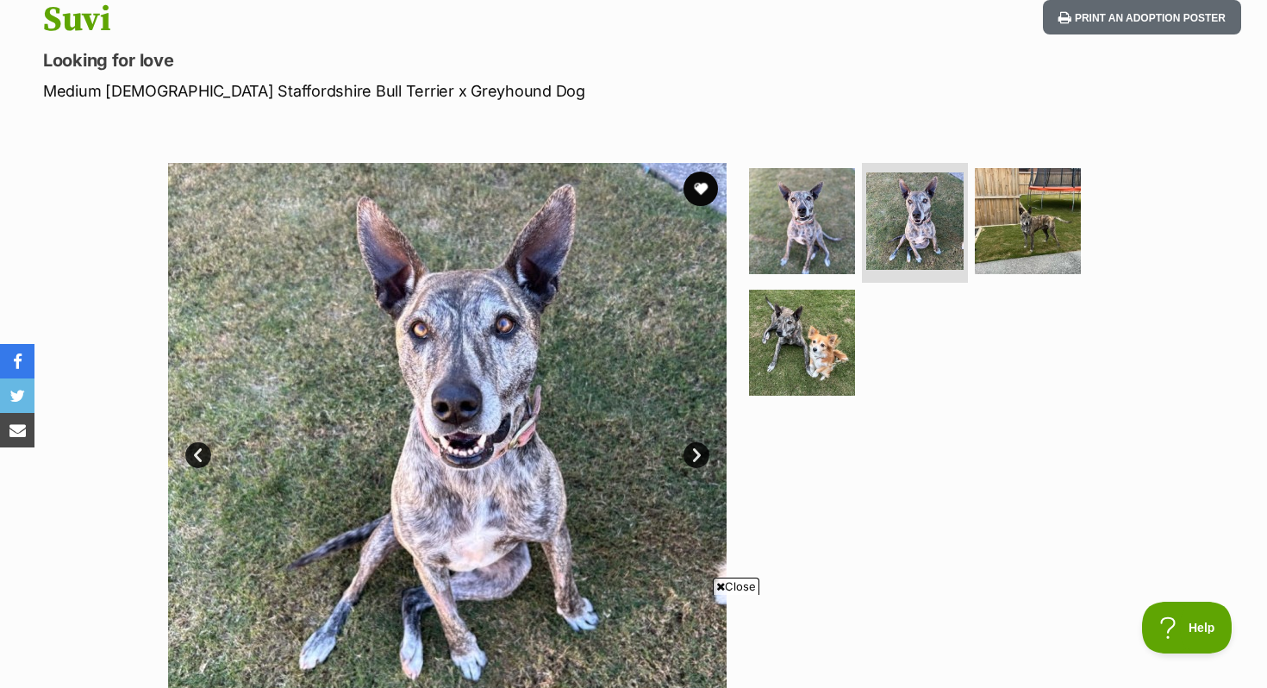
click at [699, 459] on link "Next" at bounding box center [696, 455] width 26 height 26
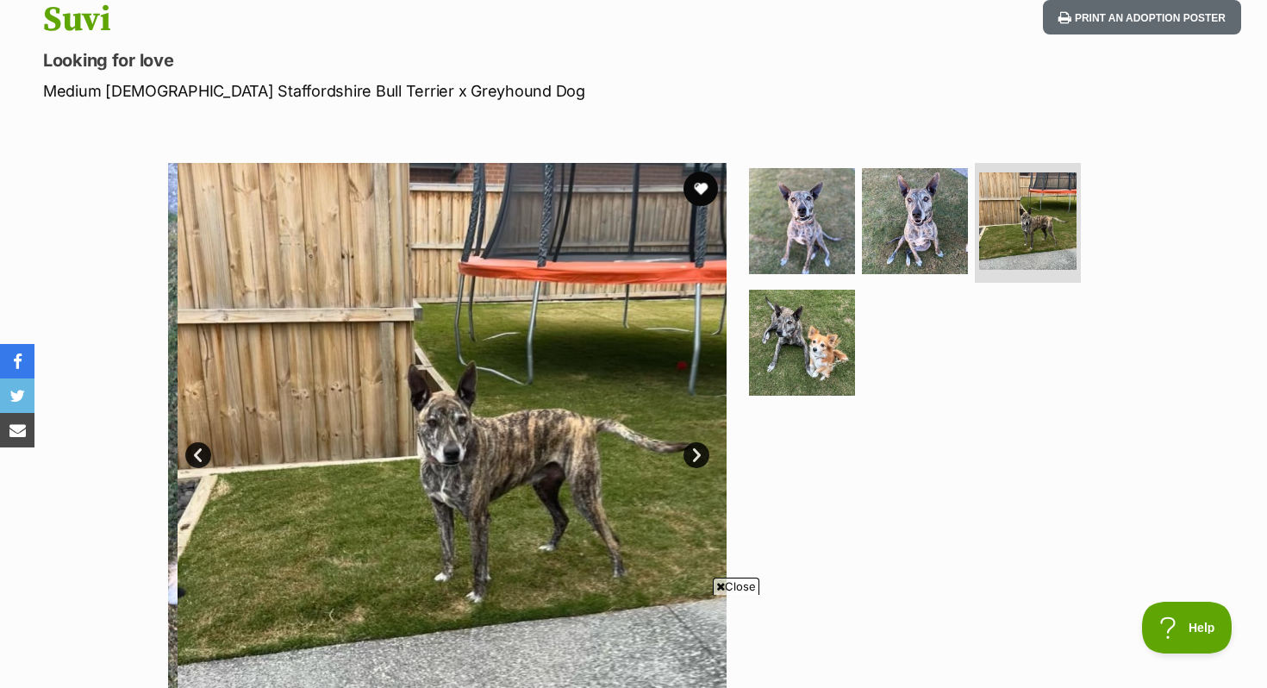
click at [699, 459] on link "Next" at bounding box center [696, 455] width 26 height 26
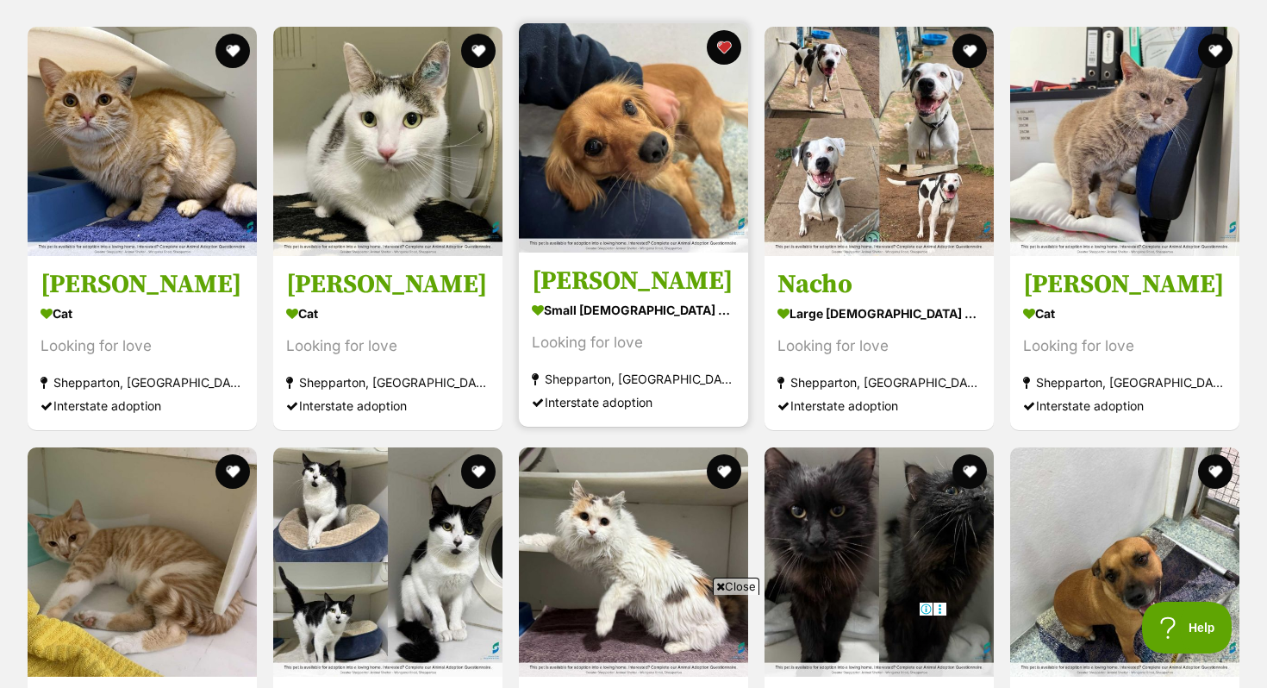
scroll to position [1681, 0]
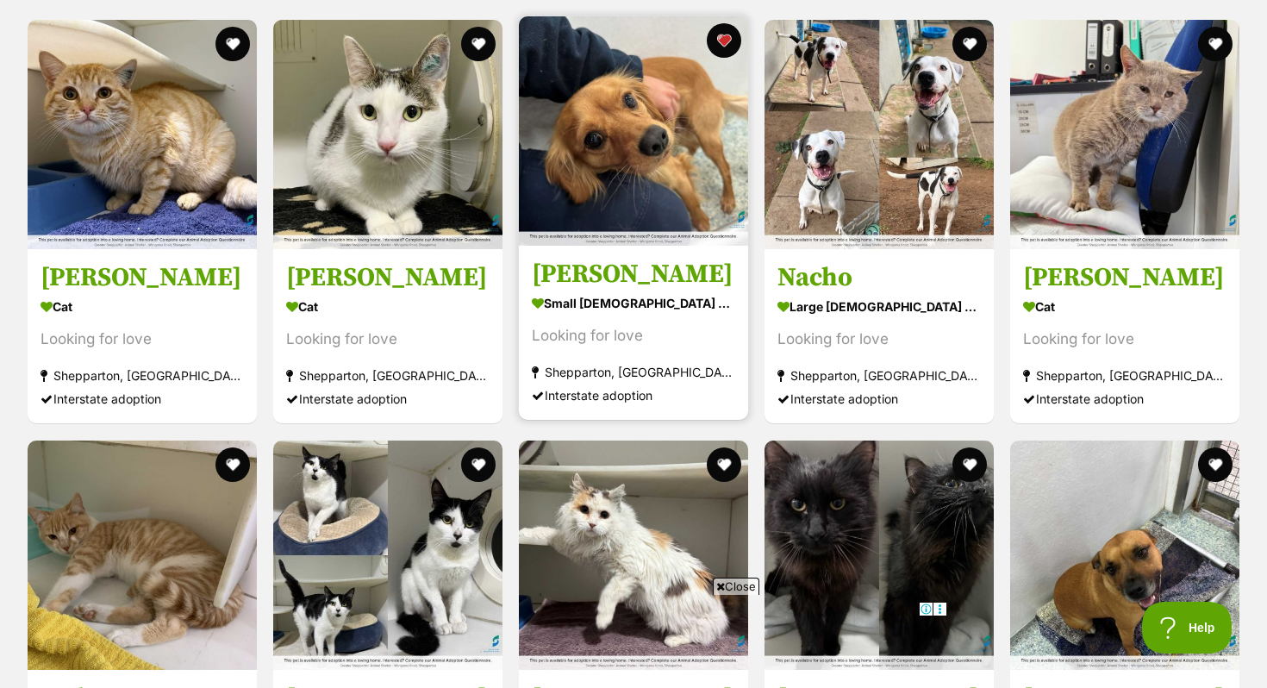
click at [693, 174] on img at bounding box center [633, 130] width 229 height 229
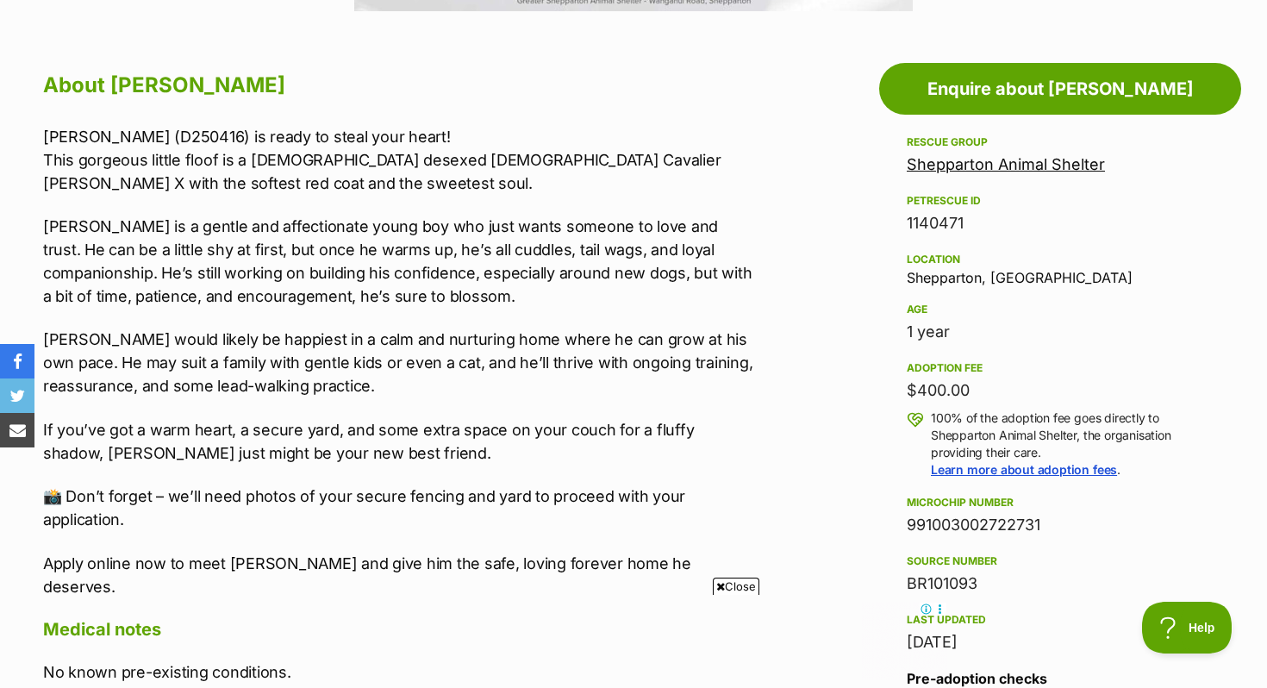
click at [712, 196] on div "HENRY (D250416) is ready to steal your heart! This gorgeous little floof is a 1…" at bounding box center [399, 361] width 712 height 473
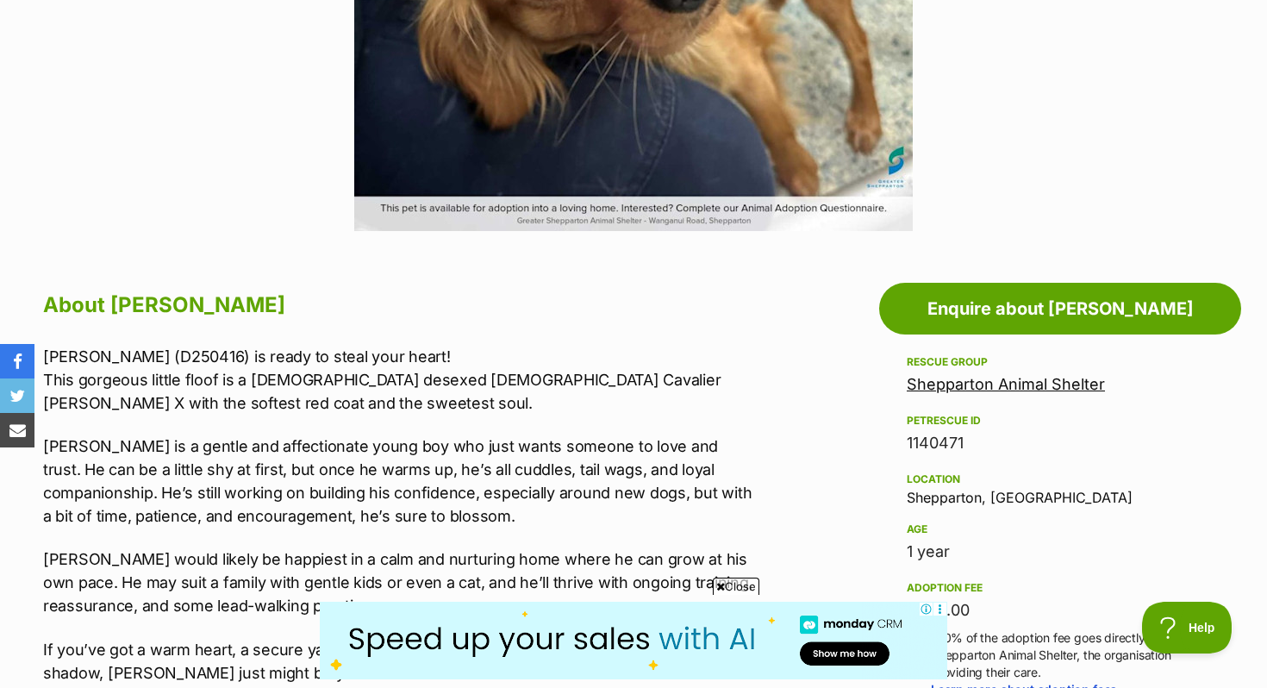
click at [1085, 382] on link "Shepparton Animal Shelter" at bounding box center [1006, 384] width 198 height 18
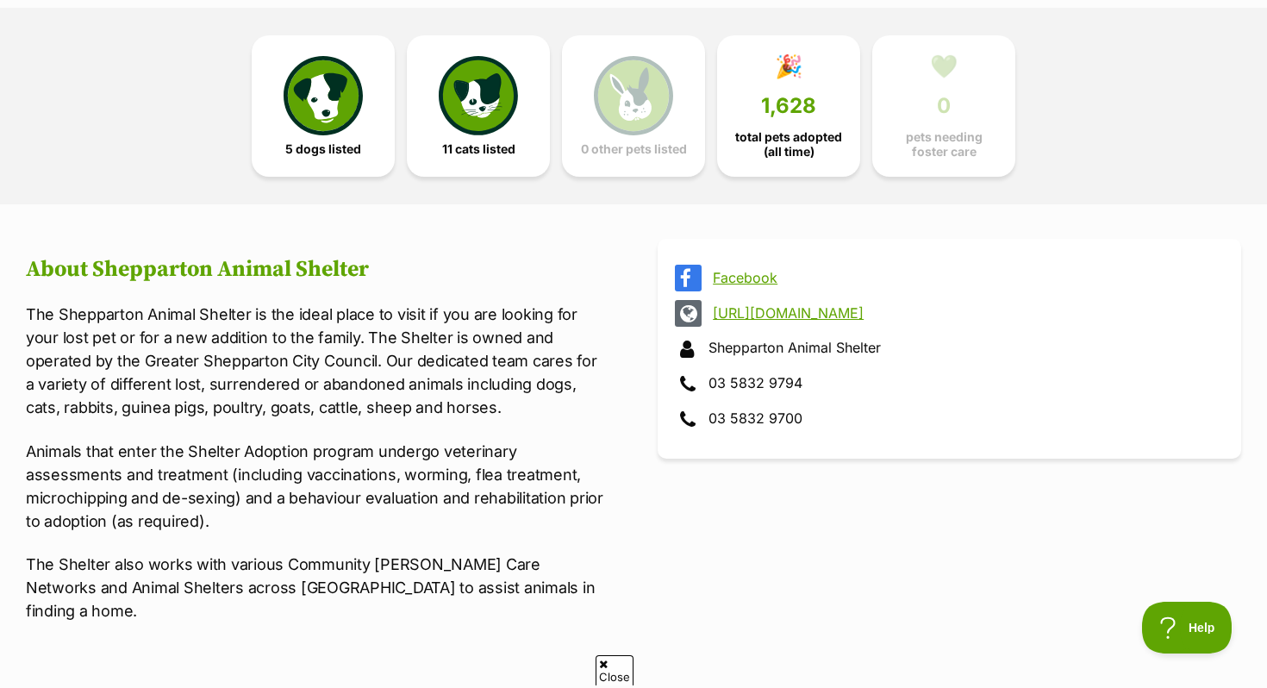
scroll to position [448, 0]
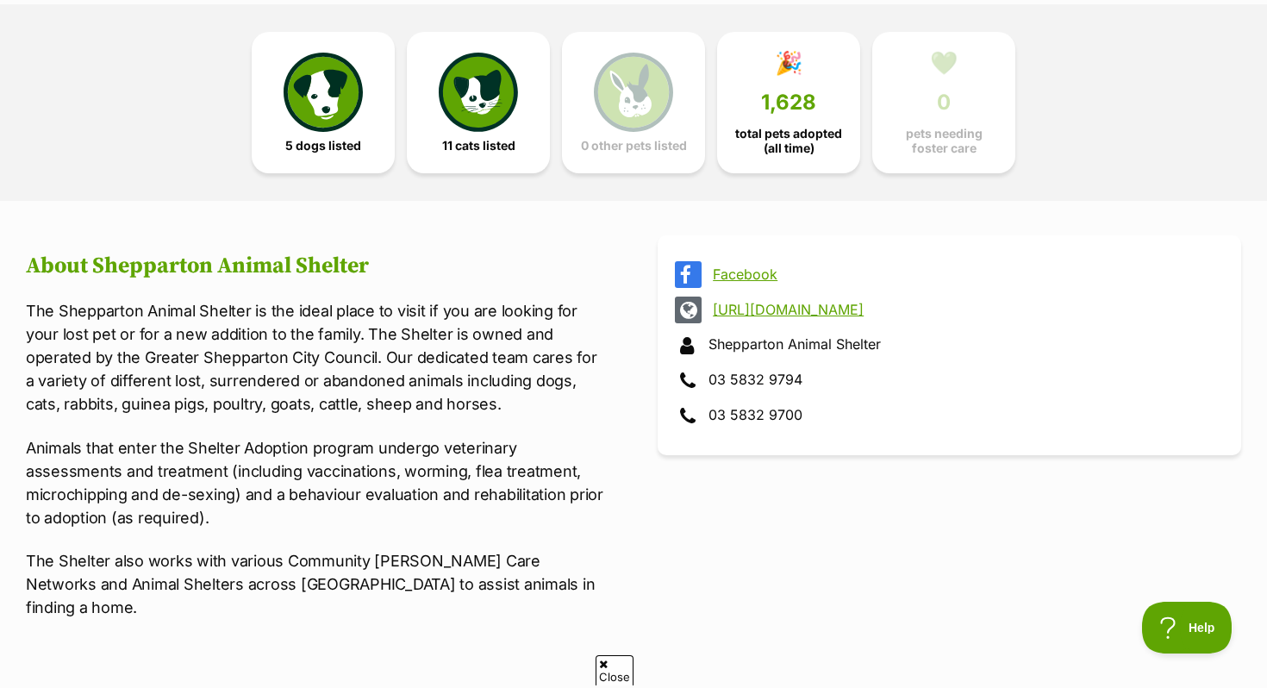
click at [798, 305] on link "https://greatershepparton.com.au/animals-environment-and-waste/animals/animal-s…" at bounding box center [965, 310] width 504 height 16
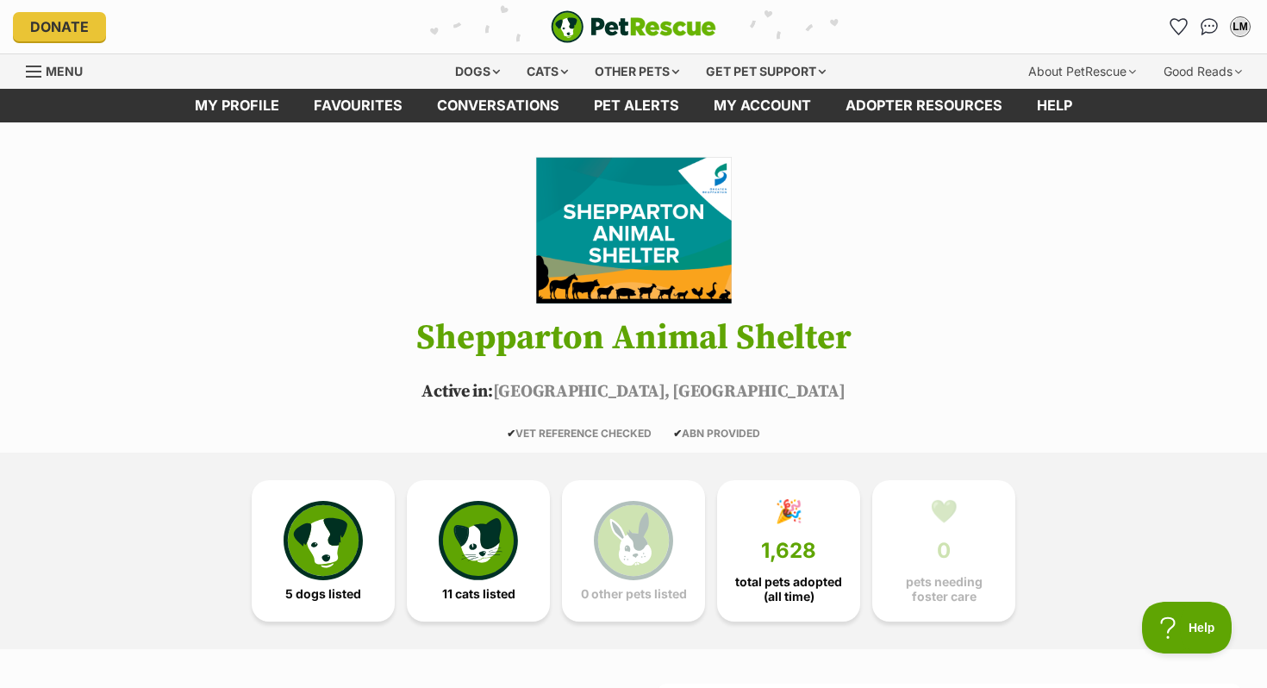
scroll to position [0, 0]
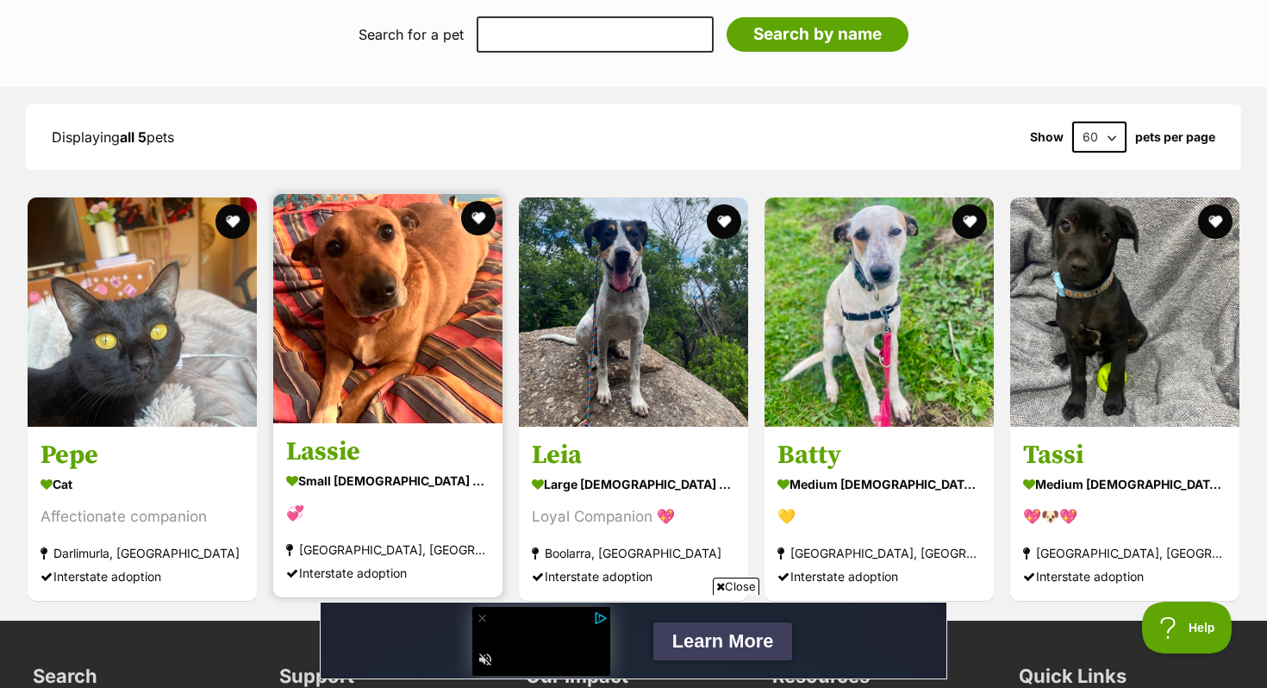
click at [400, 318] on img at bounding box center [387, 308] width 229 height 229
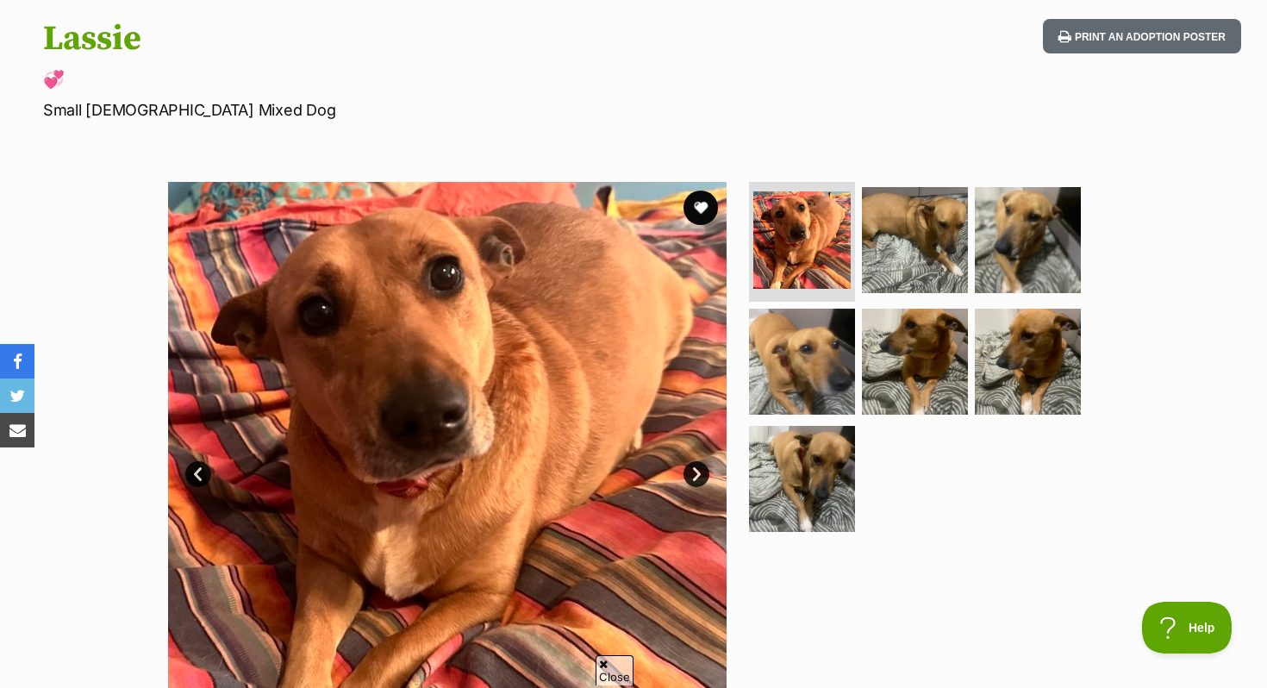
scroll to position [188, 0]
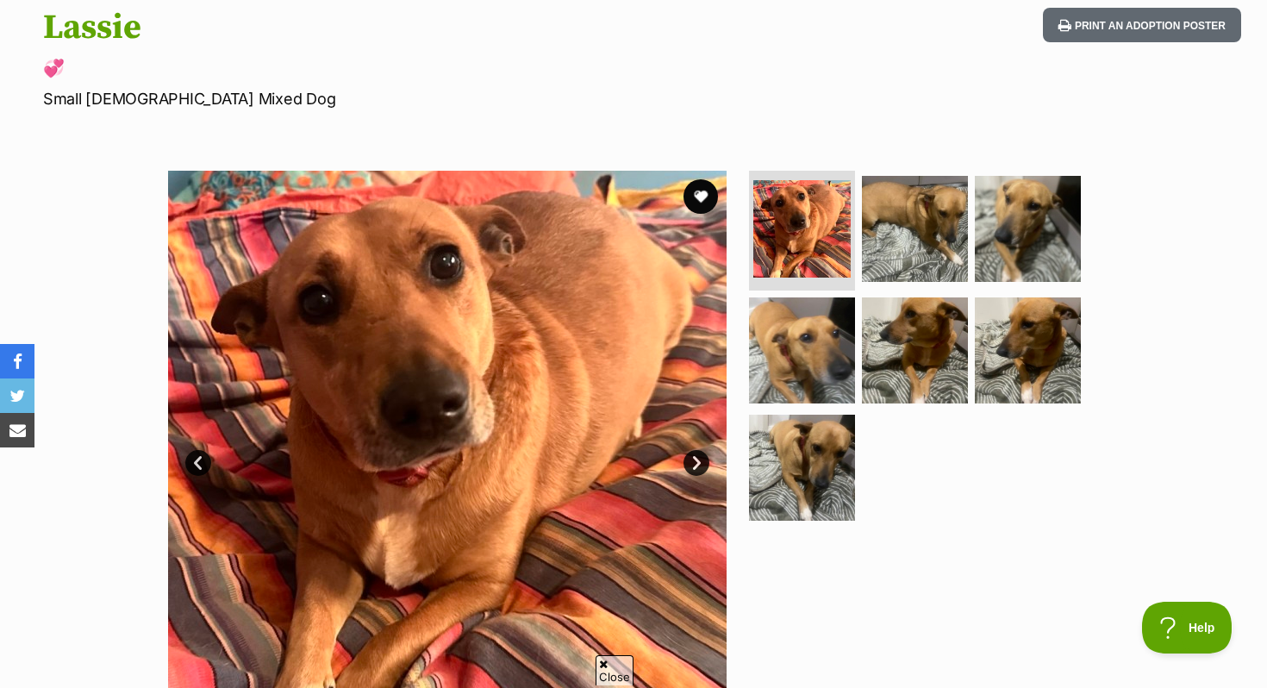
click at [700, 456] on link "Next" at bounding box center [696, 463] width 26 height 26
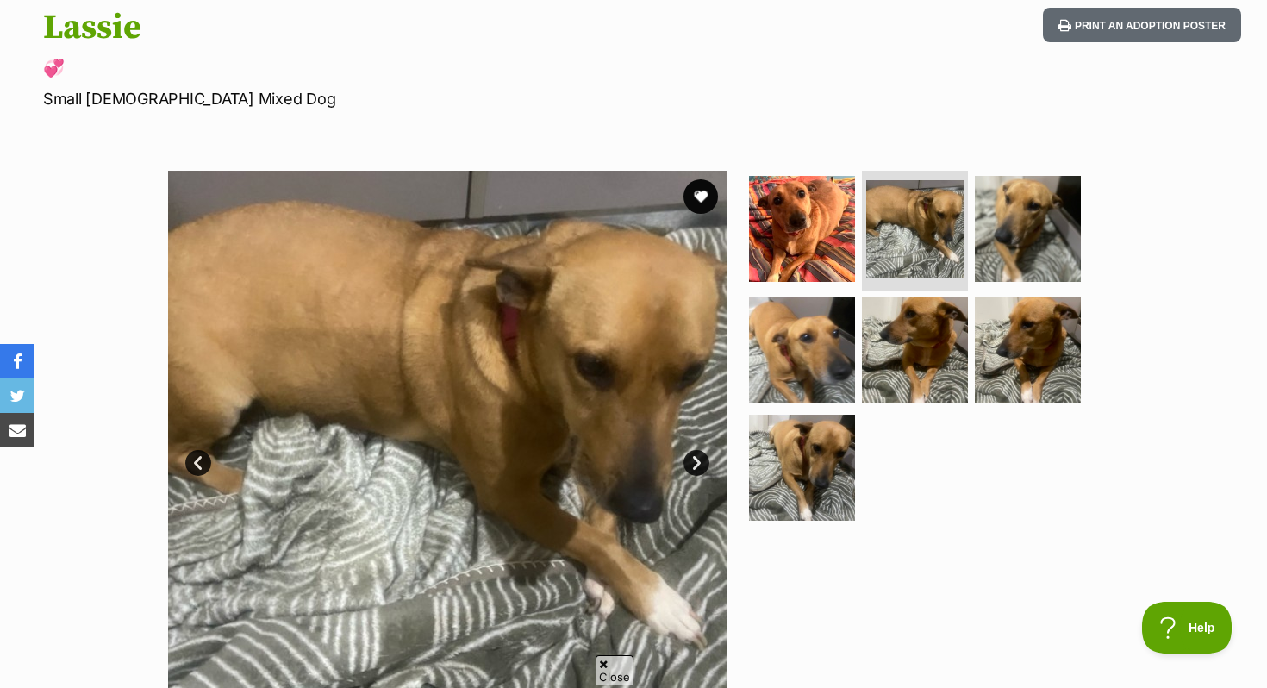
scroll to position [0, 0]
click at [700, 456] on link "Next" at bounding box center [696, 463] width 26 height 26
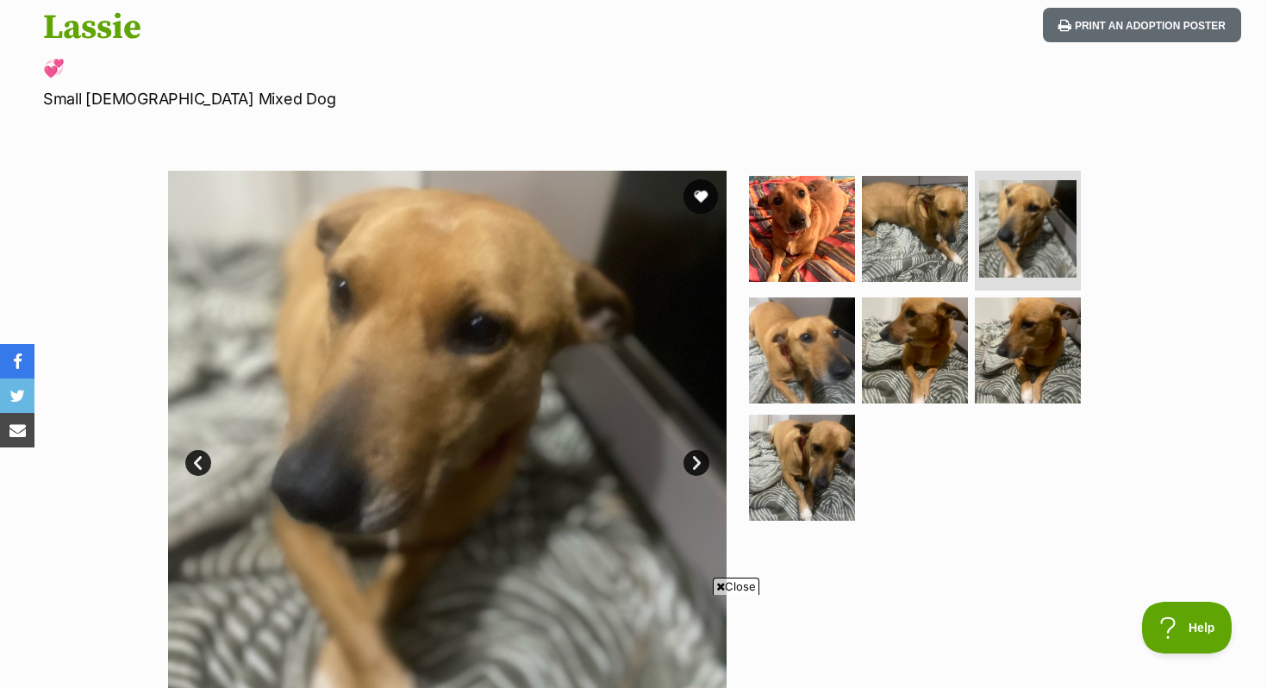
click at [700, 456] on link "Next" at bounding box center [696, 463] width 26 height 26
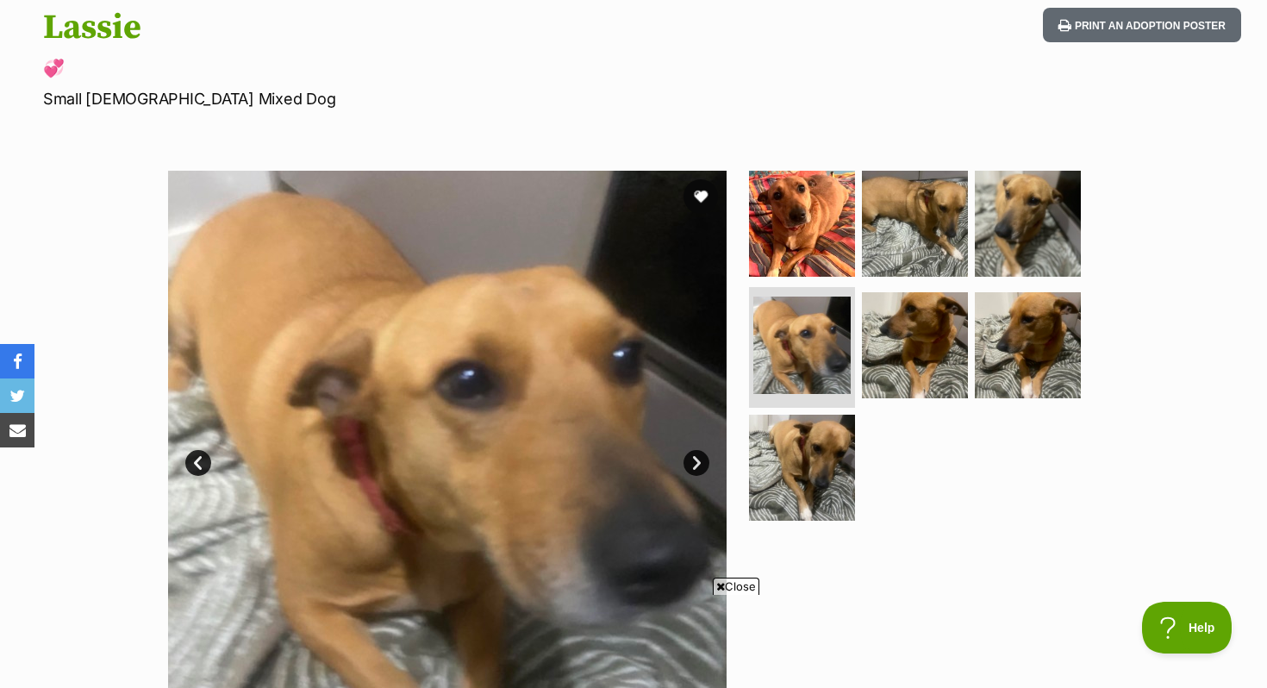
click at [700, 456] on link "Next" at bounding box center [696, 463] width 26 height 26
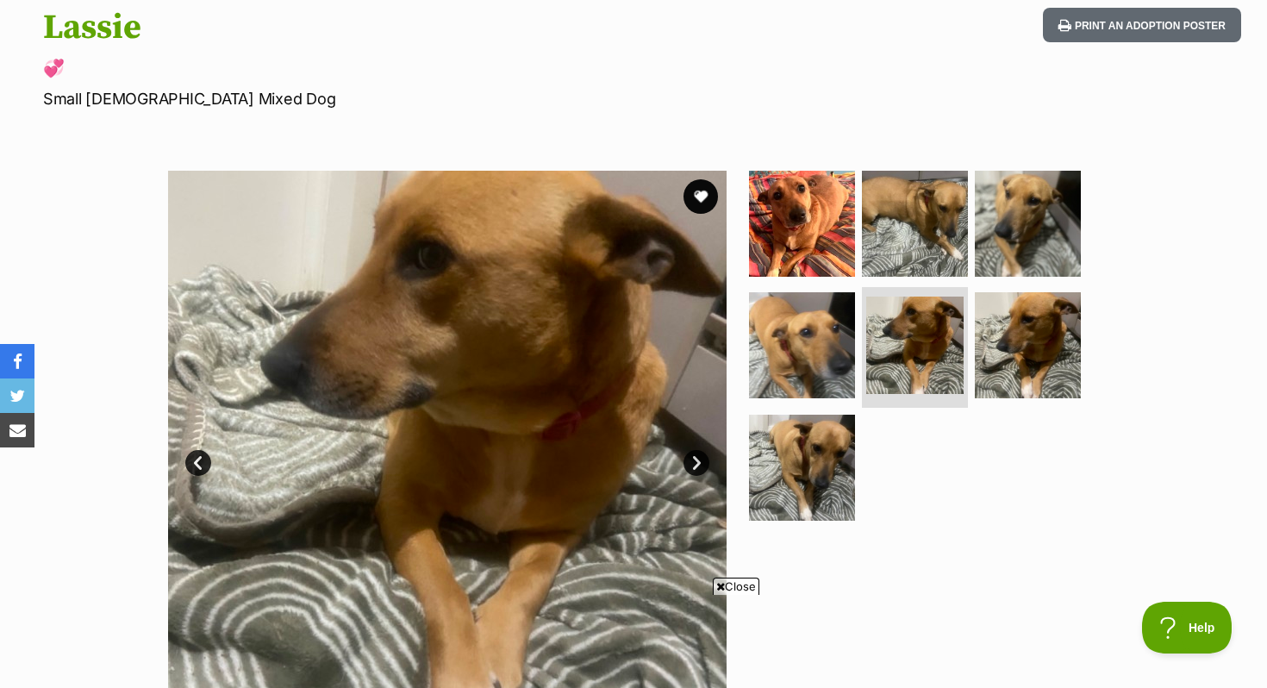
click at [700, 456] on link "Next" at bounding box center [696, 463] width 26 height 26
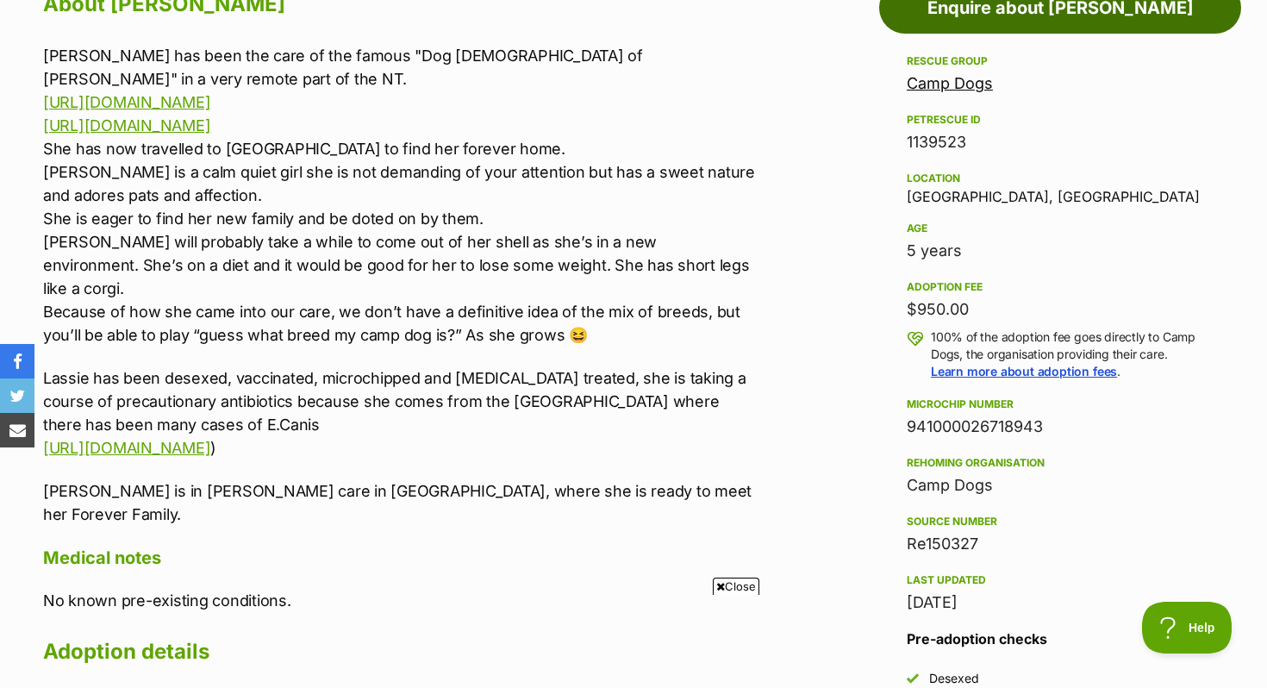
scroll to position [966, 0]
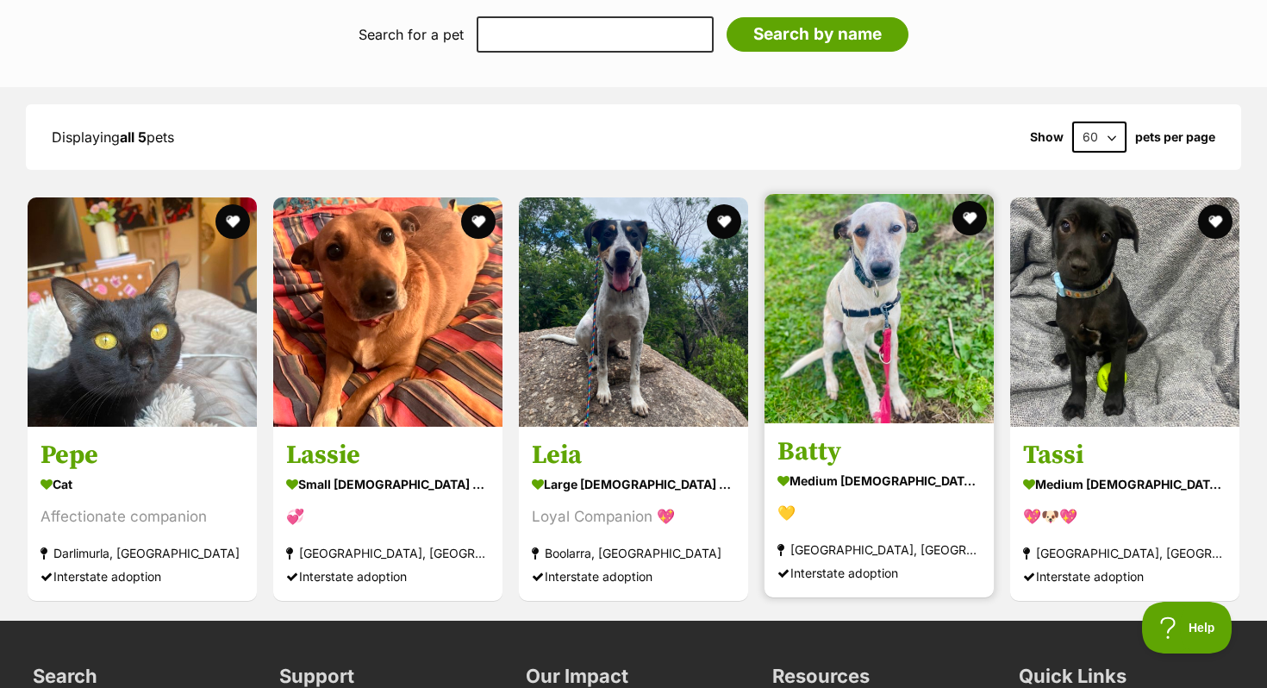
click at [895, 353] on img at bounding box center [878, 308] width 229 height 229
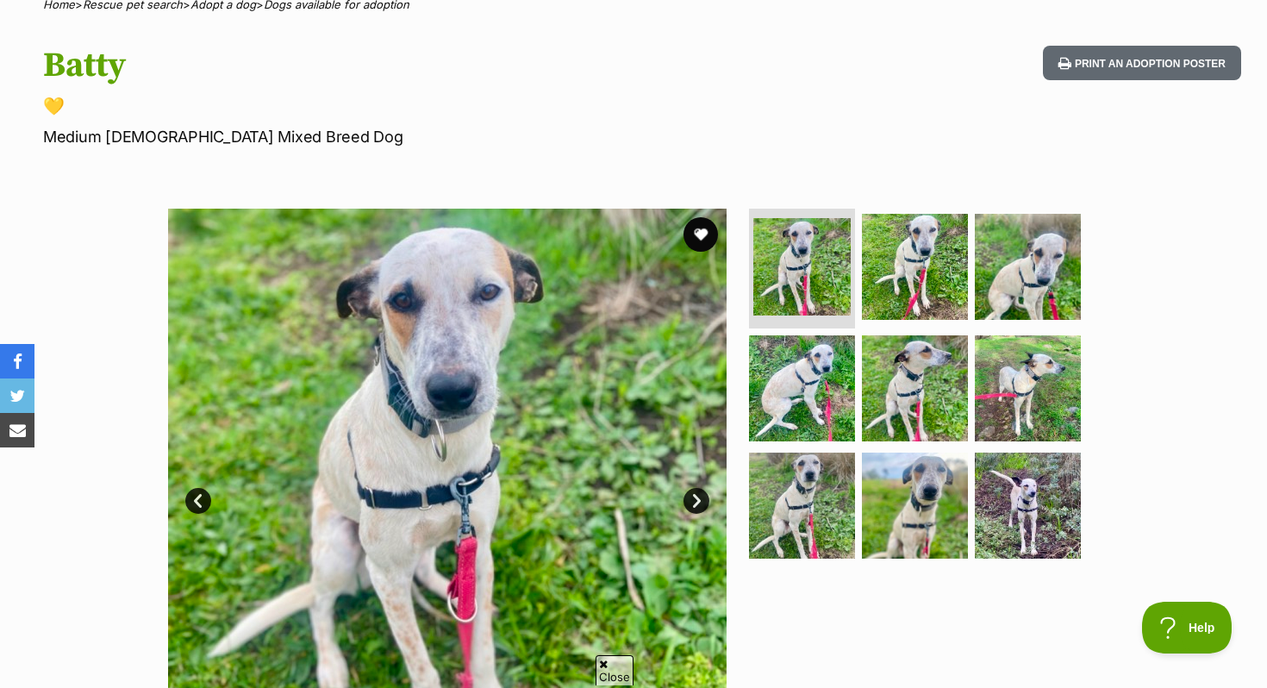
scroll to position [152, 0]
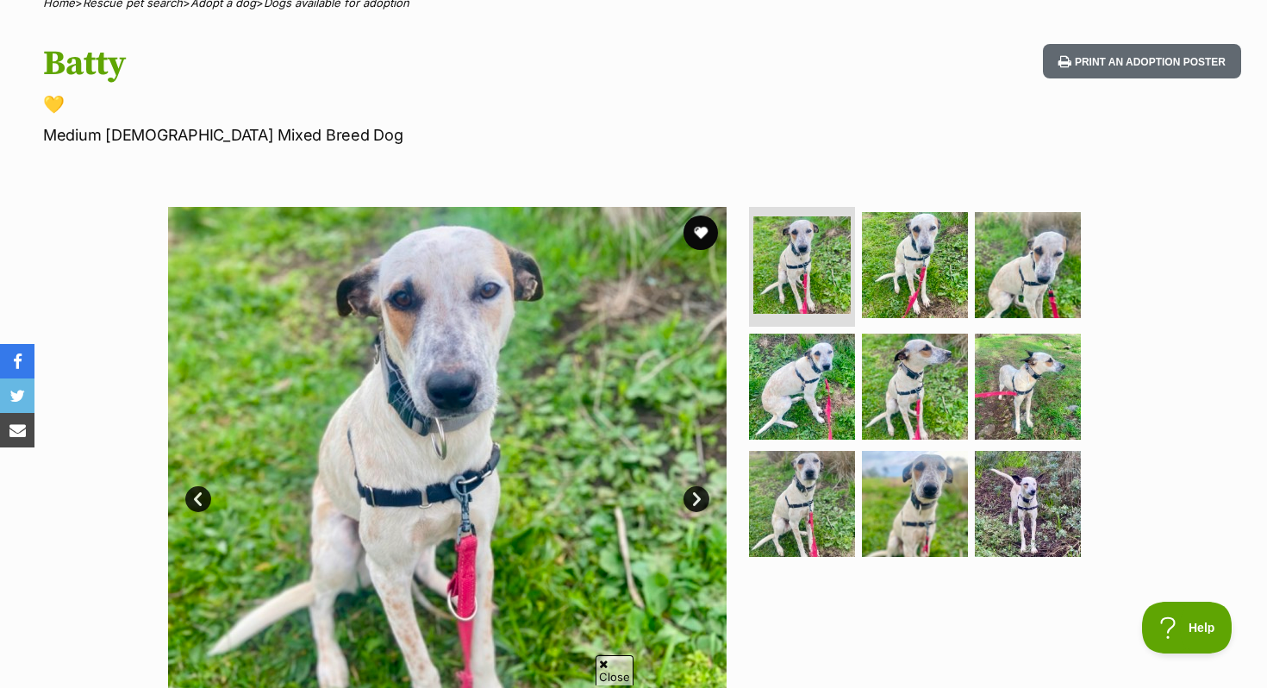
click at [700, 507] on link "Next" at bounding box center [696, 499] width 26 height 26
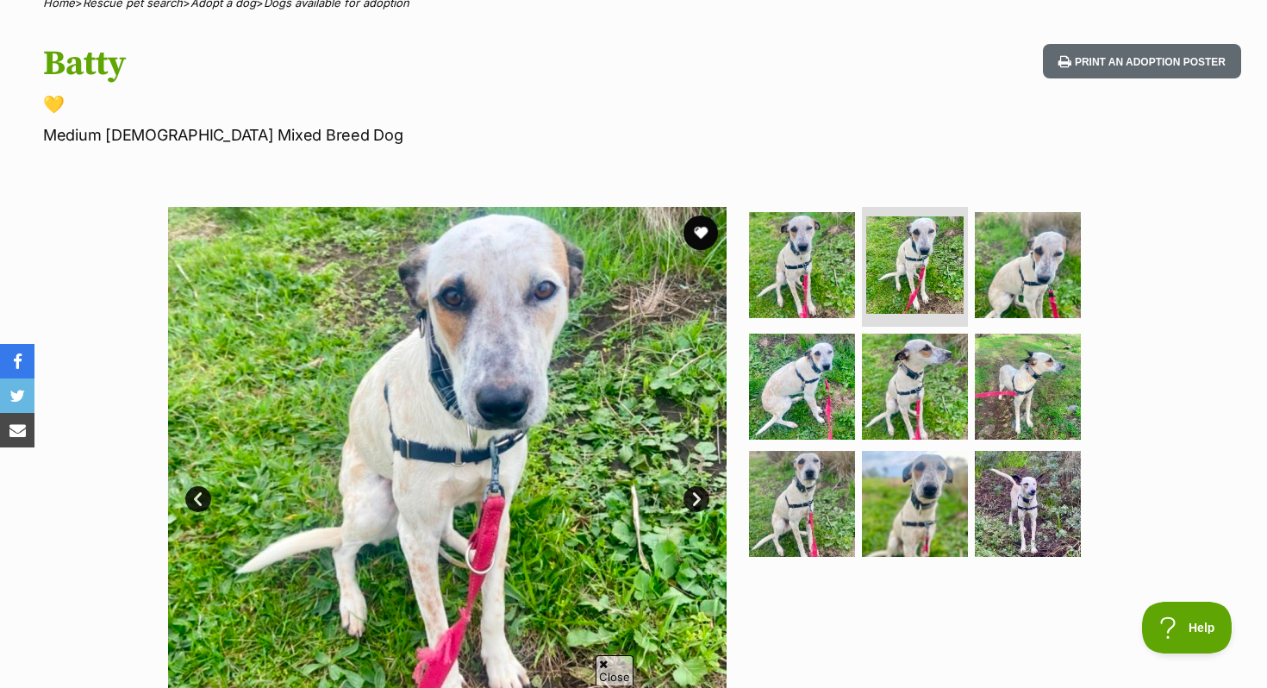
click at [700, 507] on link "Next" at bounding box center [696, 499] width 26 height 26
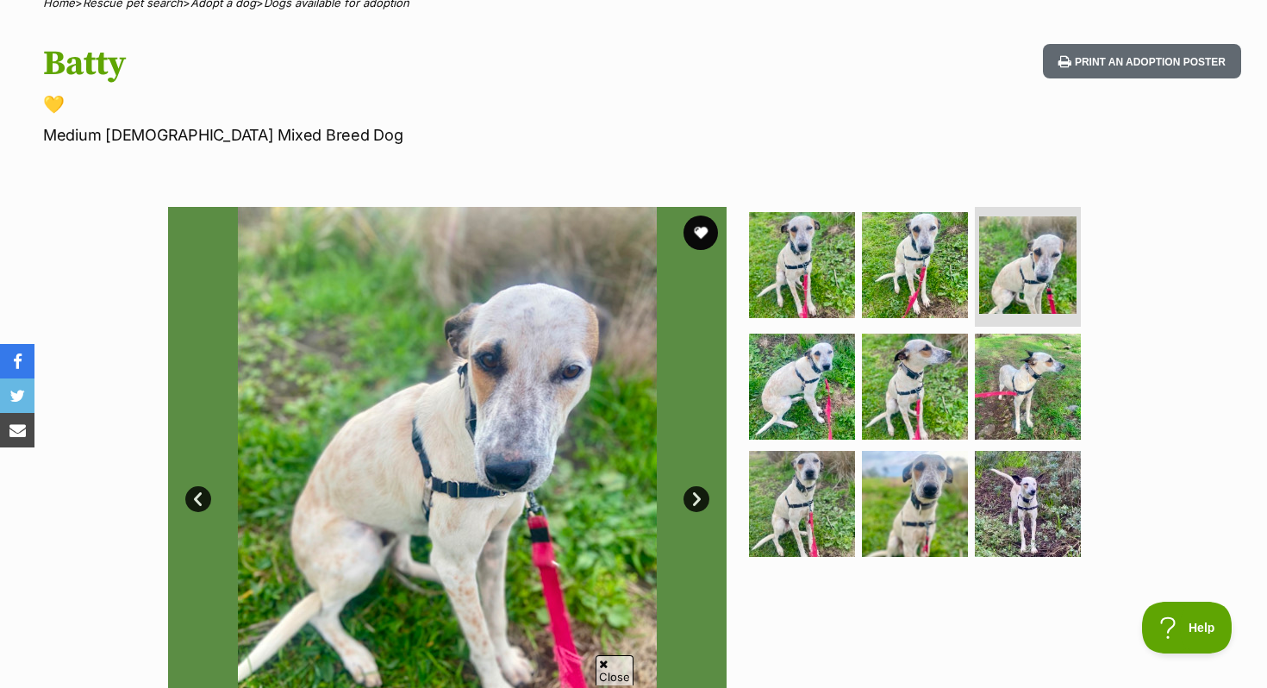
scroll to position [0, 0]
click at [700, 507] on link "Next" at bounding box center [696, 499] width 26 height 26
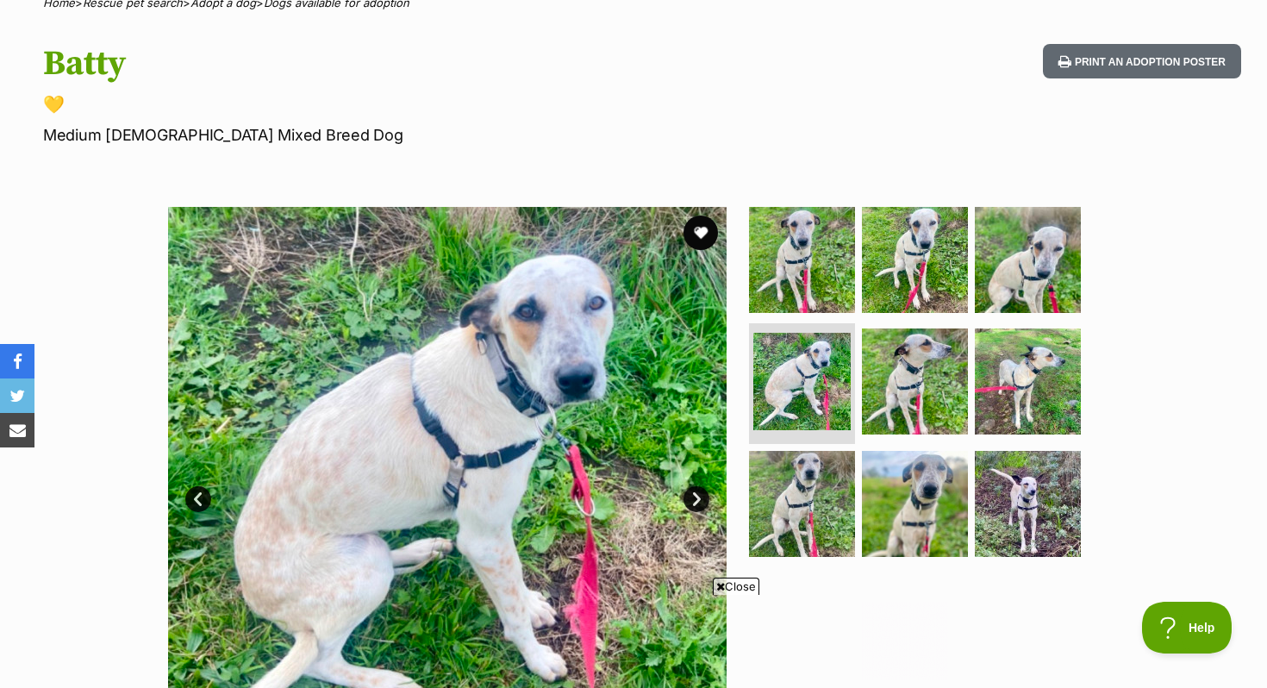
click at [700, 507] on link "Next" at bounding box center [696, 499] width 26 height 26
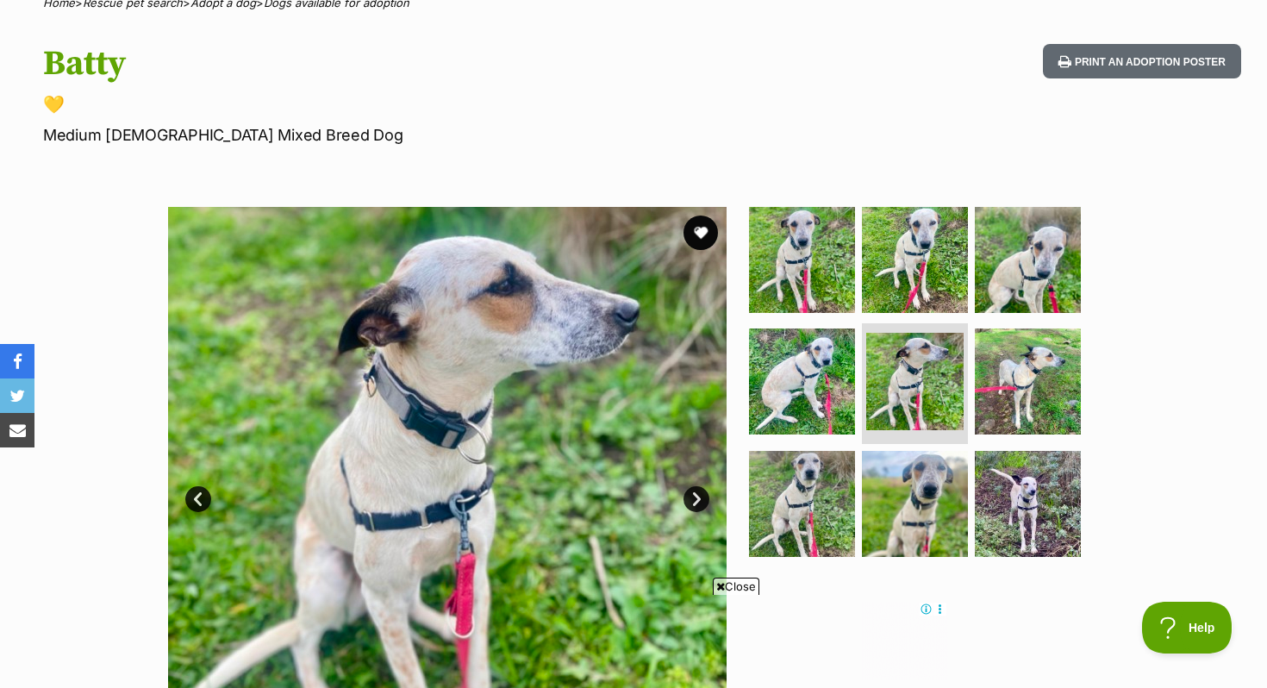
click at [700, 507] on link "Next" at bounding box center [696, 499] width 26 height 26
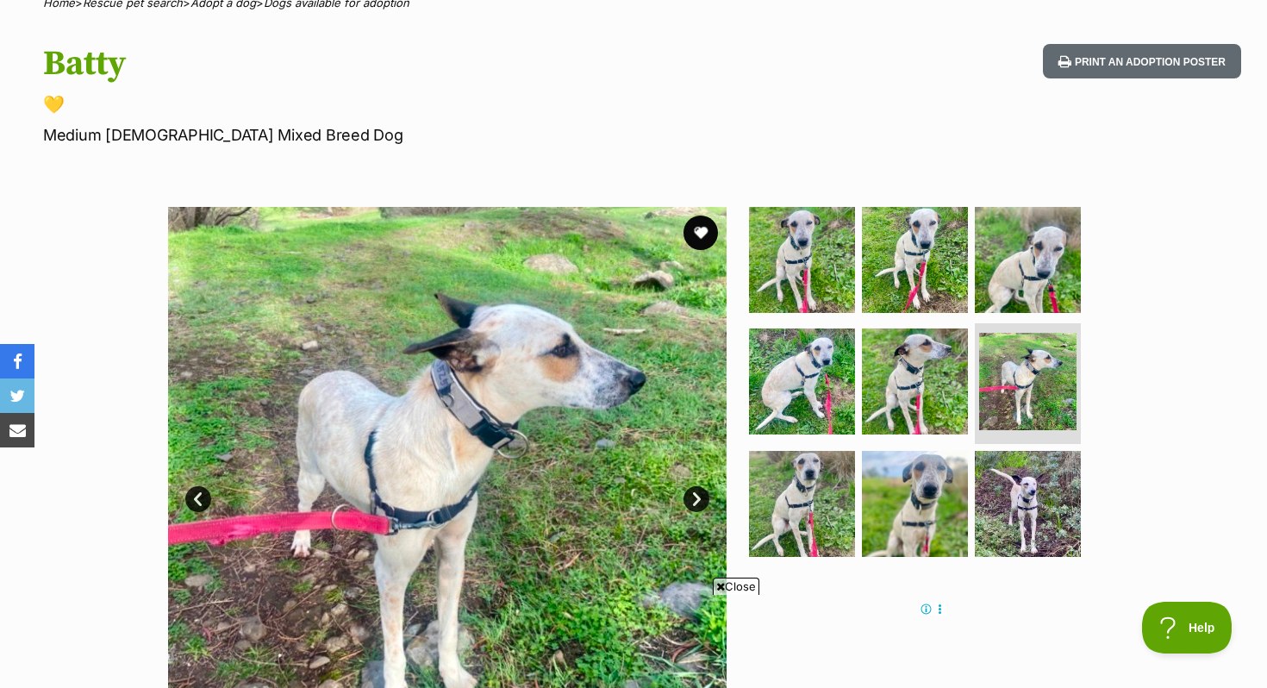
click at [700, 507] on link "Next" at bounding box center [696, 499] width 26 height 26
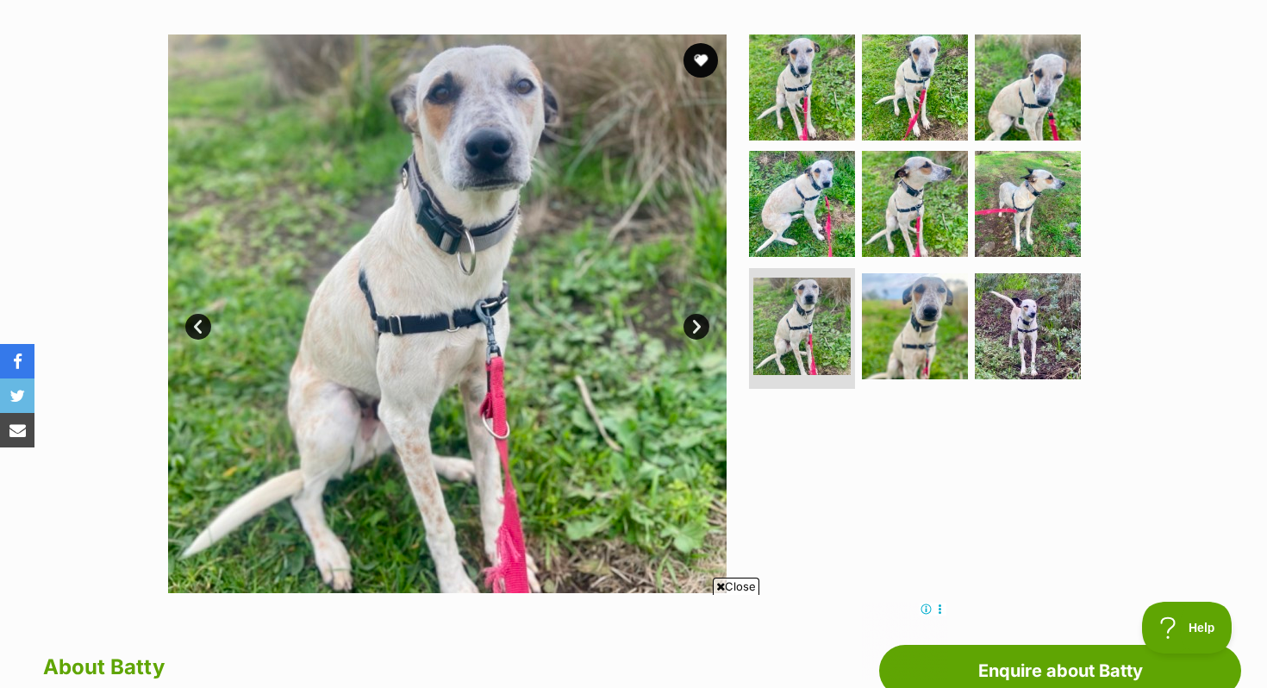
scroll to position [306, 0]
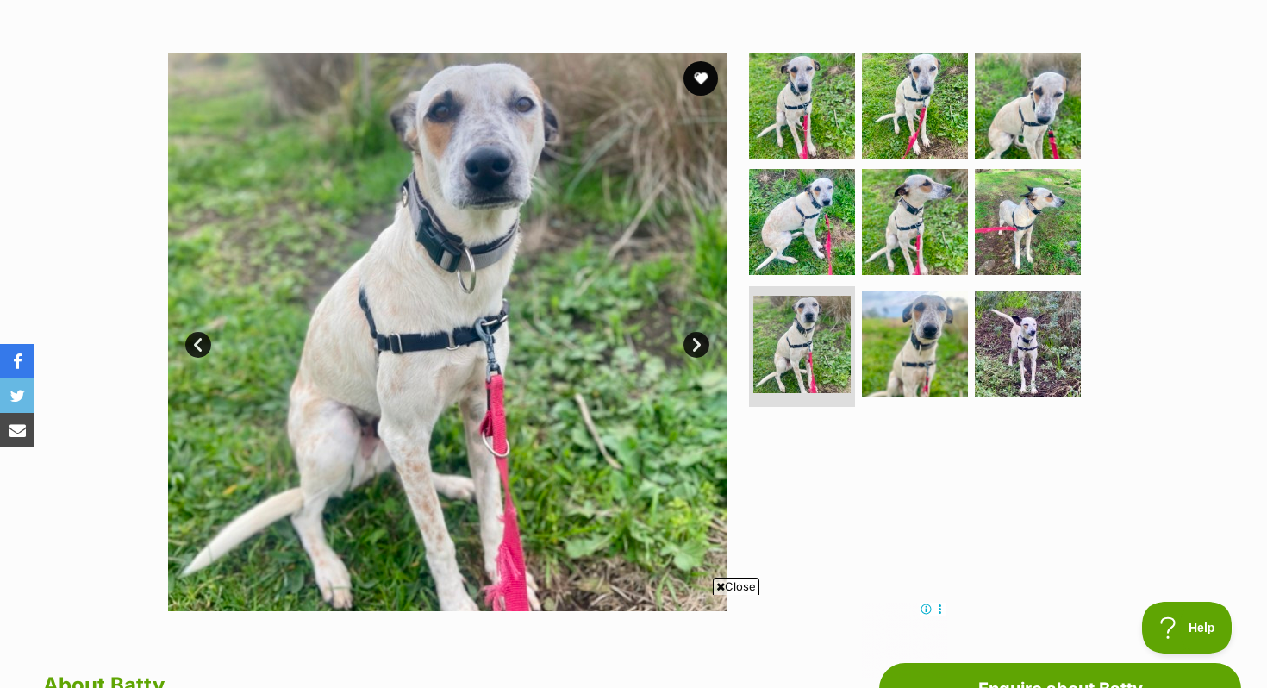
click at [703, 342] on link "Next" at bounding box center [696, 345] width 26 height 26
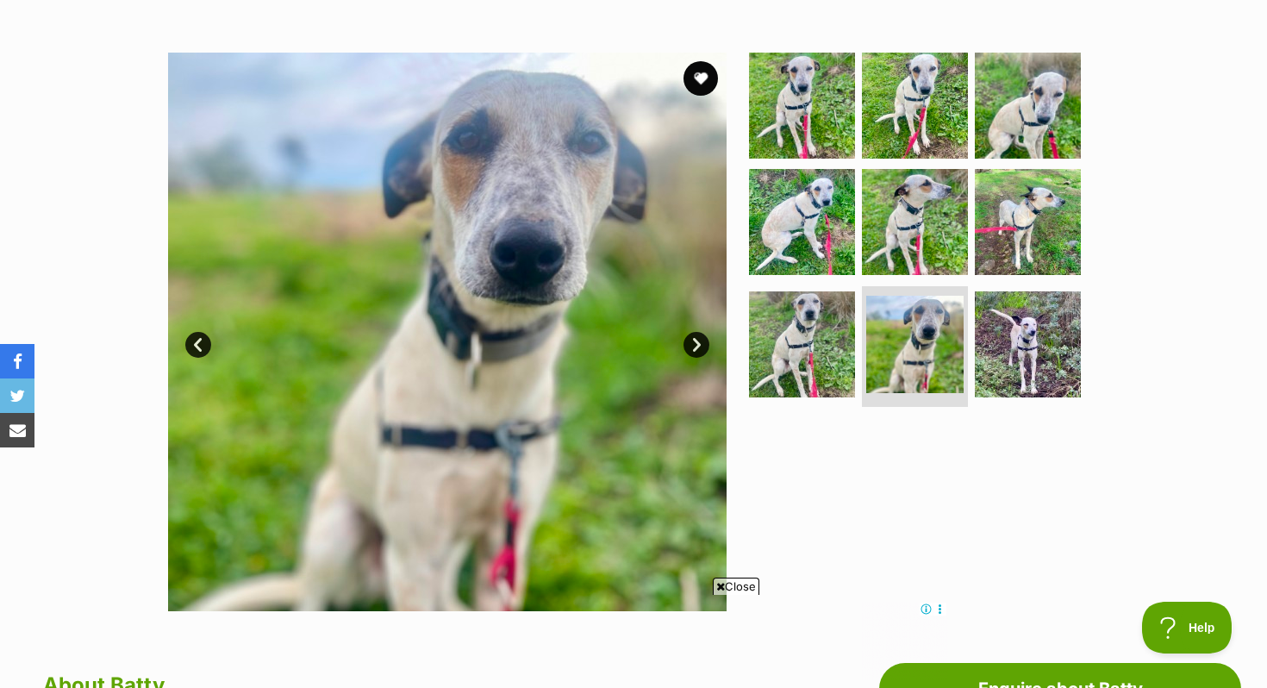
click at [703, 342] on link "Next" at bounding box center [696, 345] width 26 height 26
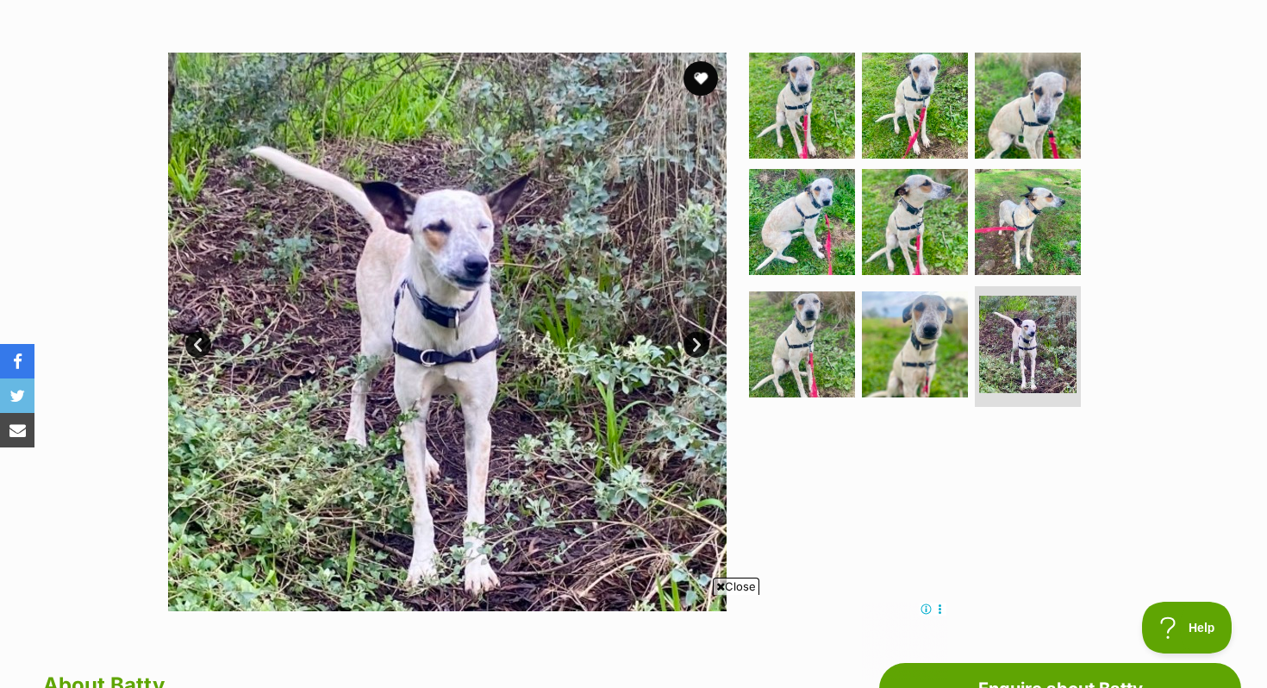
click at [703, 342] on link "Next" at bounding box center [696, 345] width 26 height 26
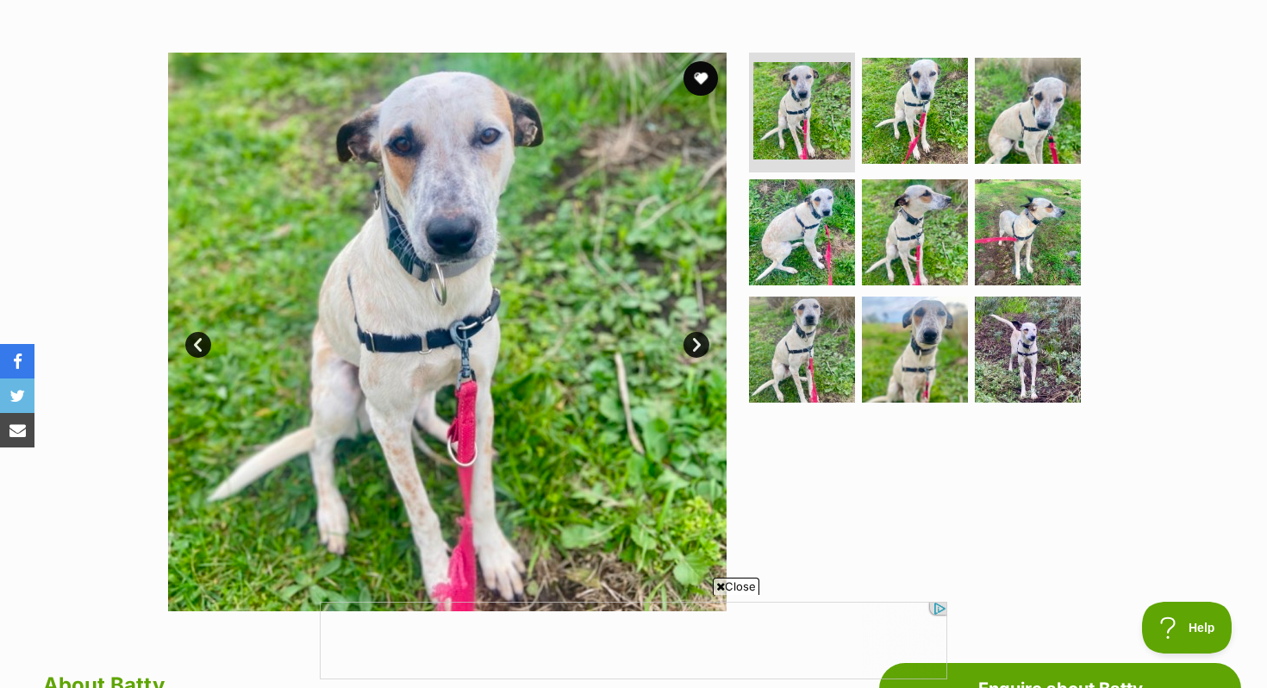
scroll to position [0, 0]
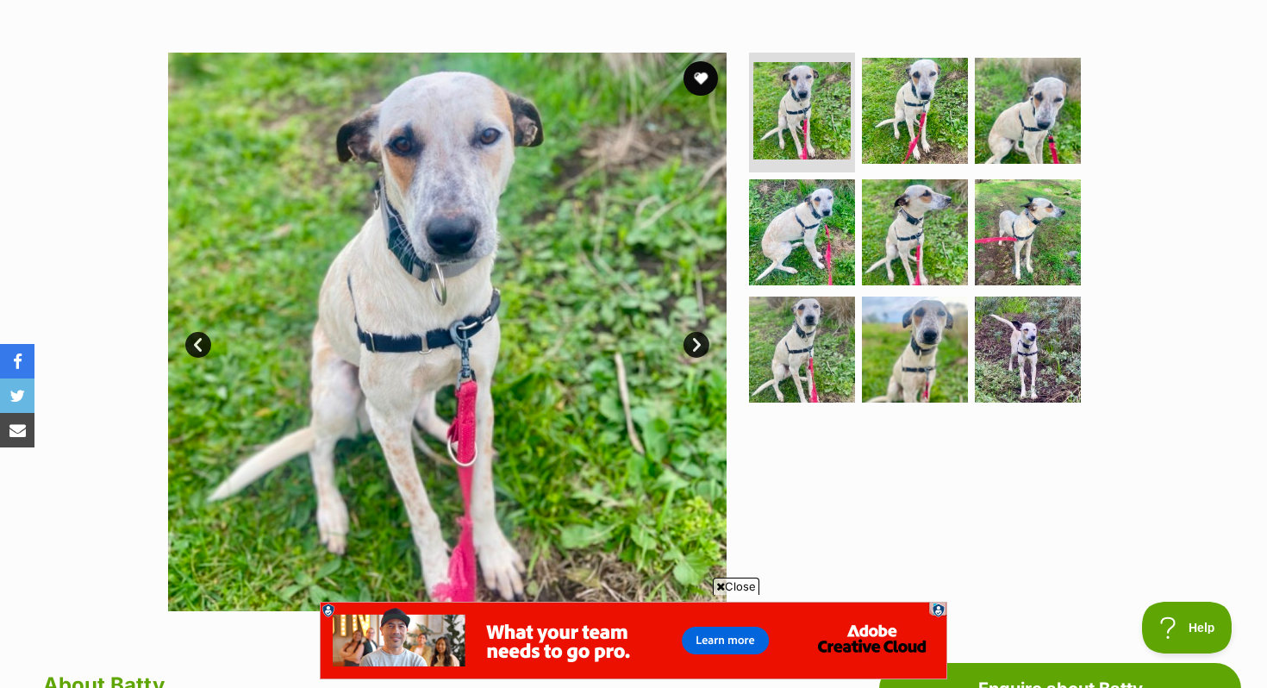
click at [703, 342] on link "Next" at bounding box center [696, 345] width 26 height 26
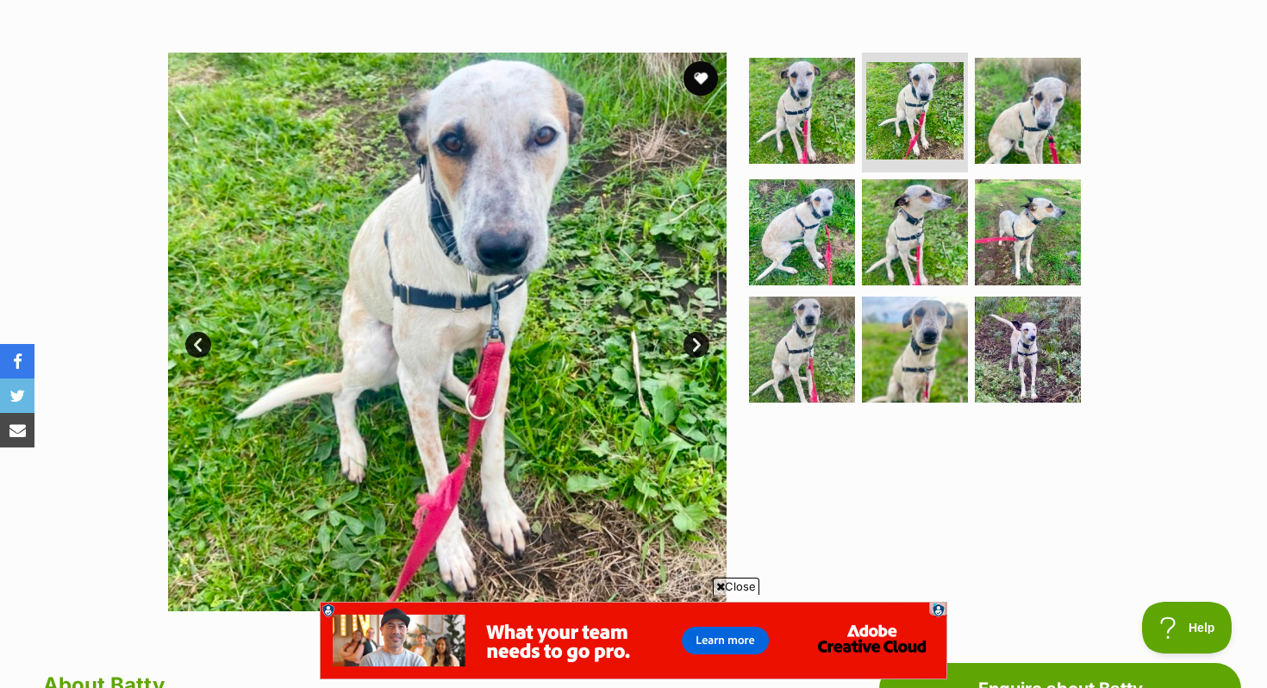
click at [703, 342] on link "Next" at bounding box center [696, 345] width 26 height 26
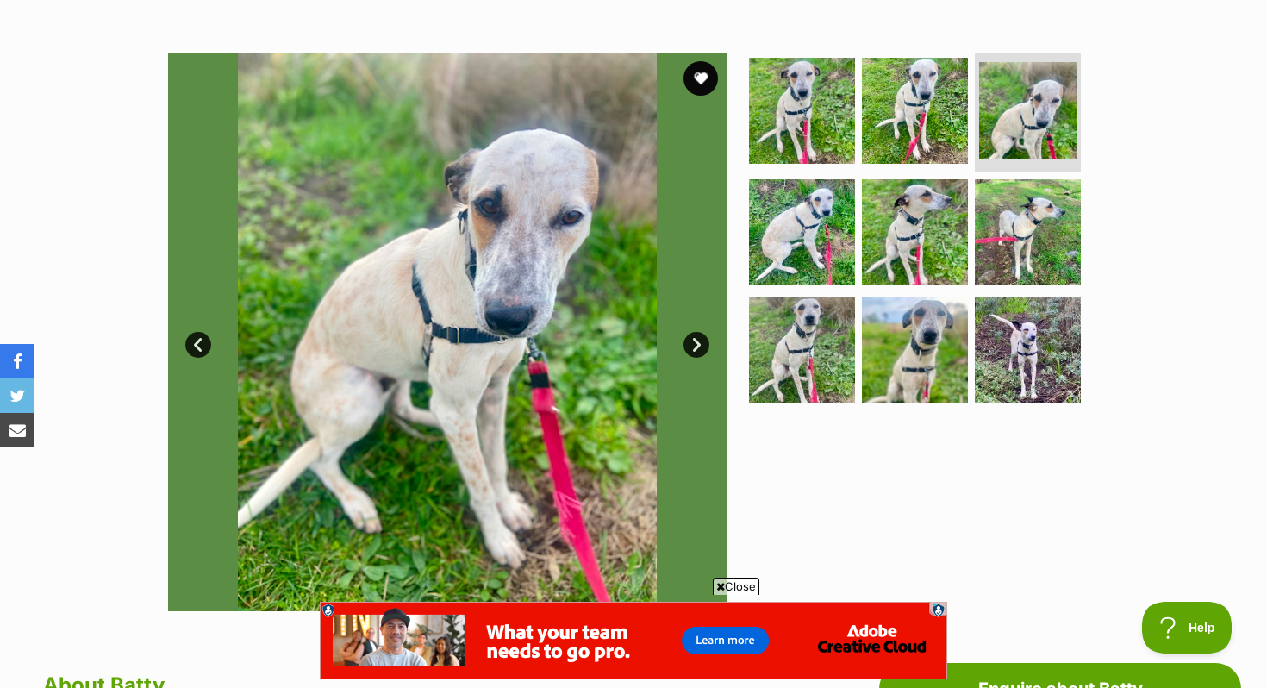
click at [703, 342] on link "Next" at bounding box center [696, 345] width 26 height 26
